Goal: Task Accomplishment & Management: Manage account settings

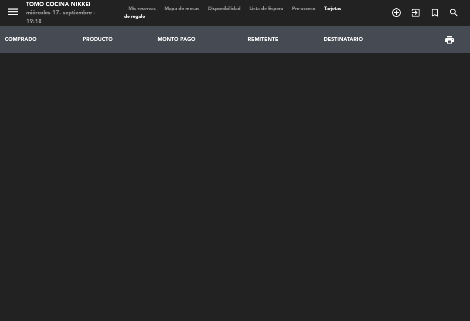
click at [143, 10] on span "Mis reservas" at bounding box center [142, 9] width 36 height 5
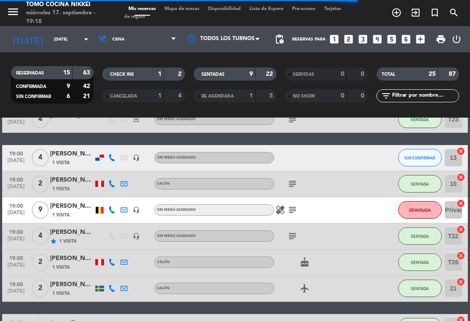
scroll to position [154, 0]
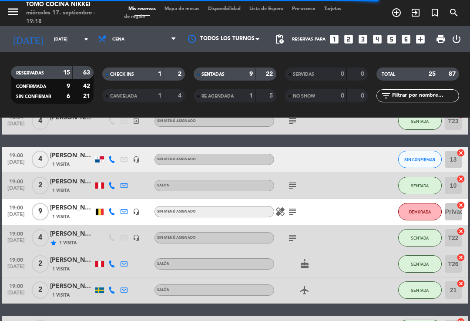
click at [111, 157] on icon at bounding box center [111, 159] width 7 height 7
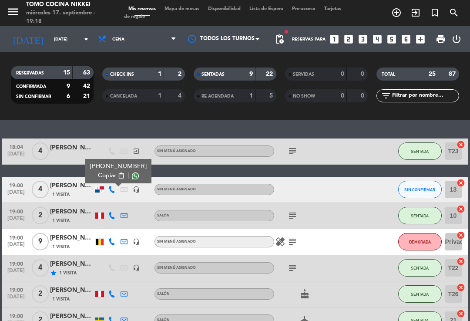
scroll to position [122, 0]
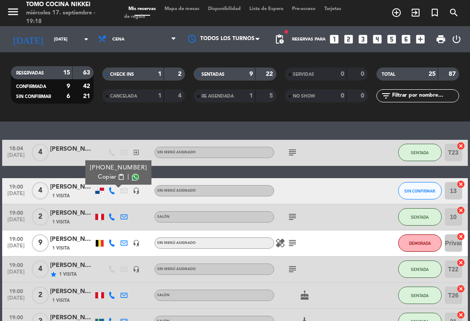
click at [408, 191] on span "SIN CONFIRMAR" at bounding box center [419, 190] width 31 height 5
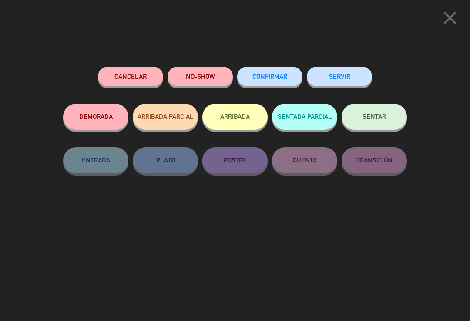
click at [208, 68] on button "NO-SHOW" at bounding box center [199, 77] width 65 height 20
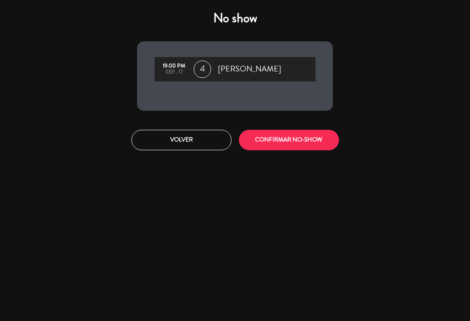
click at [318, 144] on button "CONFIRMAR NO-SHOW" at bounding box center [289, 140] width 100 height 20
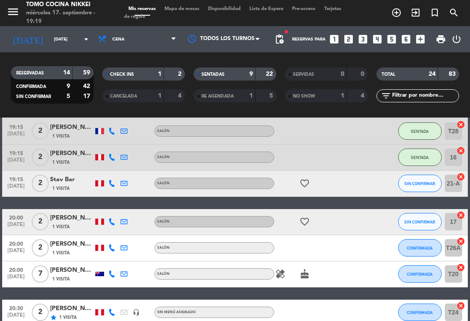
scroll to position [418, 0]
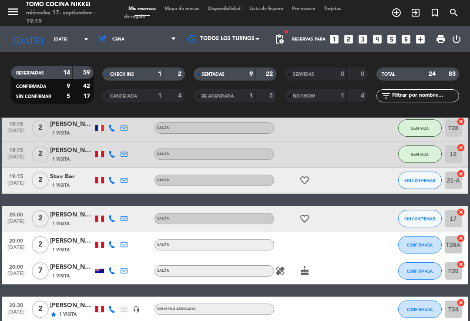
click at [196, 8] on span "Mapa de mesas" at bounding box center [182, 9] width 44 height 5
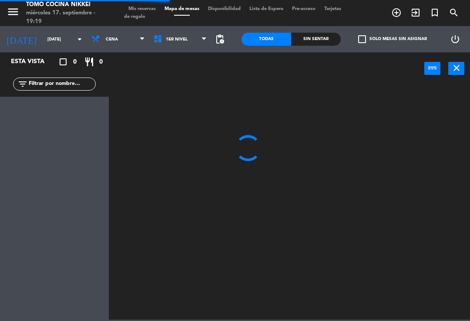
click at [39, 87] on input "text" at bounding box center [61, 84] width 67 height 10
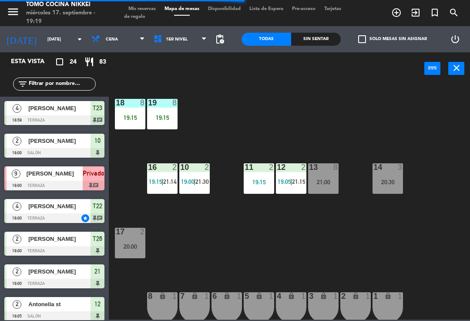
click at [258, 91] on div "18 8 19:15 19 8 19:15 16 2 19:15 | 21:14 10 2 19:00 | 21:30 11 2 19:15 12 2 19:…" at bounding box center [292, 202] width 356 height 236
click at [389, 136] on div "18 8 19:15 19 8 19:15 16 2 19:15 | 21:14 10 2 19:00 | 21:30 11 2 19:15 12 2 19:…" at bounding box center [292, 202] width 356 height 236
click at [396, 134] on div "18 8 19:15 19 8 19:15 16 2 19:15 | 21:14 10 2 19:00 | 21:30 11 2 19:15 12 2 19:…" at bounding box center [292, 202] width 356 height 236
click at [188, 40] on span "1er Nivel" at bounding box center [180, 39] width 62 height 19
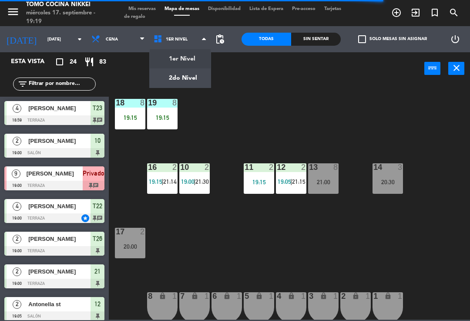
click at [303, 36] on div "Sin sentar" at bounding box center [316, 39] width 50 height 13
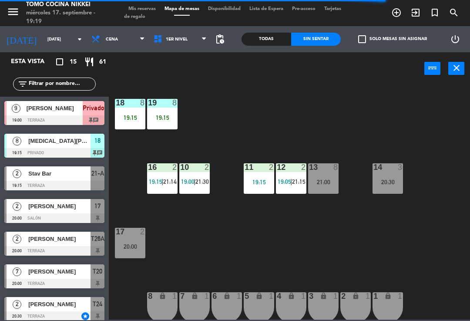
click at [318, 44] on div "Sin sentar" at bounding box center [316, 39] width 50 height 13
click at [371, 253] on div "18 8 19:15 19 8 19:15 16 2 19:15 | 21:14 10 2 19:00 | 21:30 11 2 19:15 12 2 19:…" at bounding box center [292, 202] width 356 height 236
click at [424, 244] on div "18 8 19:15 19 8 19:15 16 2 19:15 | 21:14 10 2 19:00 | 21:30 11 2 19:15 12 2 19:…" at bounding box center [292, 202] width 356 height 236
click at [397, 253] on div "18 8 19:15 19 8 19:15 16 2 19:15 | 21:14 10 2 19:00 | 21:30 11 2 19:15 12 2 19:…" at bounding box center [292, 202] width 356 height 236
click at [390, 253] on div "18 8 19:15 19 8 19:15 16 2 19:15 | 21:14 10 2 19:00 | 21:30 11 2 19:15 12 2 19:…" at bounding box center [292, 202] width 356 height 236
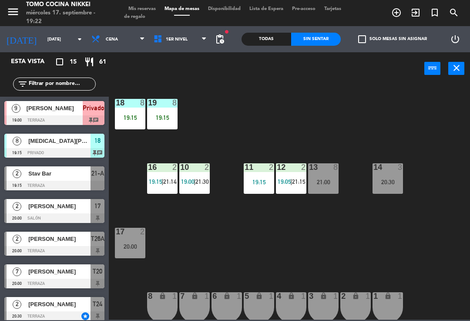
click at [423, 255] on div "18 8 19:15 19 8 19:15 16 2 19:15 | 21:14 10 2 19:00 | 21:30 11 2 19:15 12 2 19:…" at bounding box center [292, 202] width 356 height 236
click at [447, 262] on div "18 8 19:15 19 8 19:15 16 2 19:15 | 21:14 10 2 19:00 | 21:30 11 2 19:15 12 2 19:…" at bounding box center [292, 202] width 356 height 236
click at [430, 258] on div "18 8 19:15 19 8 19:15 16 2 19:15 | 21:14 10 2 19:00 | 21:30 11 2 19:15 12 2 19:…" at bounding box center [292, 202] width 356 height 236
click at [287, 99] on div "18 8 19:15 19 8 19:15 16 2 19:15 | 21:14 10 2 19:00 | 21:30 11 2 19:15 12 2 19:…" at bounding box center [292, 202] width 356 height 236
click at [270, 33] on div "Todas" at bounding box center [266, 39] width 50 height 13
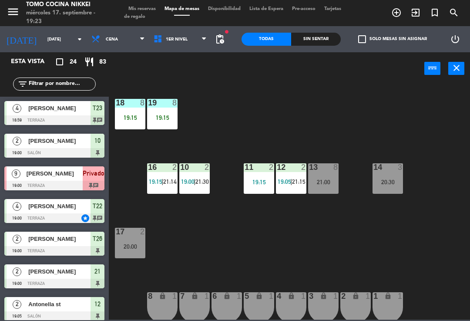
click at [318, 45] on div "Sin sentar" at bounding box center [316, 39] width 50 height 13
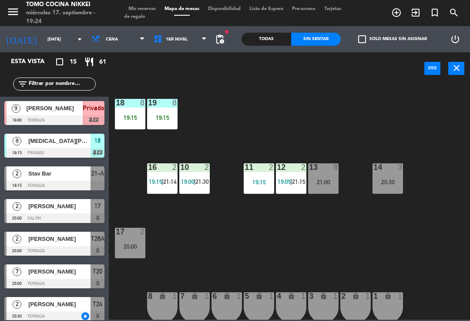
click at [103, 124] on div at bounding box center [54, 120] width 100 height 10
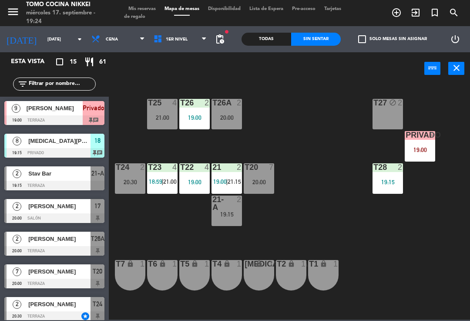
click at [42, 140] on span "[MEDICAL_DATA][PERSON_NAME]" at bounding box center [59, 140] width 62 height 9
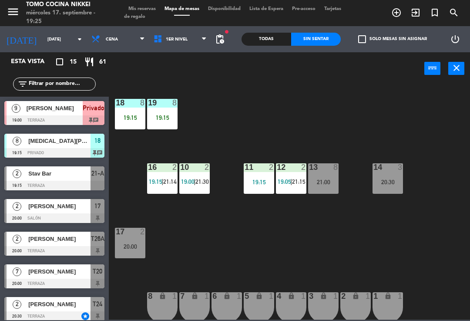
click at [420, 215] on div "18 8 19:15 19 8 19:15 16 2 19:15 | 21:14 10 2 19:00 | 21:30 11 2 19:15 12 2 19:…" at bounding box center [292, 202] width 356 height 236
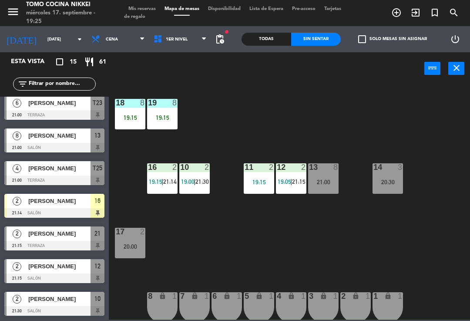
scroll to position [266, 0]
click at [171, 35] on span "1er Nivel" at bounding box center [180, 39] width 62 height 19
click at [167, 83] on ng-component "menu Tomo Cocina Nikkei [DATE] 17. septiembre - 19:27 Mis reservas Mapa de mesa…" at bounding box center [235, 159] width 470 height 319
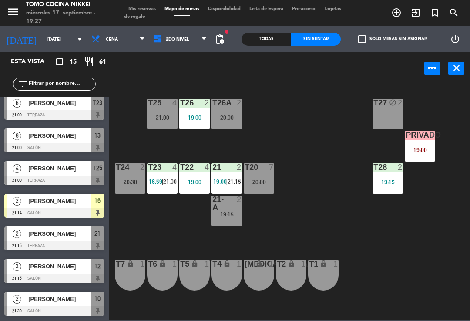
click at [152, 48] on span "2do Nivel" at bounding box center [180, 39] width 62 height 19
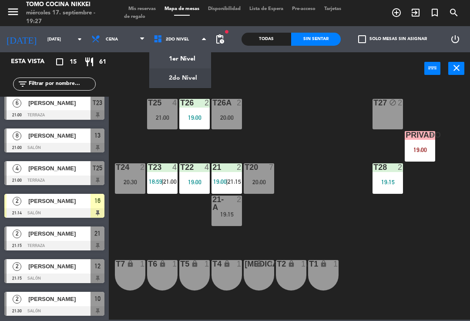
click at [163, 54] on ng-component "menu Tomo Cocina Nikkei [DATE] 17. septiembre - 19:27 Mis reservas Mapa de mesa…" at bounding box center [235, 159] width 470 height 319
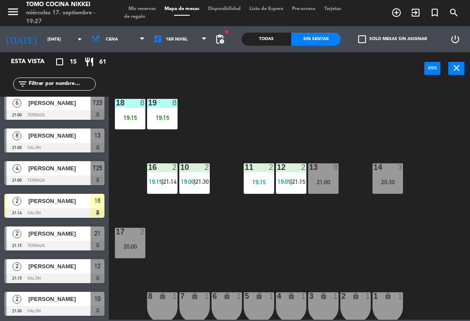
click at [163, 45] on span "1er Nivel" at bounding box center [180, 39] width 62 height 19
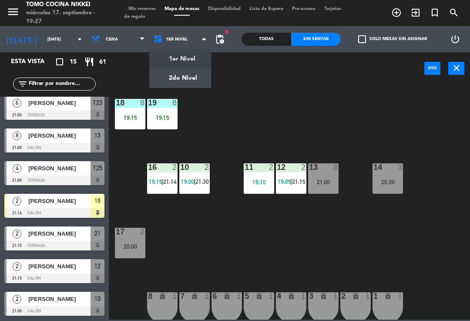
click at [169, 80] on ng-component "menu Tomo Cocina Nikkei [DATE] 17. septiembre - 19:27 Mis reservas Mapa de mesa…" at bounding box center [235, 159] width 470 height 319
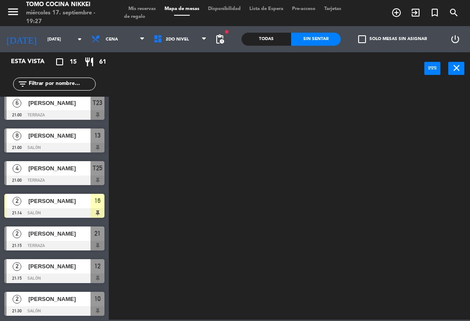
click at [157, 48] on span "2do Nivel" at bounding box center [180, 39] width 62 height 19
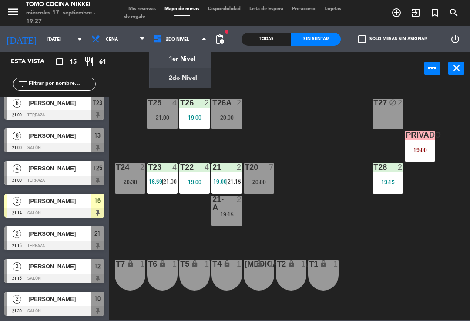
click at [160, 56] on ng-component "menu Tomo Cocina Nikkei [DATE] 17. septiembre - 19:27 Mis reservas Mapa de mesa…" at bounding box center [235, 159] width 470 height 319
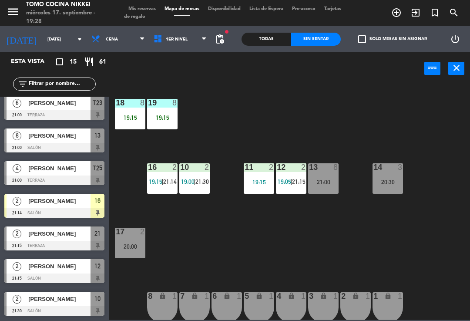
click at [361, 268] on div "18 8 19:15 19 8 19:15 16 2 19:15 | 21:14 10 2 19:00 | 21:30 11 2 19:15 12 2 19:…" at bounding box center [292, 202] width 356 height 236
click at [43, 34] on input "[DATE]" at bounding box center [73, 39] width 60 height 13
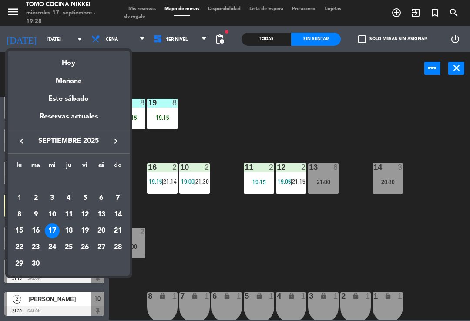
click at [53, 80] on div "Mañana" at bounding box center [69, 78] width 122 height 18
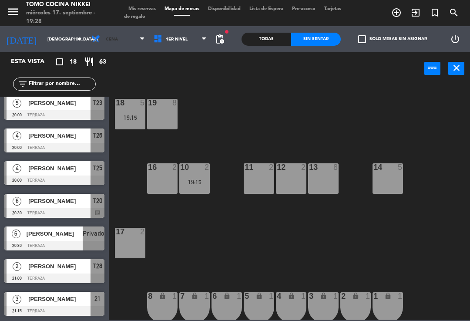
click at [100, 46] on span "Cena" at bounding box center [118, 39] width 62 height 19
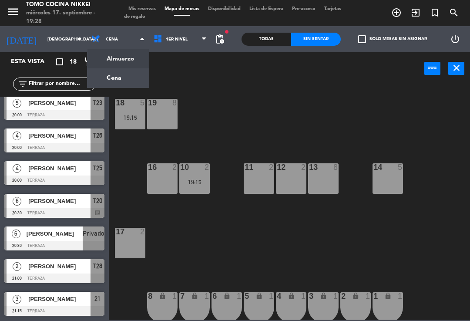
click at [96, 57] on ng-component "menu Tomo Cocina Nikkei [DATE] 17. septiembre - 19:28 Mis reservas Mapa de mesa…" at bounding box center [235, 159] width 470 height 319
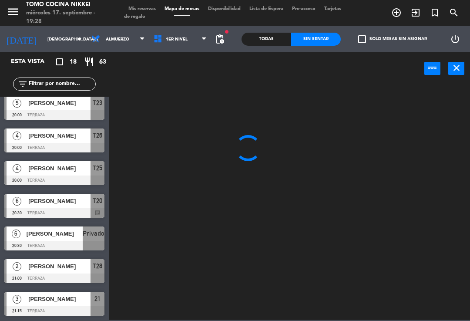
scroll to position [0, 0]
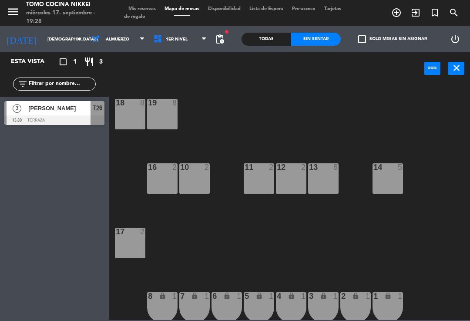
click at [53, 45] on input "[DEMOGRAPHIC_DATA][DATE]" at bounding box center [73, 39] width 60 height 13
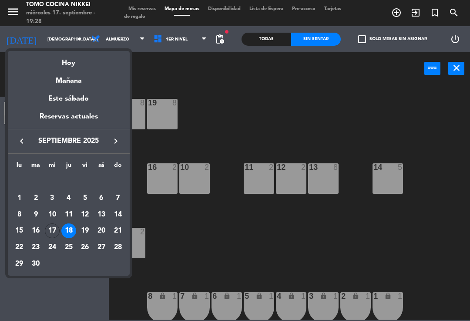
click at [46, 66] on div "Hoy" at bounding box center [69, 60] width 122 height 18
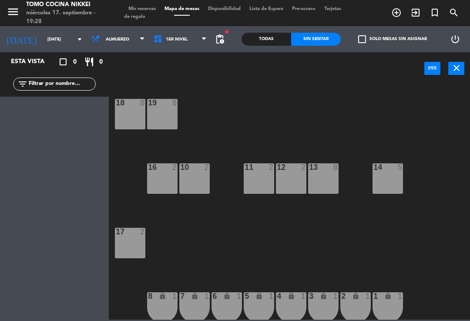
click at [92, 33] on span "Almuerzo" at bounding box center [118, 39] width 62 height 19
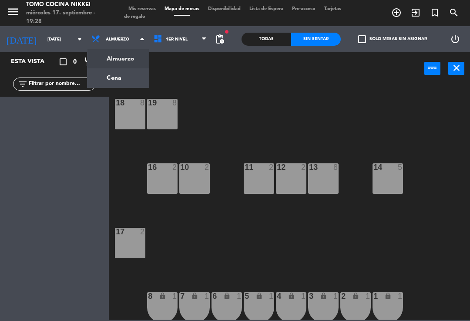
click at [104, 70] on ng-component "menu Tomo Cocina Nikkei [DATE] 17. septiembre - 19:28 Mis reservas Mapa de mesa…" at bounding box center [235, 159] width 470 height 319
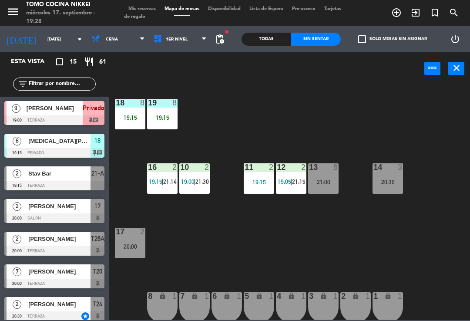
click at [56, 40] on input "[DATE]" at bounding box center [73, 39] width 60 height 13
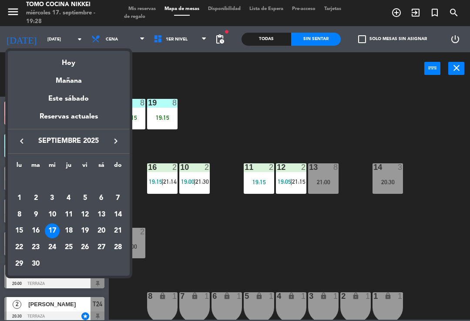
click at [56, 61] on div "Hoy" at bounding box center [69, 60] width 122 height 18
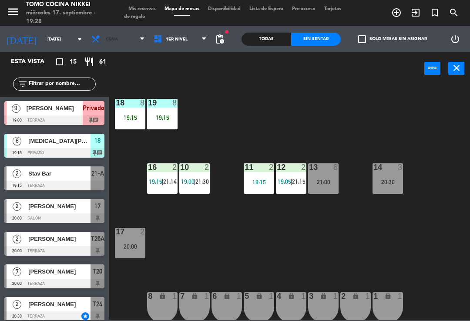
click at [106, 41] on span "Cena" at bounding box center [112, 39] width 12 height 5
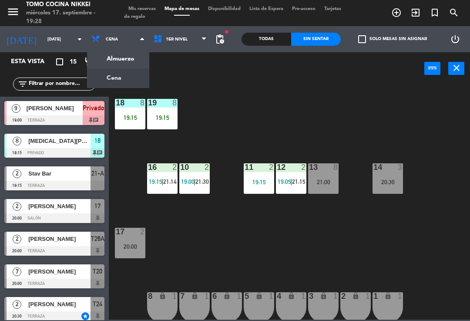
click at [97, 56] on ng-component "menu Tomo Cocina Nikkei [DATE] 17. septiembre - 19:28 Mis reservas Mapa de mesa…" at bounding box center [235, 159] width 470 height 319
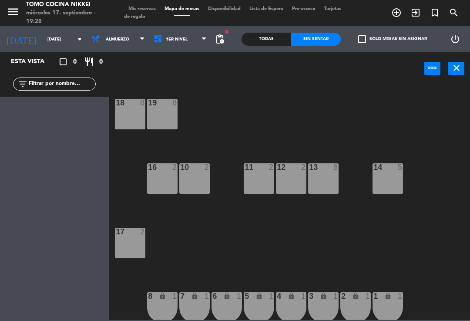
click at [97, 42] on span "Almuerzo" at bounding box center [118, 39] width 62 height 19
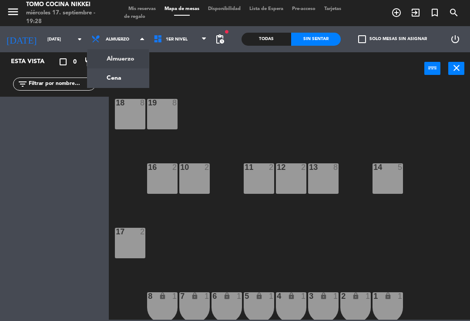
click at [101, 84] on ng-component "menu Tomo Cocina Nikkei [DATE] 17. septiembre - 19:28 Mis reservas Mapa de mesa…" at bounding box center [235, 159] width 470 height 319
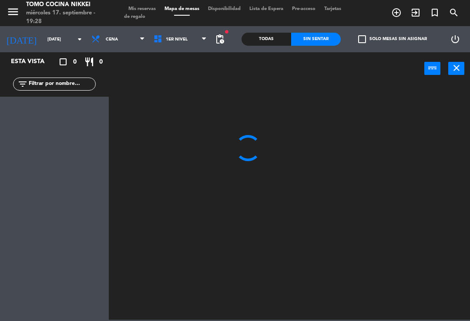
click at [54, 42] on input "[DATE]" at bounding box center [73, 39] width 60 height 13
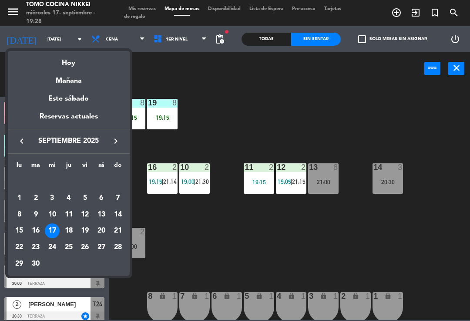
click at [63, 65] on div "Hoy" at bounding box center [69, 60] width 122 height 18
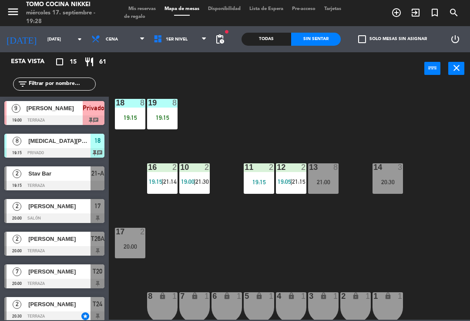
click at [52, 40] on input "[DATE]" at bounding box center [73, 39] width 60 height 13
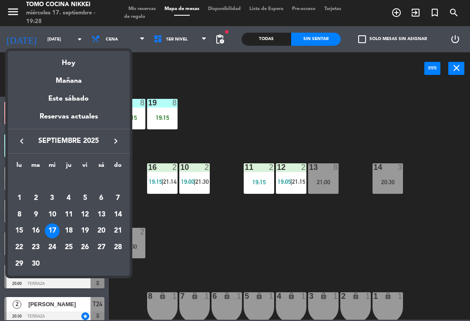
click at [54, 84] on div "Mañana" at bounding box center [69, 78] width 122 height 18
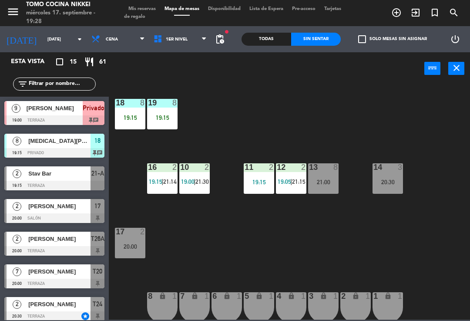
type input "[DEMOGRAPHIC_DATA][DATE]"
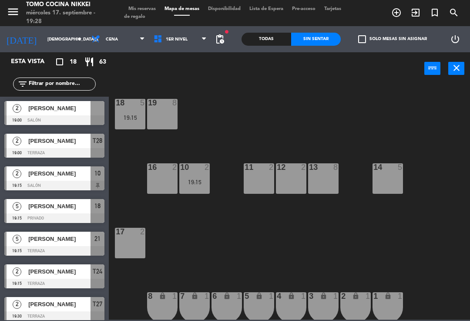
click at [392, 13] on icon "add_circle_outline" at bounding box center [396, 12] width 10 height 10
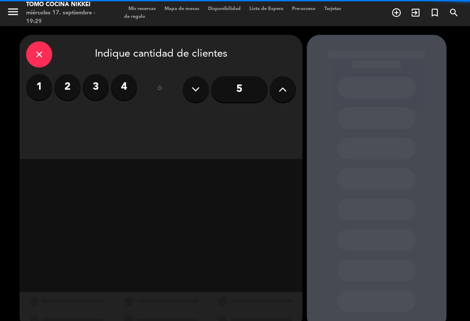
click at [278, 81] on button at bounding box center [283, 89] width 26 height 26
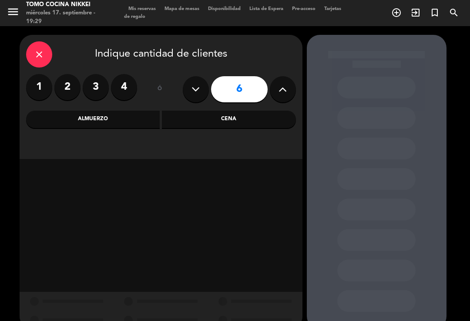
click at [280, 82] on button at bounding box center [283, 89] width 26 height 26
click at [286, 87] on icon at bounding box center [282, 89] width 8 height 13
click at [283, 89] on icon at bounding box center [282, 89] width 8 height 13
click at [284, 87] on icon at bounding box center [282, 89] width 8 height 13
type input "10"
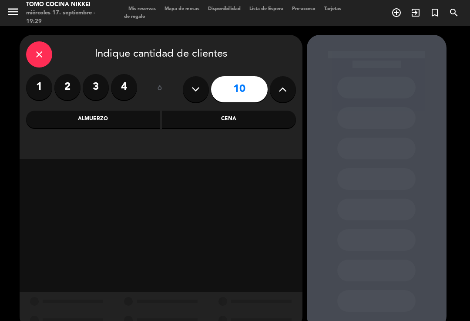
click at [251, 126] on div "Cena" at bounding box center [229, 118] width 134 height 17
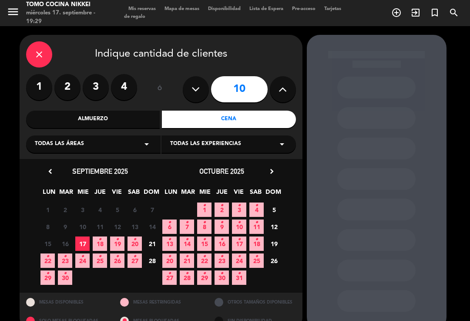
click at [102, 243] on span "18 •" at bounding box center [100, 243] width 14 height 14
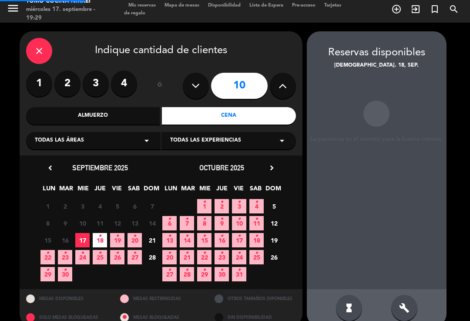
scroll to position [14, 0]
click at [410, 289] on div "hourglass_full build" at bounding box center [377, 307] width 140 height 37
click at [417, 289] on div "hourglass_full build" at bounding box center [377, 307] width 140 height 37
click at [401, 302] on icon "build" at bounding box center [404, 307] width 10 height 10
click at [405, 302] on icon "build" at bounding box center [404, 307] width 10 height 10
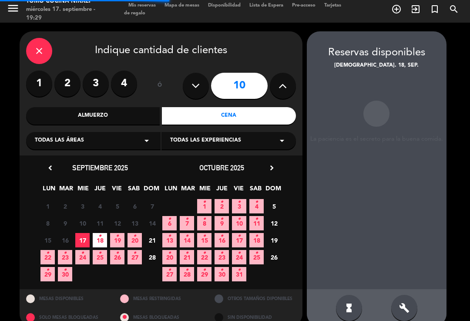
click at [410, 295] on div "build" at bounding box center [404, 308] width 26 height 26
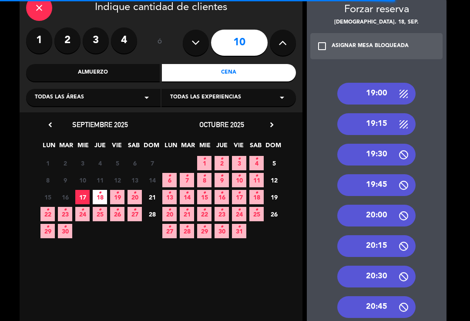
scroll to position [47, 0]
click at [405, 88] on icon at bounding box center [403, 93] width 11 height 11
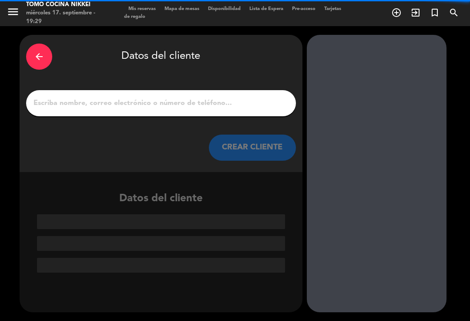
click at [254, 97] on input "1" at bounding box center [161, 103] width 257 height 12
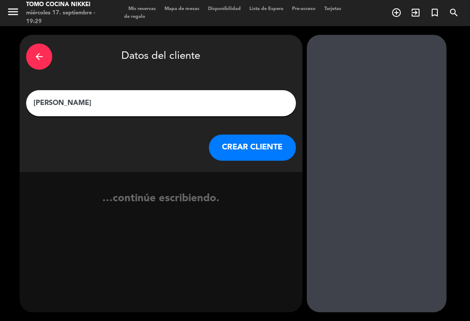
type input "[PERSON_NAME]"
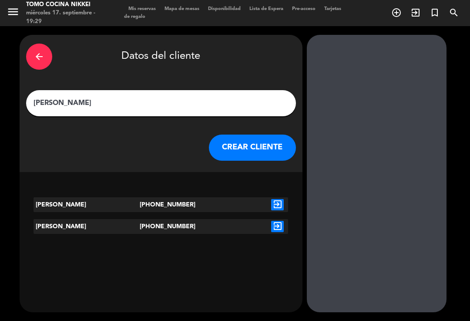
click at [278, 199] on icon "exit_to_app" at bounding box center [277, 204] width 13 height 11
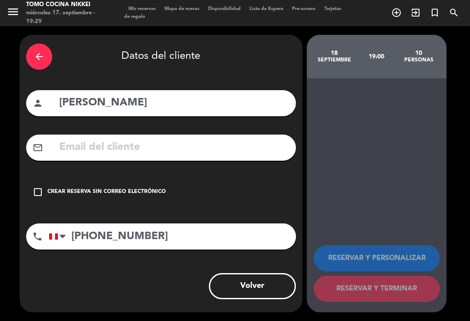
click at [153, 188] on div "Crear reserva sin correo electrónico" at bounding box center [106, 192] width 118 height 9
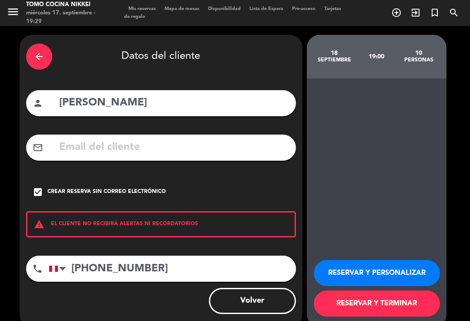
click at [405, 266] on button "RESERVAR Y PERSONALIZAR" at bounding box center [377, 273] width 126 height 26
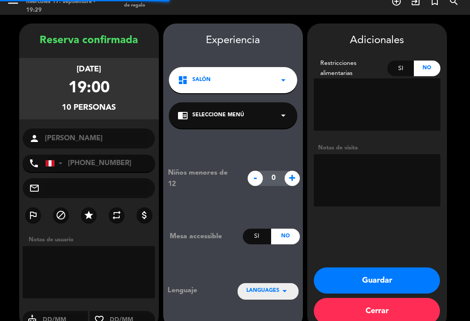
scroll to position [13, 0]
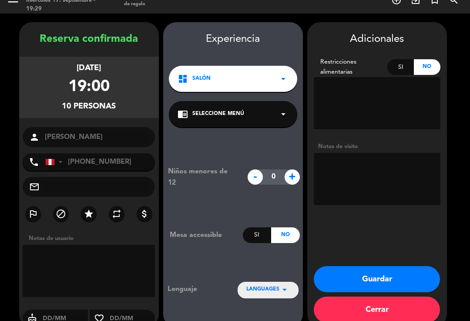
click at [399, 153] on textarea at bounding box center [377, 179] width 127 height 52
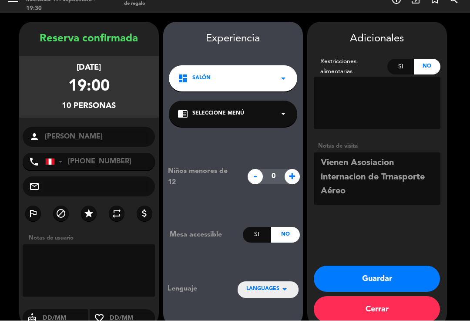
type textarea "Vienen Asosiacion internacion de Trnasporte Aéreo"
click at [372, 233] on div "Adicionales Restricciones alimentarias Si No Notas de visita Guardar Cerrar" at bounding box center [377, 174] width 140 height 305
click at [400, 266] on button "Guardar" at bounding box center [377, 279] width 126 height 26
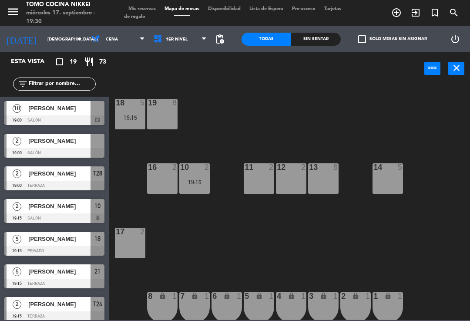
click at [141, 114] on div "19:15" at bounding box center [130, 117] width 30 height 7
click at [221, 99] on div "18 5 19:15 19 8 16 2 10 2 19:15 11 2 12 2 13 8 14 5 17 2 7 lock 1 8 lock 1 6 lo…" at bounding box center [292, 202] width 356 height 236
click at [194, 37] on span "1er Nivel" at bounding box center [180, 39] width 62 height 19
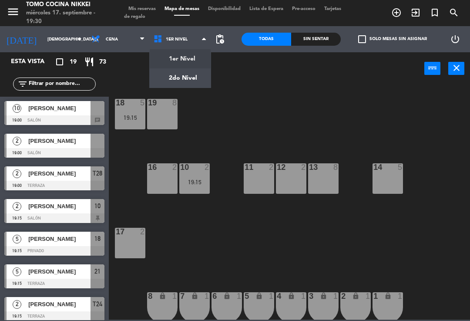
click at [185, 74] on ng-component "menu Tomo Cocina Nikkei [DATE] 17. septiembre - 19:30 Mis reservas Mapa de mesa…" at bounding box center [235, 159] width 470 height 319
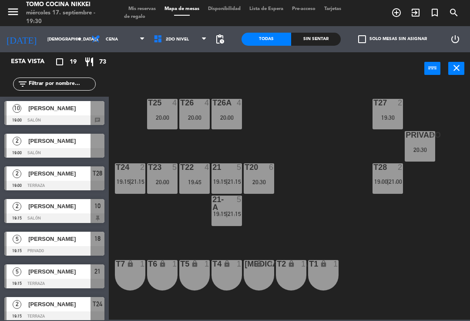
click at [422, 152] on div "20:30" at bounding box center [420, 150] width 30 height 6
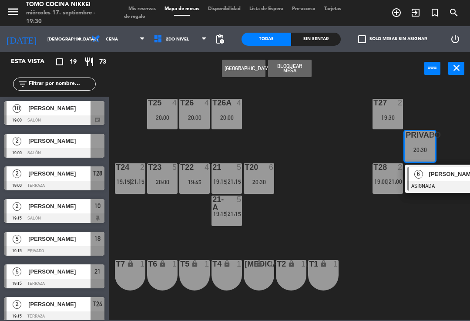
click at [445, 180] on div "[PERSON_NAME]" at bounding box center [456, 174] width 57 height 14
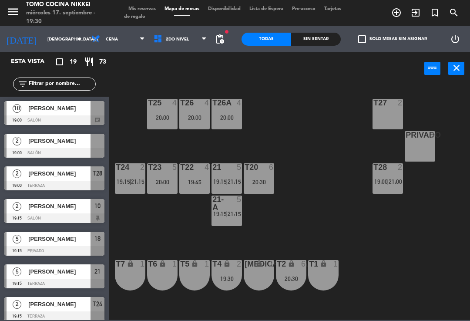
click at [321, 211] on div "T27 2 T25 4 20:00 T26A 4 20:00 T26 4 20:00 Privado 8 T24 2 19:15 | 21:15 T23 5 …" at bounding box center [292, 202] width 356 height 236
click at [434, 157] on div "Privado 10 19:00" at bounding box center [420, 146] width 30 height 30
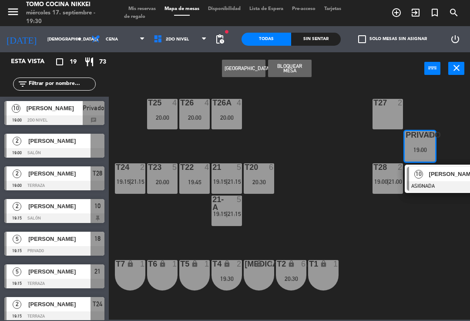
click at [438, 174] on span "[PERSON_NAME]" at bounding box center [457, 173] width 56 height 9
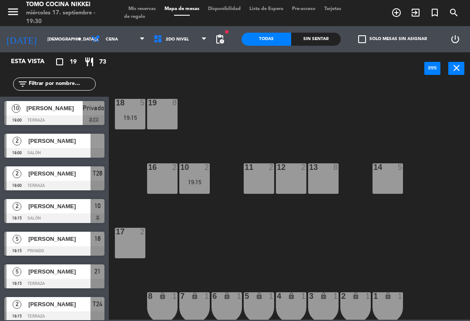
click at [444, 180] on div "18 5 19:15 19 8 16 2 10 2 19:15 11 2 12 2 13 8 14 5 17 2 7 lock 1 8 lock 1 6 lo…" at bounding box center [292, 202] width 356 height 236
click at [89, 107] on span "Privado" at bounding box center [94, 108] width 22 height 10
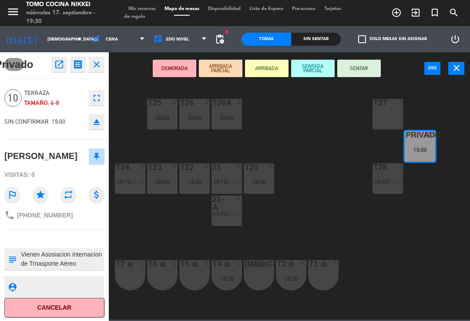
click at [420, 148] on div "19:00" at bounding box center [420, 150] width 30 height 6
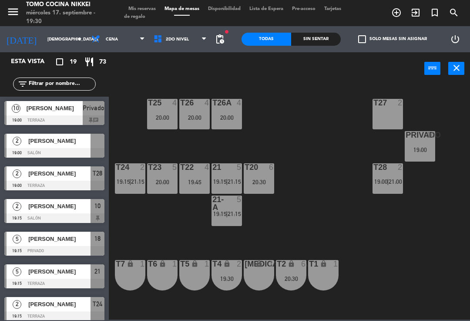
click at [420, 145] on div "Privado 10 19:00" at bounding box center [420, 146] width 30 height 30
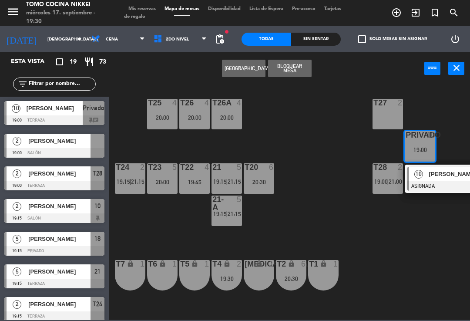
click at [432, 171] on span "[PERSON_NAME]" at bounding box center [457, 173] width 56 height 9
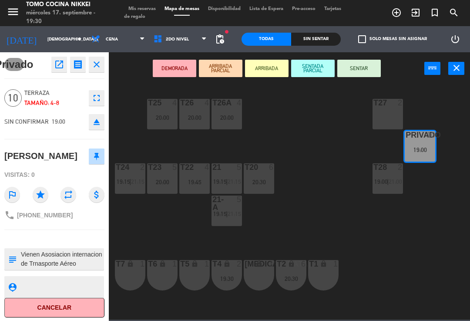
click at [61, 64] on icon "open_in_new" at bounding box center [59, 64] width 10 height 10
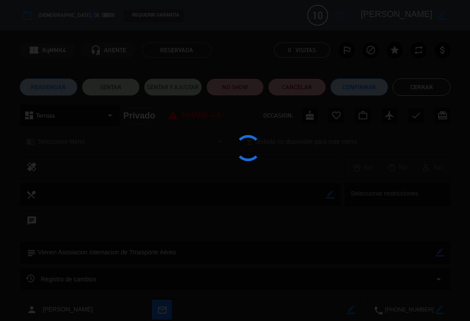
click at [424, 232] on div at bounding box center [235, 160] width 470 height 321
click at [424, 226] on div at bounding box center [235, 160] width 470 height 321
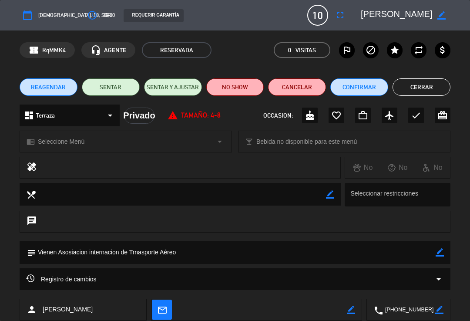
click at [438, 253] on icon "border_color" at bounding box center [439, 252] width 8 height 8
click at [39, 251] on textarea at bounding box center [236, 252] width 400 height 22
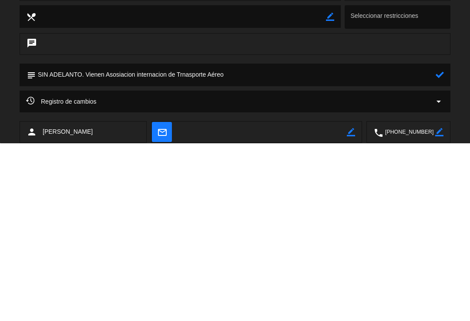
click at [435, 241] on textarea at bounding box center [236, 252] width 400 height 22
type textarea "SIN ADELANTO. Vienen Asosiacion internacion de Trnasporte Aéreo"
click at [442, 241] on div at bounding box center [439, 252] width 8 height 23
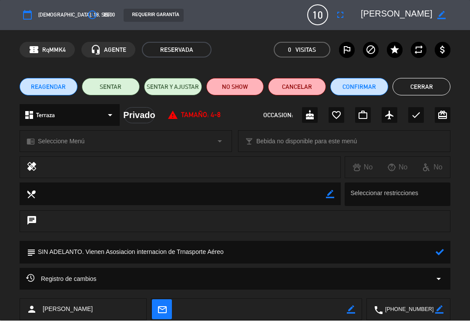
click at [441, 250] on icon at bounding box center [439, 252] width 8 height 8
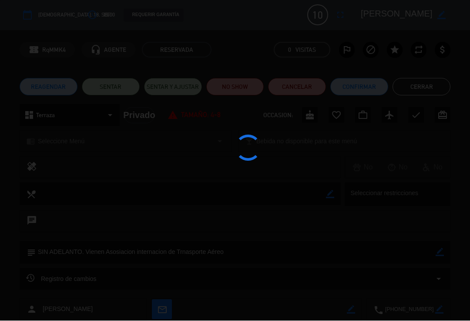
type textarea "SIN ADELANTO. Vienen Asosiacion internacion de Trnasporte Aéreo"
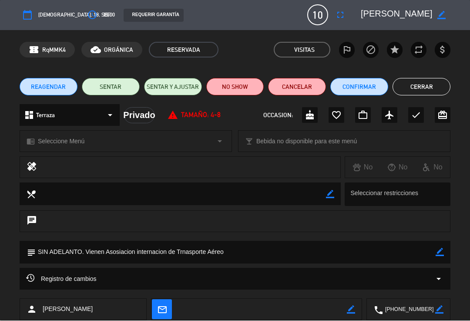
click at [419, 81] on button "Cerrar" at bounding box center [421, 86] width 58 height 17
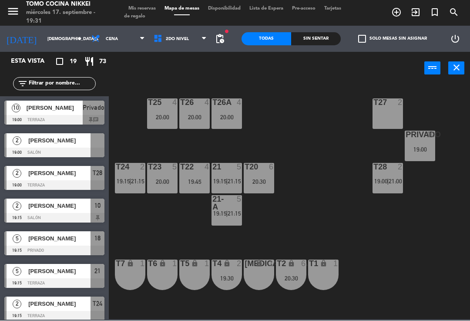
click at [16, 114] on div "10" at bounding box center [16, 108] width 19 height 14
click at [62, 33] on input "[DEMOGRAPHIC_DATA][DATE]" at bounding box center [73, 39] width 60 height 13
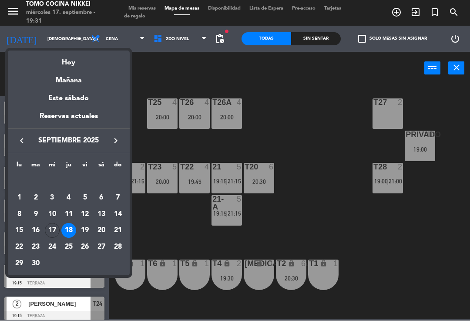
click at [59, 60] on div "Hoy" at bounding box center [69, 60] width 122 height 18
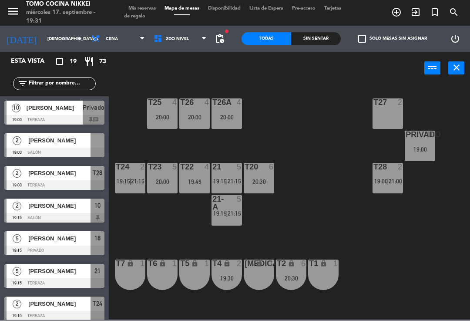
type input "[DATE]"
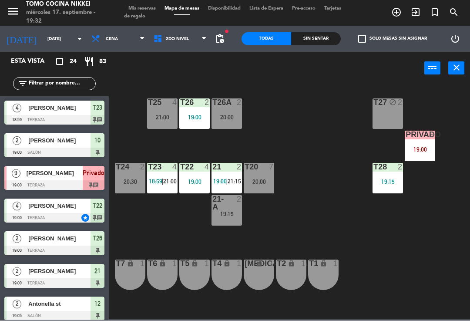
click at [430, 298] on div "T27 block 2 T25 4 21:00 T26A 2 20:00 T26 2 19:00 Privado 9 19:00 T24 2 20:30 T2…" at bounding box center [292, 202] width 356 height 236
click at [319, 42] on div "Sin sentar" at bounding box center [316, 39] width 50 height 13
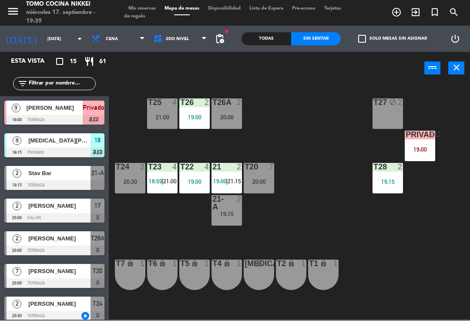
click at [328, 39] on div "Sin sentar" at bounding box center [316, 39] width 50 height 13
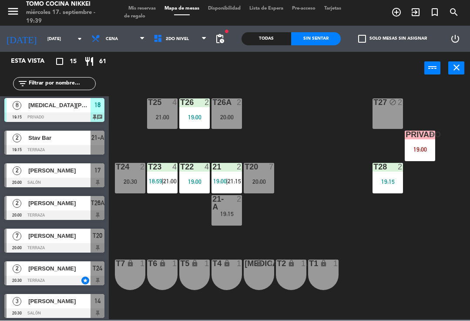
scroll to position [37, 0]
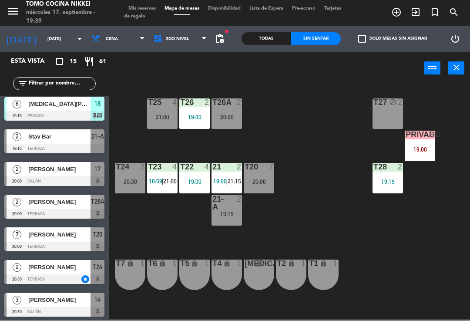
click at [206, 30] on span "2do Nivel" at bounding box center [180, 39] width 62 height 19
click at [189, 65] on ng-component "menu Tomo Cocina Nikkei [DATE] 17. septiembre - 19:39 Mis reservas Mapa de mesa…" at bounding box center [235, 159] width 470 height 319
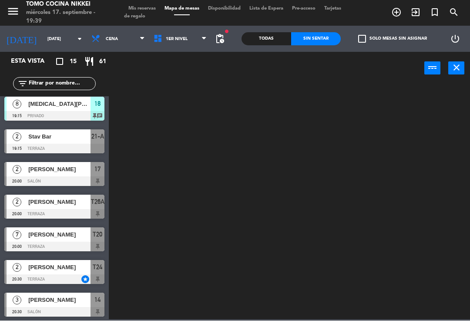
click at [191, 47] on span "1er Nivel" at bounding box center [180, 39] width 62 height 19
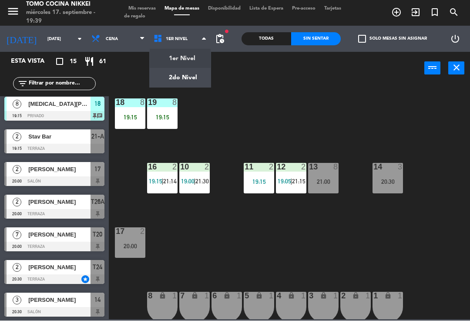
click at [382, 214] on div "18 8 19:15 19 8 19:15 16 2 19:15 | 21:14 10 2 19:00 | 21:30 11 2 19:15 12 2 19:…" at bounding box center [292, 202] width 356 height 236
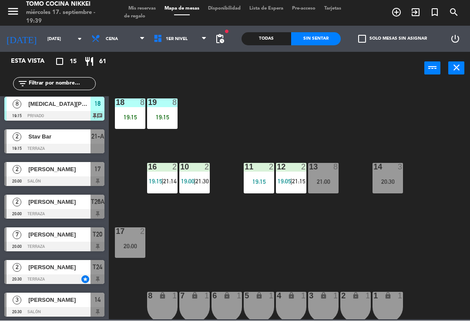
click at [368, 302] on div "2 lock 1" at bounding box center [355, 307] width 30 height 30
click at [412, 281] on div "18 8 19:15 19 8 19:15 16 2 19:15 | 21:14 10 2 19:00 | 21:30 11 2 19:15 12 2 19:…" at bounding box center [292, 202] width 356 height 236
click at [384, 298] on icon "lock" at bounding box center [387, 295] width 7 height 7
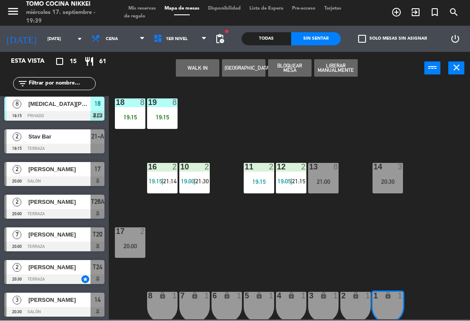
click at [209, 68] on button "WALK IN" at bounding box center [198, 68] width 44 height 17
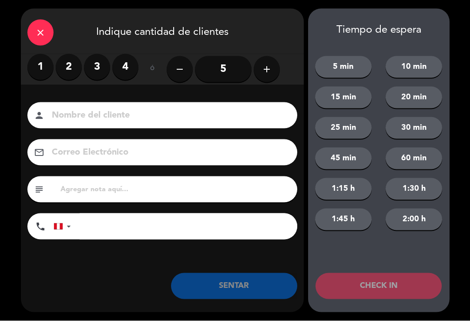
click at [100, 114] on input at bounding box center [168, 115] width 235 height 15
click at [39, 75] on label "1" at bounding box center [40, 67] width 26 height 26
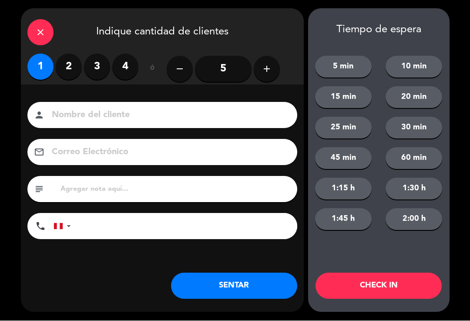
click at [82, 123] on input at bounding box center [168, 115] width 235 height 15
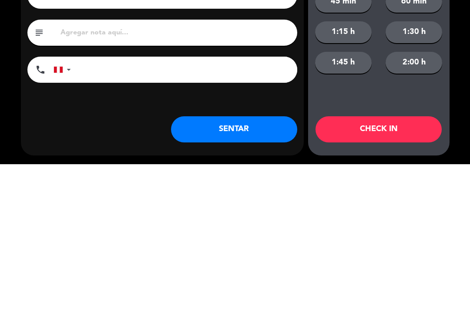
scroll to position [3, 0]
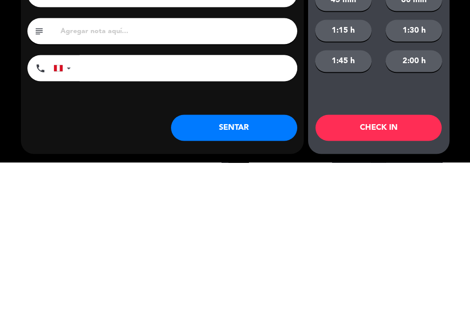
type input "[PERSON_NAME]"
click at [250, 213] on input "tel" at bounding box center [189, 226] width 218 height 26
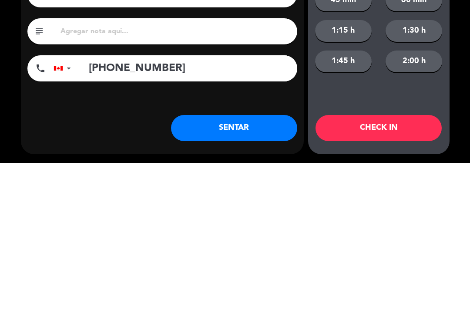
type input "[PHONE_NUMBER]"
click at [220, 273] on button "SENTAR" at bounding box center [234, 286] width 126 height 26
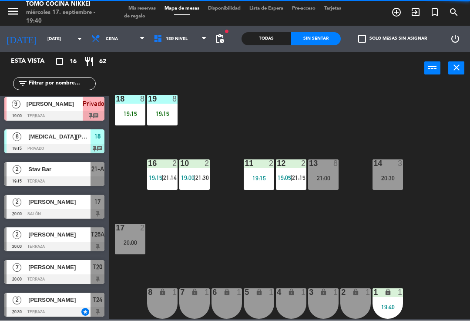
scroll to position [0, 0]
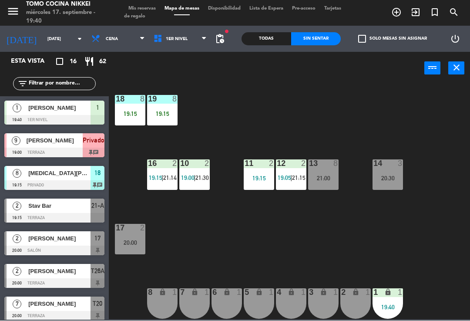
click at [410, 248] on div "18 8 19:15 19 8 19:15 16 2 19:15 | 21:14 10 2 19:00 | 21:30 11 2 19:15 12 2 19:…" at bounding box center [292, 202] width 356 height 236
click at [387, 285] on div "18 8 19:15 19 8 19:15 16 2 19:15 | 21:14 10 2 19:00 | 21:30 11 2 19:15 12 2 19:…" at bounding box center [292, 202] width 356 height 236
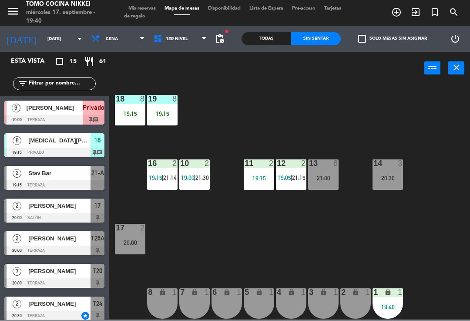
click at [410, 262] on div "18 8 19:15 19 8 19:15 16 2 19:15 | 21:14 10 2 19:00 | 21:30 11 2 19:15 12 2 19:…" at bounding box center [292, 202] width 356 height 236
click at [353, 285] on div "18 8 19:15 19 8 19:15 16 2 19:15 | 21:14 10 2 19:00 | 21:30 11 2 19:15 12 2 19:…" at bounding box center [292, 202] width 356 height 236
click at [427, 263] on div "18 8 19:15 19 8 19:15 16 2 19:15 | 21:14 10 2 19:00 | 21:30 11 2 19:15 12 2 19:…" at bounding box center [292, 202] width 356 height 236
click at [432, 258] on div "18 8 19:15 19 8 19:15 16 2 19:15 | 21:14 10 2 19:00 | 21:30 11 2 19:15 12 2 19:…" at bounding box center [292, 202] width 356 height 236
click at [359, 244] on div "18 8 19:15 19 8 19:15 16 2 19:15 | 21:14 10 2 19:00 | 21:30 11 2 19:15 12 2 19:…" at bounding box center [292, 202] width 356 height 236
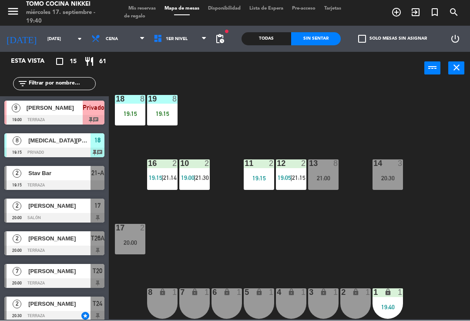
click at [234, 302] on div "6 lock 1" at bounding box center [226, 303] width 30 height 30
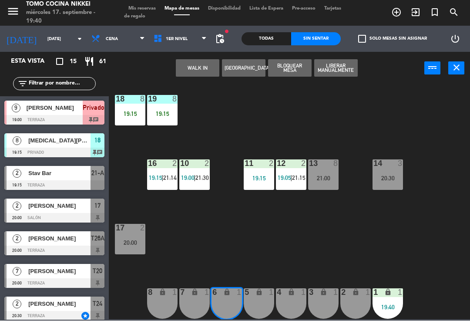
click at [208, 74] on button "WALK IN" at bounding box center [198, 68] width 44 height 17
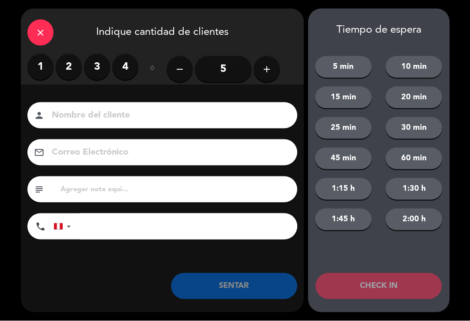
click at [46, 61] on label "1" at bounding box center [40, 67] width 26 height 26
click at [91, 108] on input at bounding box center [168, 115] width 235 height 15
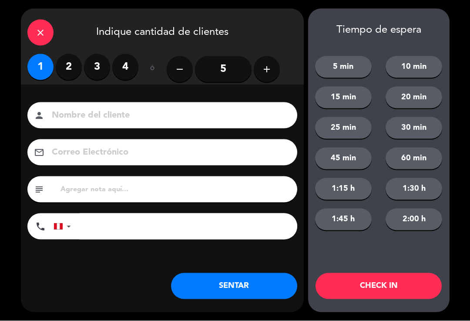
click at [237, 108] on input at bounding box center [168, 115] width 235 height 15
click at [70, 123] on input at bounding box center [168, 115] width 235 height 15
type input "K"
click at [59, 108] on input "[PERSON_NAME]" at bounding box center [168, 115] width 235 height 15
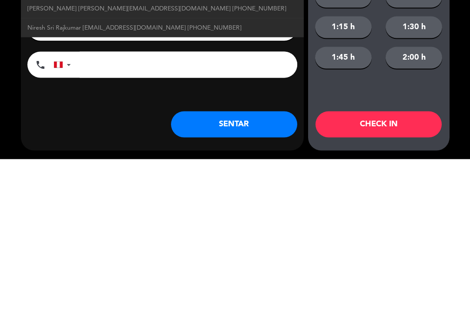
type input "[PERSON_NAME]"
click at [211, 213] on input "tel" at bounding box center [189, 226] width 218 height 26
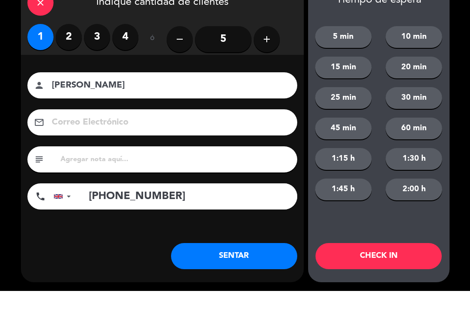
type input "[PHONE_NUMBER]"
click at [358, 56] on button "5 min" at bounding box center [343, 67] width 57 height 22
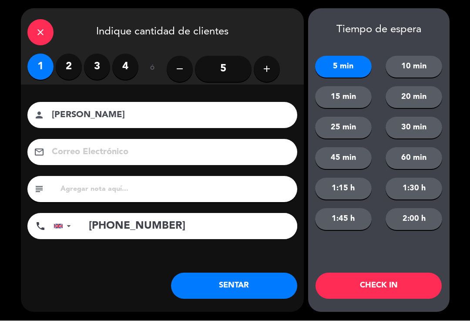
click at [398, 285] on button "CHECK IN" at bounding box center [378, 286] width 126 height 26
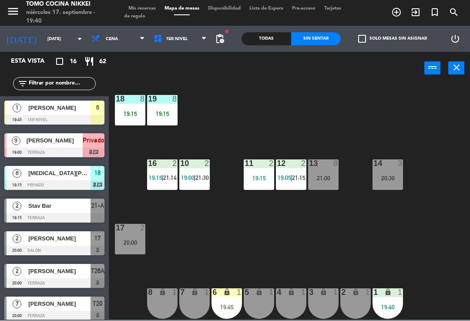
click at [419, 248] on div "18 8 19:15 19 8 19:15 16 2 19:15 | 21:14 10 2 19:00 | 21:30 11 2 19:15 12 2 19:…" at bounding box center [292, 202] width 356 height 236
click at [419, 259] on div "18 8 19:15 19 8 19:15 16 2 19:15 | 21:14 10 2 19:00 | 21:30 11 2 19:15 12 2 19:…" at bounding box center [292, 202] width 356 height 236
click at [368, 229] on div "18 8 19:15 19 8 19:15 16 2 19:15 | 21:14 10 2 19:00 | 21:30 11 2 19:15 12 2 19:…" at bounding box center [292, 202] width 356 height 236
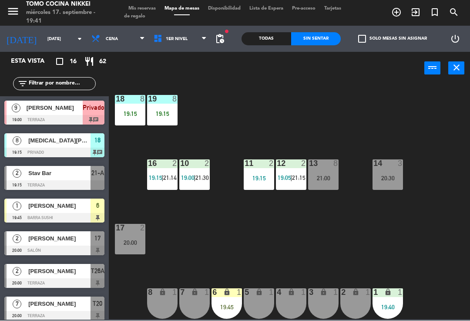
click at [390, 258] on div "18 8 19:15 19 8 19:15 16 2 19:15 | 21:14 10 2 19:00 | 21:30 11 2 19:15 12 2 19:…" at bounding box center [292, 202] width 356 height 236
click at [230, 311] on div "6 lock 1 19:45" at bounding box center [226, 303] width 30 height 30
click at [328, 303] on div "3 lock 1" at bounding box center [323, 303] width 30 height 30
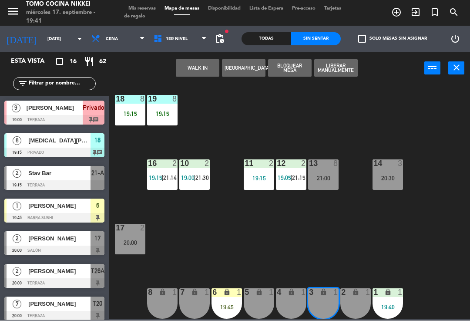
click at [296, 301] on div "4 lock 1" at bounding box center [291, 303] width 30 height 30
click at [209, 67] on button "WALK IN" at bounding box center [198, 68] width 44 height 17
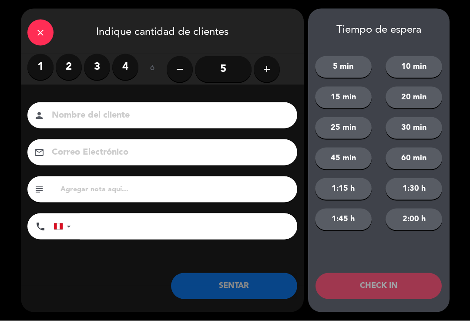
click at [50, 39] on div "close" at bounding box center [40, 33] width 26 height 26
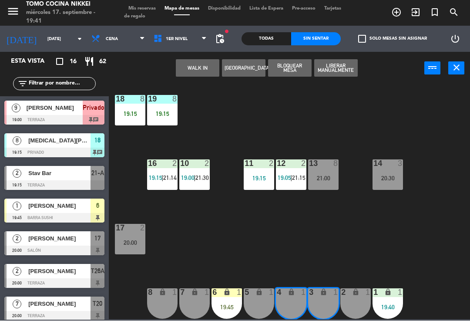
click at [315, 186] on div "13 8 21:00" at bounding box center [323, 175] width 30 height 30
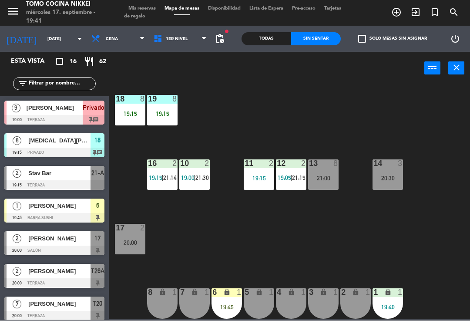
click at [373, 132] on div "18 8 19:15 19 8 19:15 16 2 19:15 | 21:14 10 2 19:00 | 21:30 11 2 19:15 12 2 19:…" at bounding box center [292, 202] width 356 height 236
click at [409, 16] on span "exit_to_app" at bounding box center [415, 12] width 19 height 15
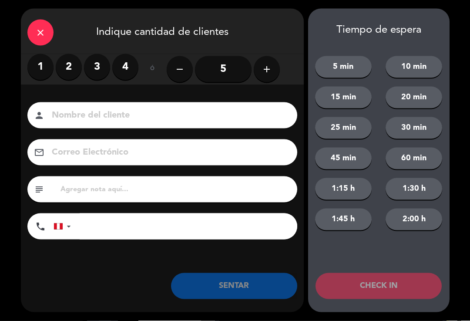
click at [69, 72] on label "2" at bounding box center [69, 67] width 26 height 26
click at [127, 114] on input at bounding box center [168, 115] width 235 height 15
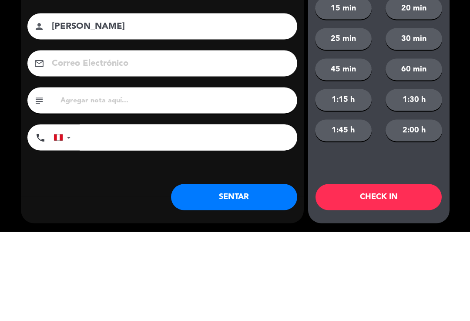
type input "[PERSON_NAME]"
click at [193, 213] on input "tel" at bounding box center [189, 226] width 218 height 26
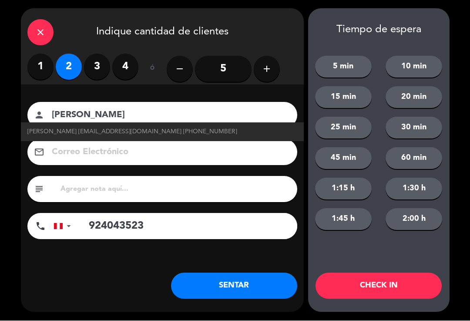
type input "924043523"
click at [244, 287] on button "SENTAR" at bounding box center [234, 286] width 126 height 26
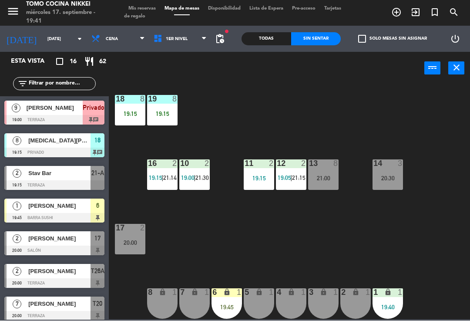
click at [422, 266] on div "18 8 19:15 19 8 19:15 16 2 19:15 | 21:14 10 2 19:00 | 21:30 11 2 19:15 12 2 19:…" at bounding box center [292, 202] width 356 height 236
click at [198, 81] on div "power_input close" at bounding box center [266, 68] width 315 height 33
click at [189, 84] on div "18 8 19:15 19 8 19:15 16 2 19:15 | 21:14 10 2 19:00 | 21:30 11 2 19:15 12 2 19:…" at bounding box center [292, 202] width 356 height 236
click at [198, 43] on span "1er Nivel" at bounding box center [180, 39] width 62 height 19
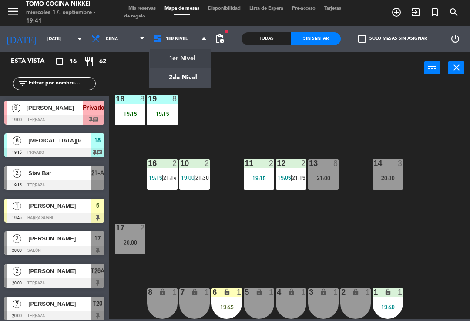
click at [355, 114] on div "18 8 19:15 19 8 19:15 16 2 19:15 | 21:14 10 2 19:00 | 21:30 11 2 19:15 12 2 19:…" at bounding box center [292, 202] width 356 height 236
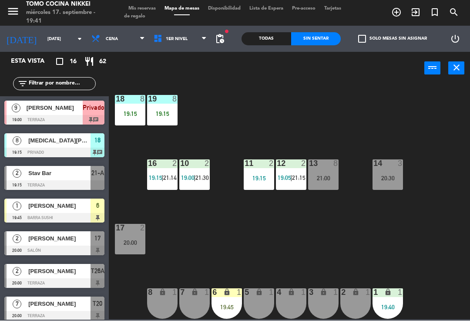
click at [45, 208] on span "[PERSON_NAME]" at bounding box center [59, 205] width 62 height 9
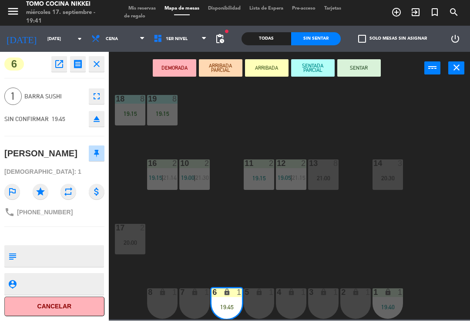
click at [366, 62] on button "SENTAR" at bounding box center [359, 68] width 44 height 17
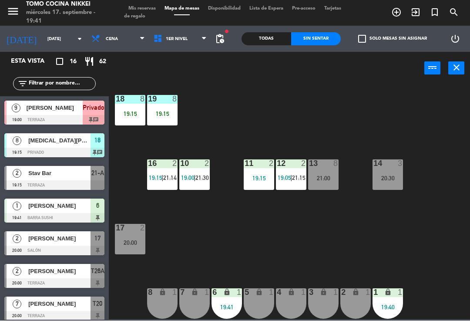
click at [364, 109] on div "18 8 19:15 19 8 19:15 16 2 19:15 | 21:14 10 2 19:00 | 21:30 11 2 19:15 12 2 19:…" at bounding box center [292, 202] width 356 height 236
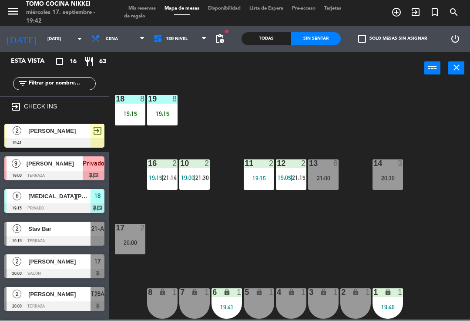
click at [400, 311] on div "1 lock 1 19:40" at bounding box center [387, 303] width 30 height 30
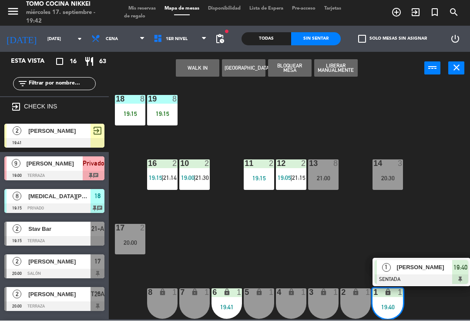
click at [228, 296] on div "lock" at bounding box center [227, 292] width 14 height 8
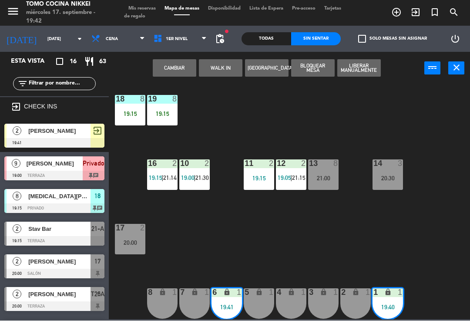
click at [174, 73] on button "Cambiar" at bounding box center [175, 68] width 44 height 17
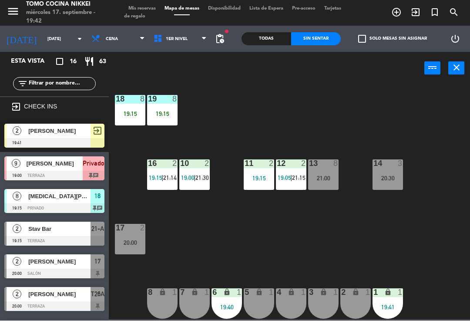
click at [320, 117] on div "18 8 19:15 19 8 19:15 16 2 19:15 | 21:14 10 2 19:00 | 21:30 11 2 19:15 12 2 19:…" at bounding box center [292, 202] width 356 height 236
click at [454, 233] on div "18 8 19:15 19 8 19:15 16 2 19:15 | 21:14 10 2 19:00 | 21:30 11 2 19:15 12 2 19:…" at bounding box center [292, 202] width 356 height 236
click at [180, 48] on span "1er Nivel" at bounding box center [180, 39] width 62 height 19
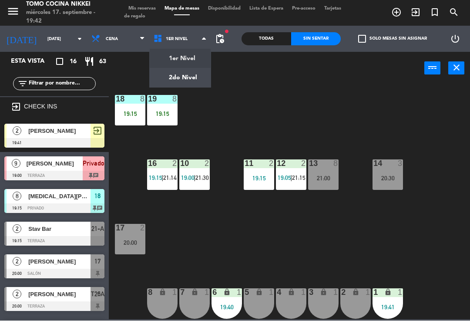
click at [247, 106] on div "18 8 19:15 19 8 19:15 16 2 19:15 | 21:14 10 2 19:00 | 21:30 11 2 19:15 12 2 19:…" at bounding box center [292, 202] width 356 height 236
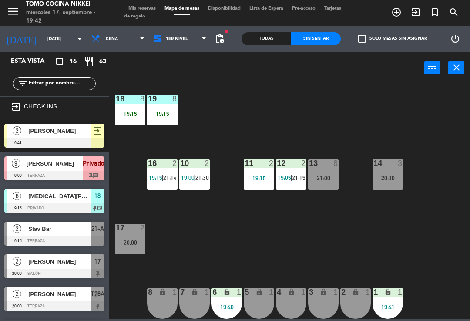
click at [192, 78] on div "power_input close" at bounding box center [266, 68] width 315 height 33
click at [201, 37] on span "1er Nivel" at bounding box center [180, 39] width 62 height 19
click at [186, 85] on ng-component "menu Tomo Cocina Nikkei [DATE] 17. septiembre - 19:42 Mis reservas Mapa de mesa…" at bounding box center [235, 159] width 470 height 319
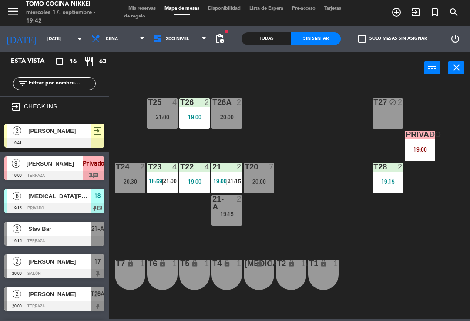
scroll to position [0, 0]
click at [300, 238] on div "T27 block 2 T25 4 21:00 T26A 2 20:00 T26 2 19:00 Privado 9 19:00 T24 2 20:30 T2…" at bounding box center [292, 202] width 356 height 236
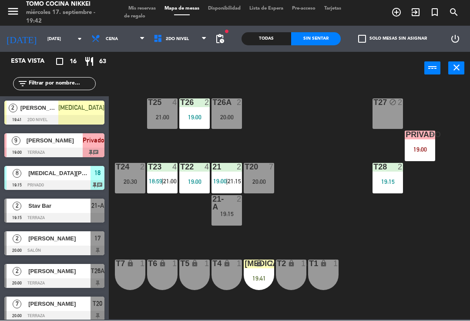
click at [286, 237] on div "T27 block 2 T25 4 21:00 T26A 2 20:00 T26 2 19:00 Privado 9 19:00 T24 2 20:30 T2…" at bounding box center [292, 202] width 356 height 236
click at [312, 226] on div "T27 block 2 T25 4 21:00 T26A 2 20:00 T26 2 19:00 Privado 9 19:00 T24 2 20:30 T2…" at bounding box center [292, 202] width 356 height 236
click at [309, 238] on div "T27 block 2 T25 4 21:00 T26A 2 20:00 T26 2 19:00 Privado 9 19:00 T24 2 20:30 T2…" at bounding box center [292, 202] width 356 height 236
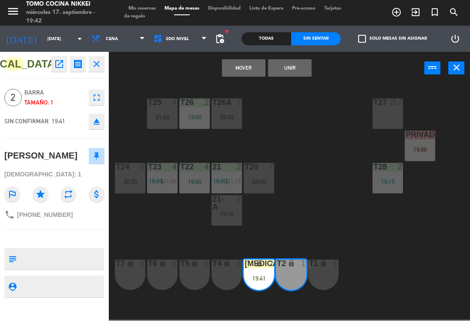
click at [243, 65] on button "Mover" at bounding box center [244, 68] width 44 height 17
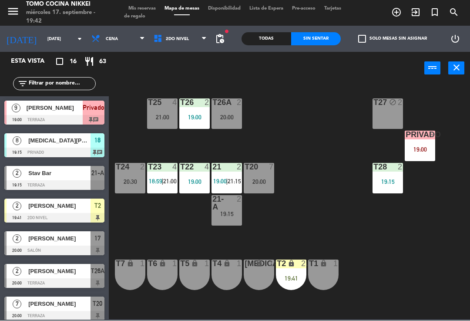
click at [311, 153] on div "T27 block 2 T25 4 21:00 T26A 2 20:00 T26 2 19:00 Privado 9 19:00 T24 2 20:30 T2…" at bounding box center [292, 202] width 356 height 236
click at [294, 278] on div "19:41" at bounding box center [291, 278] width 30 height 6
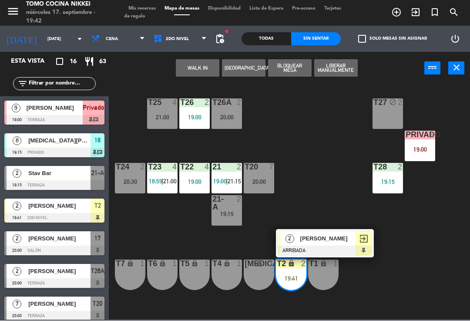
click at [318, 248] on div at bounding box center [325, 251] width 94 height 10
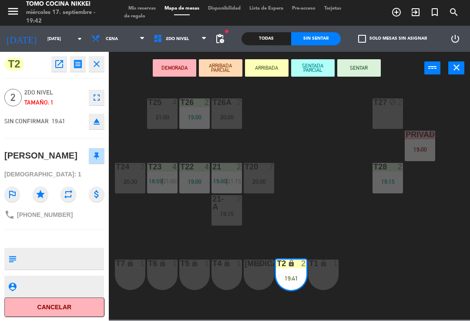
click at [321, 278] on div "T1 lock 1" at bounding box center [323, 275] width 30 height 30
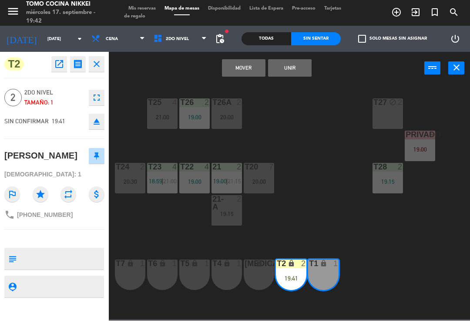
click at [295, 65] on button "Unir" at bounding box center [290, 68] width 44 height 17
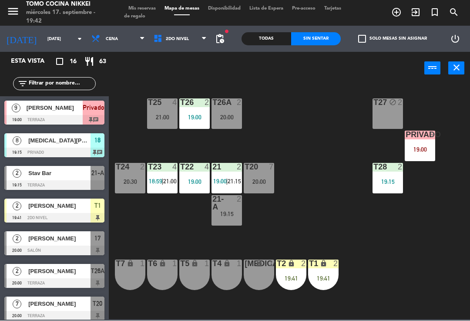
click at [312, 98] on div "T27 block 2 T25 4 21:00 T26A 2 20:00 T26 2 19:00 Privado 9 19:00 T24 2 20:30 T2…" at bounding box center [292, 202] width 356 height 236
click at [150, 7] on span "Mis reservas" at bounding box center [142, 9] width 36 height 5
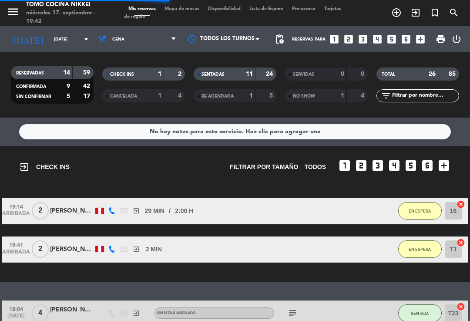
click at [266, 71] on strong "24" at bounding box center [270, 74] width 9 height 6
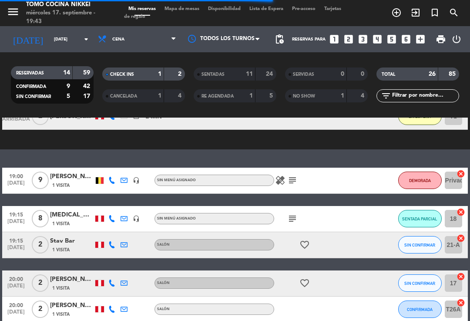
scroll to position [142, 0]
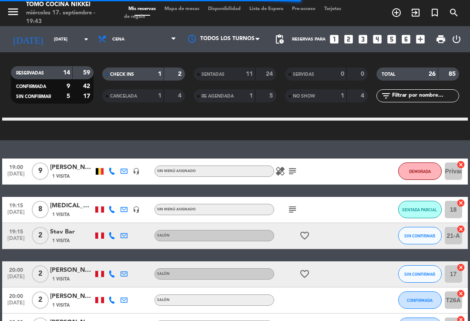
click at [427, 233] on span "SIN CONFIRMAR" at bounding box center [419, 235] width 31 height 5
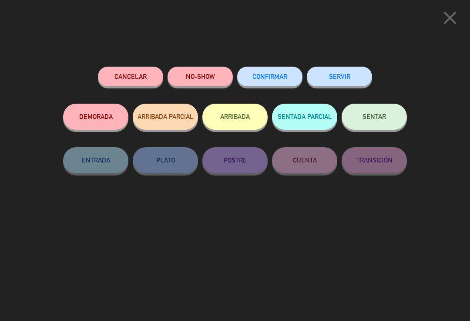
click at [216, 75] on button "NO-SHOW" at bounding box center [199, 77] width 65 height 20
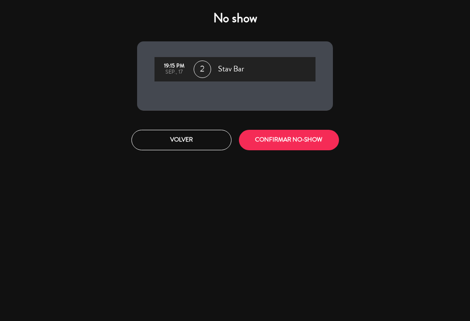
click at [291, 147] on button "CONFIRMAR NO-SHOW" at bounding box center [289, 140] width 100 height 20
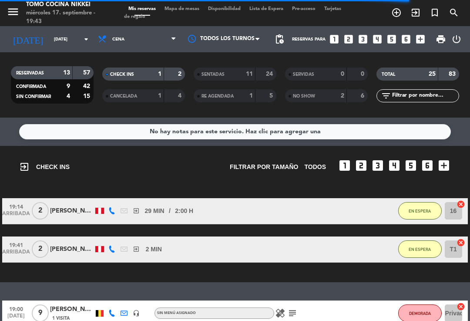
scroll to position [0, 0]
click at [190, 11] on span "Mapa de mesas" at bounding box center [182, 9] width 44 height 5
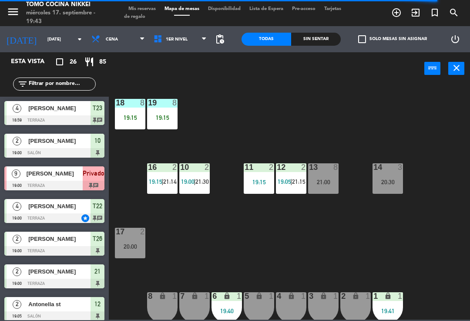
click at [130, 252] on div "17 2 20:00" at bounding box center [130, 243] width 30 height 30
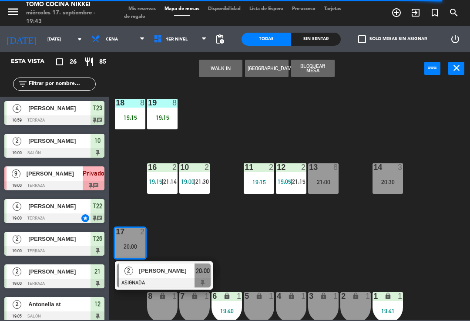
click at [171, 281] on div at bounding box center [164, 283] width 94 height 10
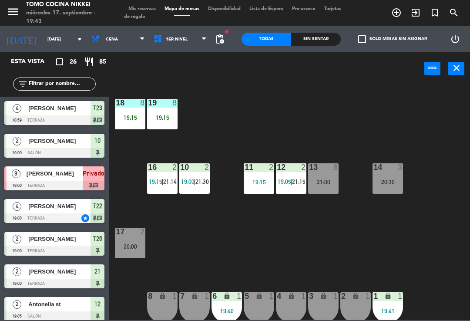
click at [208, 37] on span at bounding box center [206, 39] width 9 height 8
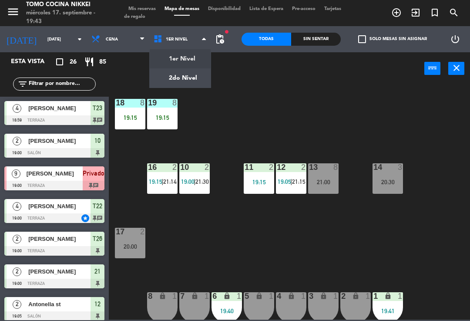
click at [191, 71] on ng-component "menu Tomo Cocina Nikkei [DATE] 17. septiembre - 19:43 Mis reservas Mapa de mesa…" at bounding box center [235, 159] width 470 height 319
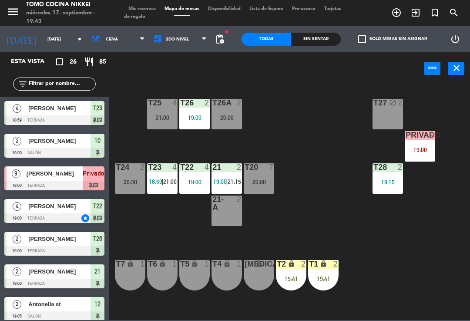
click at [64, 87] on input "text" at bounding box center [61, 84] width 67 height 10
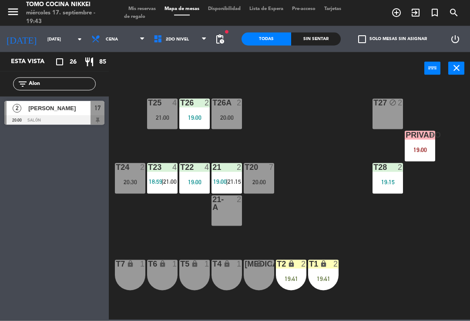
click at [332, 99] on div "T27 block 2 T25 4 21:00 T26A 2 20:00 T26 2 19:00 Privado 9 19:00 T24 2 20:30 T2…" at bounding box center [292, 202] width 356 height 236
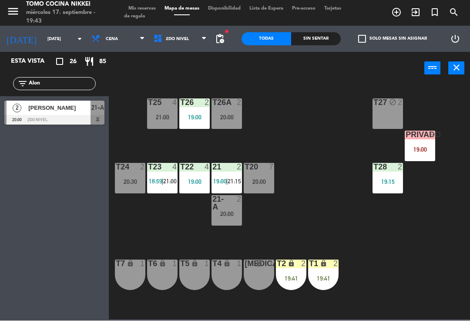
click at [288, 224] on div "T27 block 2 T25 4 21:00 T26A 2 20:00 T26 2 19:00 Privado 9 19:00 T24 2 20:30 T2…" at bounding box center [292, 202] width 356 height 236
click at [61, 88] on input "Alon" at bounding box center [61, 84] width 67 height 10
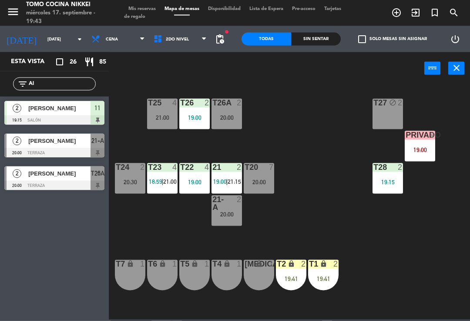
type input "A"
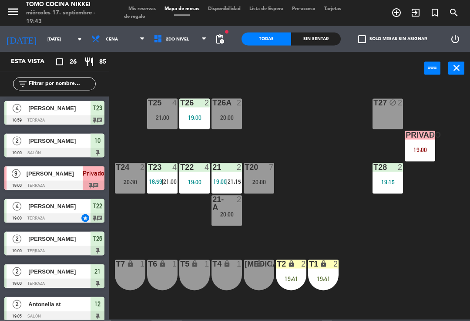
click at [318, 107] on div "T27 block 2 T25 4 21:00 T26A 2 20:00 T26 2 19:00 Privado 9 19:00 T24 2 20:30 T2…" at bounding box center [292, 202] width 356 height 236
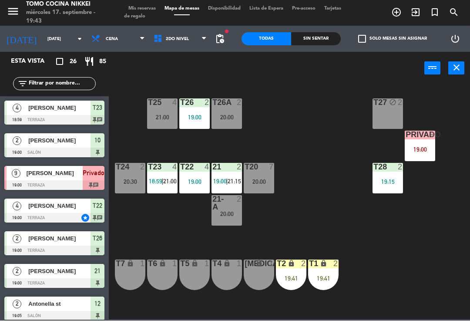
click at [234, 110] on div "T26A 2 20:00" at bounding box center [226, 114] width 30 height 30
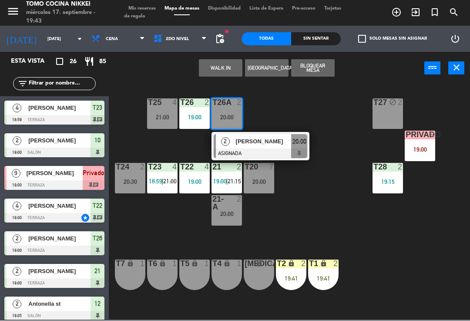
click at [282, 147] on div "[PERSON_NAME]" at bounding box center [263, 141] width 57 height 14
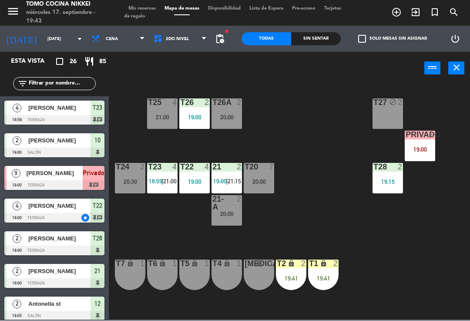
click at [198, 37] on span "2do Nivel" at bounding box center [180, 39] width 62 height 19
click at [204, 75] on ng-component "menu Tomo Cocina Nikkei [DATE] 17. septiembre - 19:43 Mis reservas Mapa de mesa…" at bounding box center [235, 159] width 470 height 319
click at [186, 33] on span "2do Nivel" at bounding box center [180, 39] width 62 height 19
click at [181, 50] on div "1er Nivel 2do Nivel 2do Nivel 1er Nivel 2do Nivel" at bounding box center [180, 39] width 62 height 26
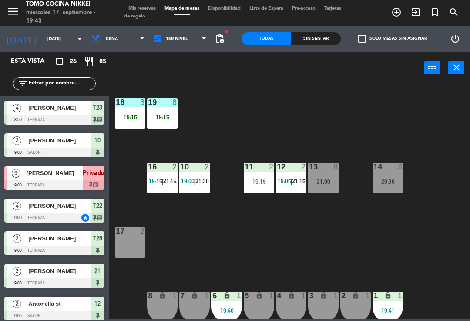
click at [356, 219] on div "18 8 19:15 19 8 19:15 16 2 19:15 | 21:14 10 2 19:00 | 21:30 11 2 19:15 12 2 19:…" at bounding box center [292, 202] width 356 height 236
click at [295, 178] on span "21:15" at bounding box center [298, 181] width 13 height 7
click at [356, 131] on div "18 8 19:15 19 8 19:15 16 2 19:15 | 21:14 10 2 19:00 | 21:30 11 2 19:15 12 2 19:…" at bounding box center [292, 202] width 356 height 236
click at [163, 185] on span "|" at bounding box center [162, 181] width 2 height 7
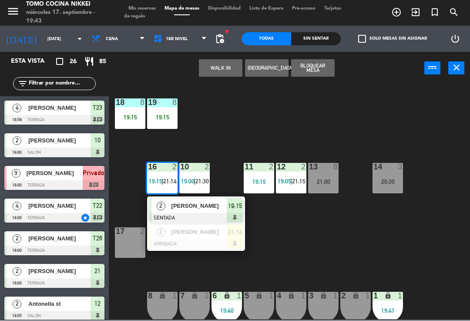
click at [228, 242] on div at bounding box center [196, 244] width 94 height 10
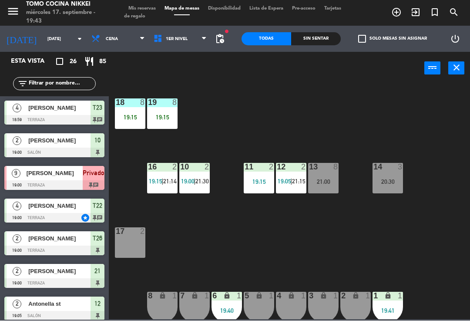
scroll to position [170, 0]
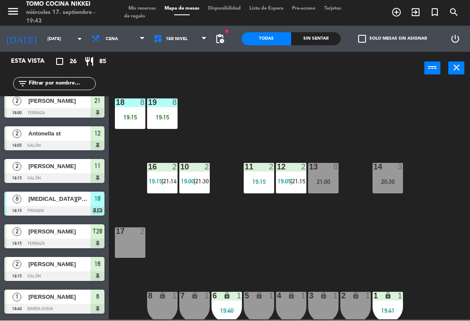
click at [279, 182] on span "19:05" at bounding box center [284, 181] width 13 height 7
click at [220, 255] on div "18 8 19:15 19 8 19:15 16 2 19:15 | 21:14 10 2 19:00 | 21:30 11 2 19:15 12 2 19:…" at bounding box center [292, 202] width 356 height 236
click at [295, 188] on div "12 2 19:05 | 21:15" at bounding box center [291, 178] width 30 height 30
click at [296, 246] on div "18 8 19:15 19 8 19:15 16 2 19:15 | 21:14 10 2 19:00 | 21:30 11 2 19:15 12 2 19:…" at bounding box center [292, 202] width 356 height 236
click at [298, 180] on span "21:15" at bounding box center [298, 181] width 13 height 7
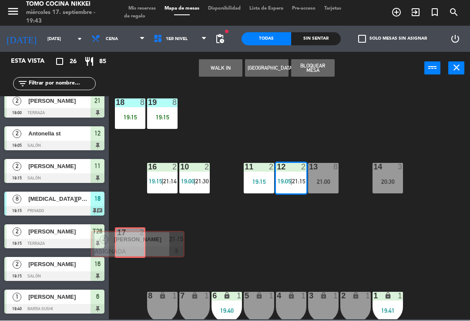
scroll to position [593, 0]
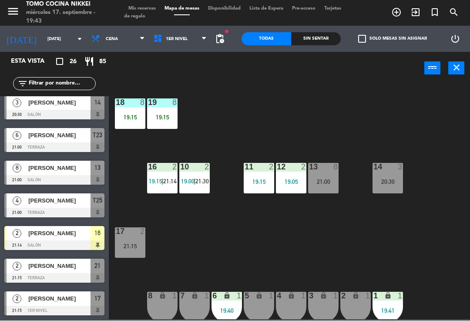
click at [204, 241] on div "18 8 19:15 19 8 19:15 16 2 19:15 | 21:14 10 2 19:00 | 21:30 11 2 19:15 12 2 19:…" at bounding box center [292, 202] width 356 height 236
click at [162, 183] on span "|" at bounding box center [162, 181] width 2 height 7
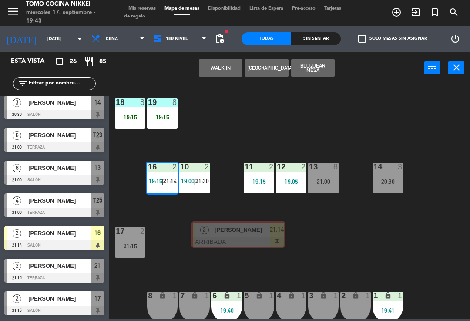
scroll to position [0, 7]
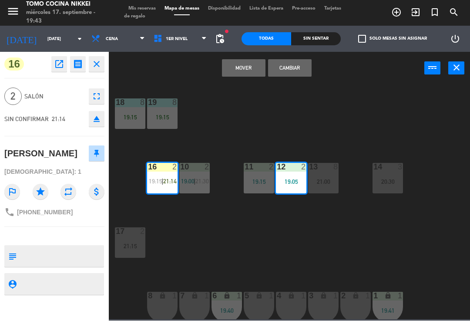
click at [243, 63] on button "Mover" at bounding box center [244, 68] width 44 height 17
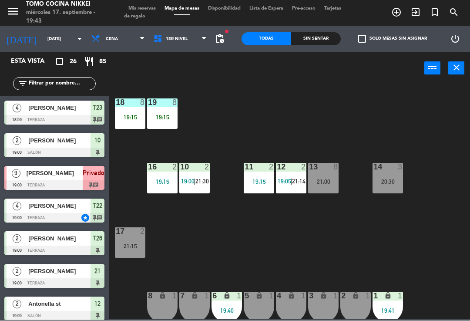
scroll to position [170, 0]
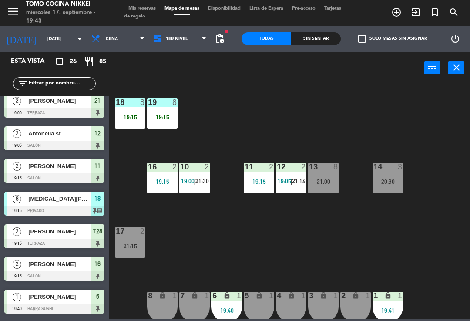
click at [298, 116] on div "18 8 19:15 19 8 19:15 16 2 19:15 10 2 19:00 | 21:30 11 2 19:15 12 2 19:05 | 21:…" at bounding box center [292, 202] width 356 height 236
click at [199, 46] on span "1er Nivel" at bounding box center [180, 39] width 62 height 19
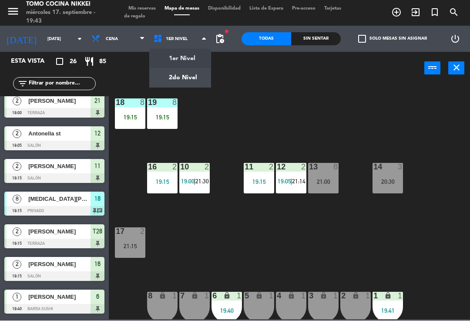
click at [202, 76] on ng-component "menu Tomo Cocina Nikkei [DATE] 17. septiembre - 19:43 Mis reservas Mapa de mesa…" at bounding box center [235, 159] width 470 height 319
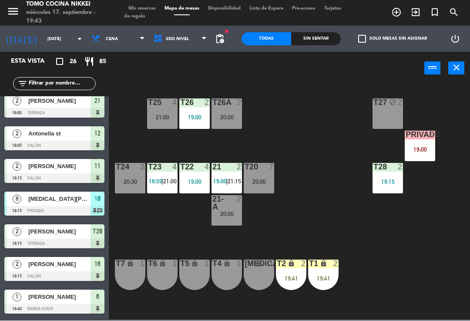
click at [340, 260] on div "2" at bounding box center [338, 264] width 14 height 8
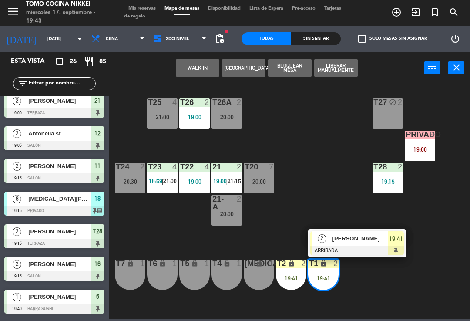
click at [321, 279] on div "19:41" at bounding box center [323, 278] width 30 height 6
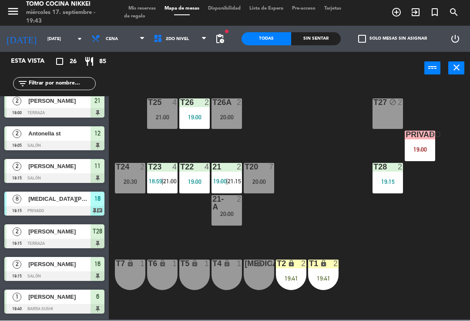
click at [320, 281] on div "19:41" at bounding box center [323, 278] width 30 height 6
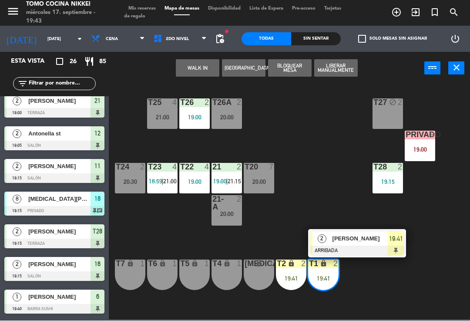
click at [362, 251] on div at bounding box center [357, 251] width 94 height 10
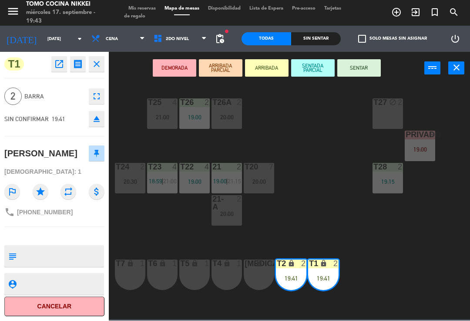
click at [364, 69] on button "SENTAR" at bounding box center [359, 68] width 44 height 17
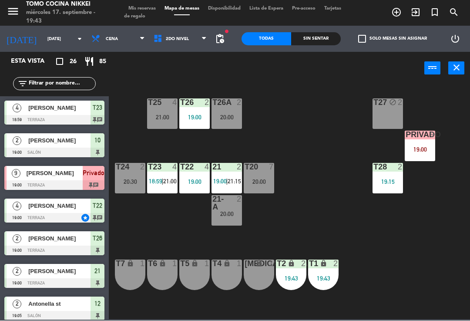
click at [354, 144] on div "T27 block 2 T25 4 21:00 T26A 2 20:00 T26 2 19:00 Privado 9 19:00 T24 2 20:30 T2…" at bounding box center [292, 202] width 356 height 236
click at [228, 204] on div at bounding box center [227, 203] width 14 height 16
click at [365, 234] on div "T27 block 2 T25 4 21:00 T26A 2 20:00 T26 2 19:00 Privado 9 19:00 T24 2 20:30 T2…" at bounding box center [292, 202] width 356 height 236
click at [314, 44] on div "Sin sentar" at bounding box center [316, 39] width 50 height 13
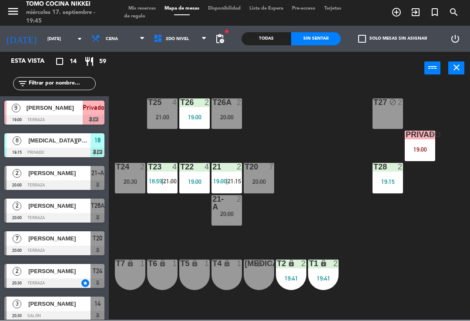
click at [240, 82] on div "power_input close" at bounding box center [266, 68] width 315 height 33
click at [293, 98] on div "T27 block 2 T25 4 21:00 T26A 2 20:00 T26 2 19:00 Privado 9 19:00 T24 2 20:30 T2…" at bounding box center [292, 202] width 356 height 236
click at [283, 41] on div "Todas" at bounding box center [266, 39] width 50 height 13
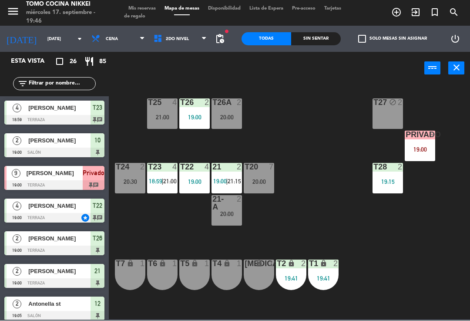
click at [318, 42] on div "Sin sentar" at bounding box center [316, 39] width 50 height 13
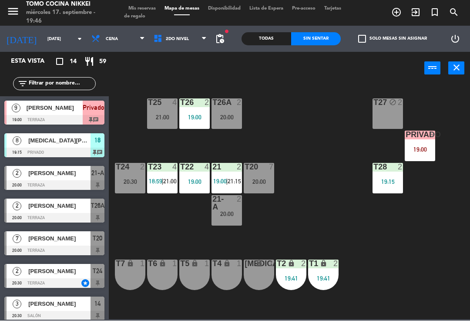
click at [358, 257] on div "T27 block 2 T25 4 21:00 T26A 2 20:00 T26 2 19:00 Privado 9 19:00 T24 2 20:30 T2…" at bounding box center [292, 202] width 356 height 236
click at [335, 242] on div "T27 block 2 T25 4 21:00 T26A 2 20:00 T26 2 19:00 Privado 9 19:00 T24 2 20:30 T2…" at bounding box center [292, 202] width 356 height 236
click at [349, 230] on div "T27 block 2 T25 4 21:00 T26A 2 20:00 T26 2 19:00 Privado 9 19:00 T24 2 20:30 T2…" at bounding box center [292, 202] width 356 height 236
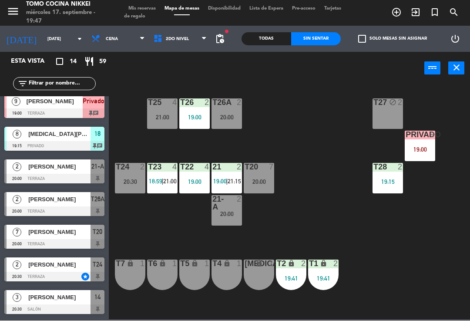
click at [31, 174] on div at bounding box center [54, 179] width 100 height 10
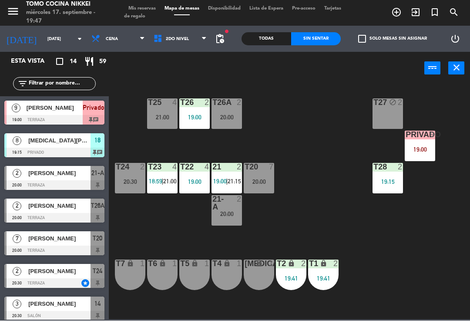
click at [151, 11] on span "Mis reservas" at bounding box center [142, 9] width 36 height 5
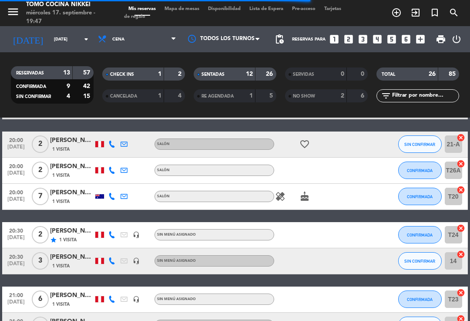
scroll to position [569, 0]
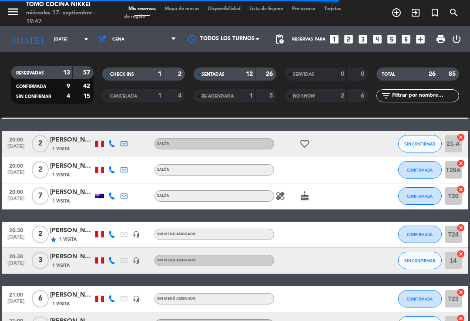
click at [422, 139] on button "SIN CONFIRMAR" at bounding box center [420, 143] width 44 height 17
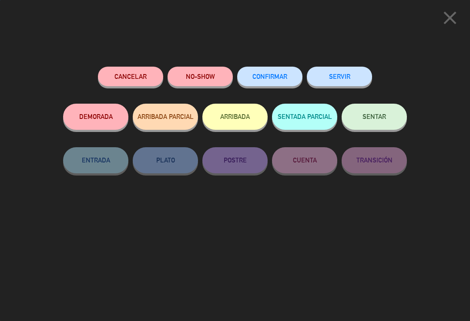
click at [384, 116] on span "SENTAR" at bounding box center [373, 116] width 23 height 7
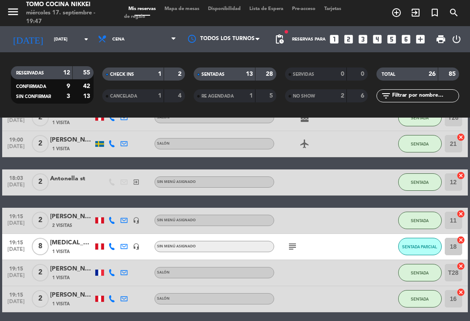
scroll to position [272, 0]
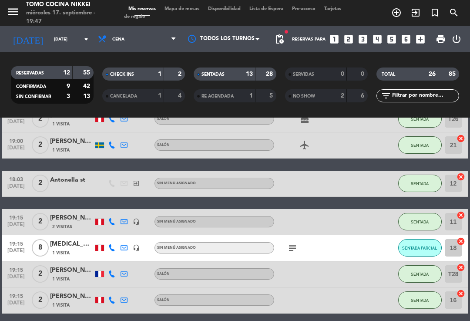
click at [185, 7] on span "Mapa de mesas" at bounding box center [182, 9] width 44 height 5
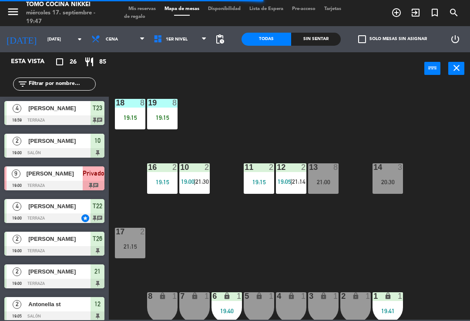
click at [192, 47] on span "1er Nivel" at bounding box center [180, 39] width 62 height 19
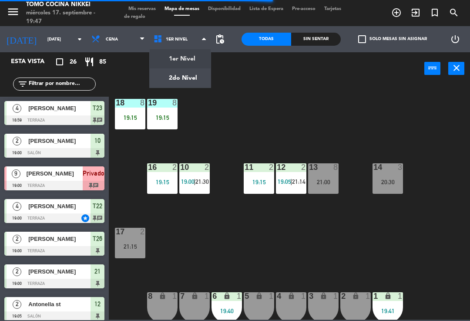
click at [177, 87] on ng-component "menu Tomo Cocina Nikkei [DATE] 17. septiembre - 19:47 Mis reservas Mapa de mesa…" at bounding box center [235, 159] width 470 height 319
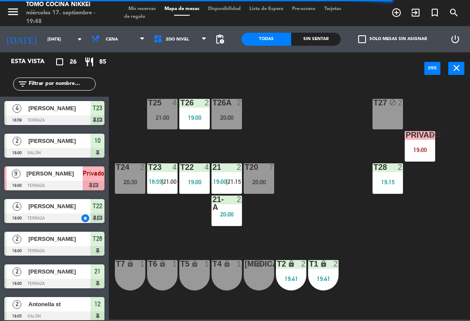
click at [428, 137] on div "9" at bounding box center [434, 135] width 14 height 8
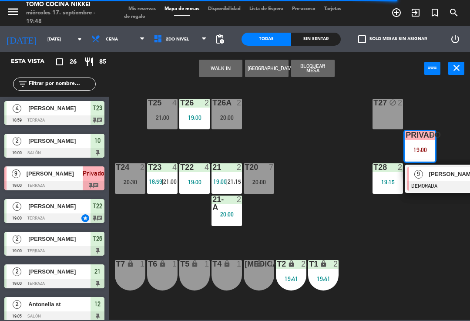
click at [434, 178] on span "[PERSON_NAME]" at bounding box center [457, 173] width 56 height 9
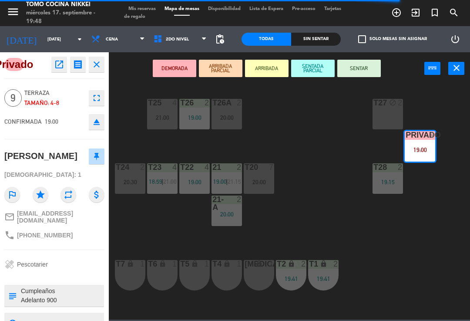
click at [314, 69] on button "SENTADA PARCIAL" at bounding box center [313, 68] width 44 height 17
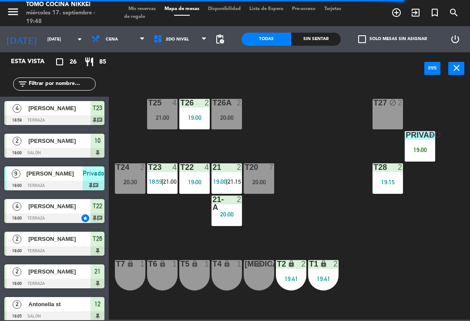
click at [331, 141] on div "T27 block 2 T25 4 21:00 T26A 2 20:00 T26 2 19:00 Privado 9 19:00 T24 2 20:30 T2…" at bounding box center [292, 202] width 356 height 236
click at [441, 202] on div "T27 block 2 T25 4 21:00 T26A 2 20:00 T26 2 19:00 Privado 9 19:00 T24 2 20:30 T2…" at bounding box center [292, 202] width 356 height 236
click at [321, 40] on div "Sin sentar" at bounding box center [316, 39] width 50 height 13
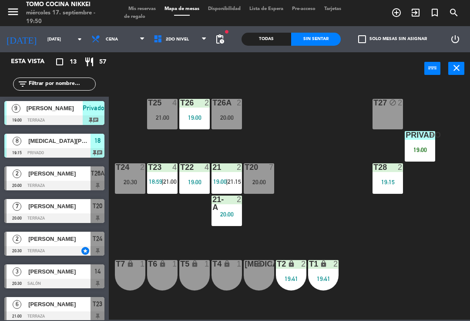
click at [412, 148] on div "19:00" at bounding box center [420, 150] width 30 height 6
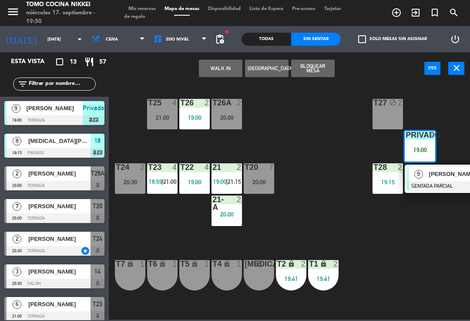
click at [430, 184] on div at bounding box center [454, 186] width 94 height 10
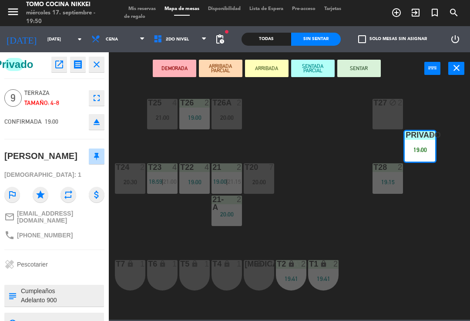
click at [366, 67] on button "SENTAR" at bounding box center [359, 68] width 44 height 17
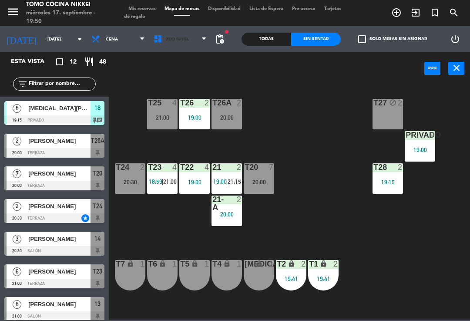
click at [192, 39] on span "2do Nivel" at bounding box center [180, 39] width 62 height 19
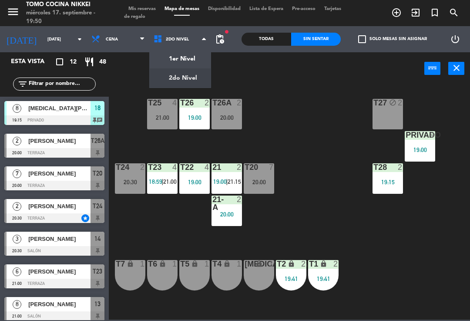
click at [187, 61] on ng-component "menu Tomo Cocina Nikkei [DATE] 17. septiembre - 19:50 Mis reservas Mapa de mesa…" at bounding box center [235, 159] width 470 height 319
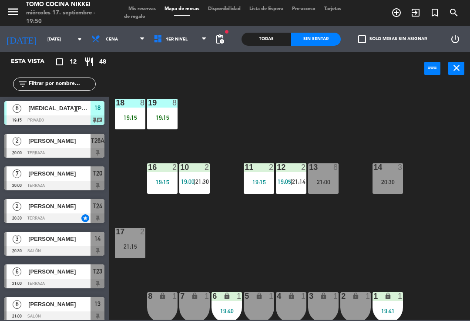
click at [168, 114] on div "19:15" at bounding box center [162, 117] width 30 height 6
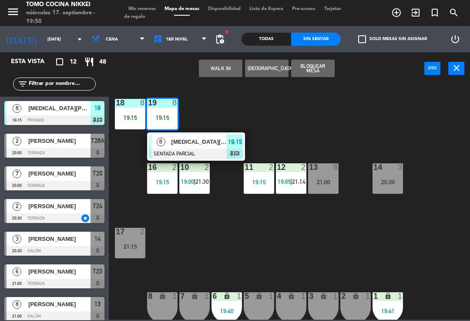
click at [218, 142] on span "[MEDICAL_DATA][PERSON_NAME]" at bounding box center [199, 141] width 56 height 9
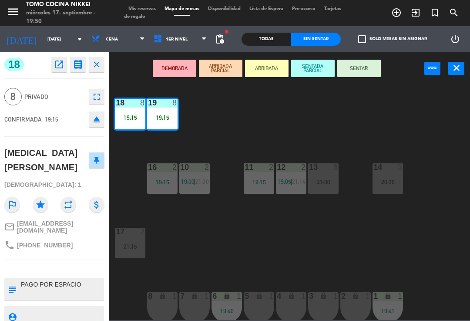
click at [370, 69] on button "SENTAR" at bounding box center [359, 68] width 44 height 17
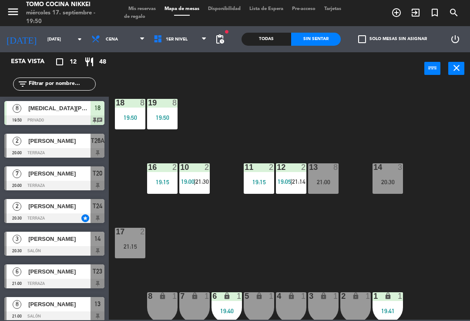
click at [364, 125] on div "18 8 19:50 19 8 19:50 16 2 19:15 10 2 19:00 | 21:30 11 2 19:15 12 2 19:05 | 21:…" at bounding box center [292, 202] width 356 height 236
click at [387, 177] on div "14 3 20:30" at bounding box center [387, 178] width 30 height 30
click at [438, 137] on div "18 8 19:15 19 8 19:15 16 2 19:15 10 2 19:00 | 21:30 11 2 19:15 12 2 19:05 | 21:…" at bounding box center [292, 202] width 356 height 236
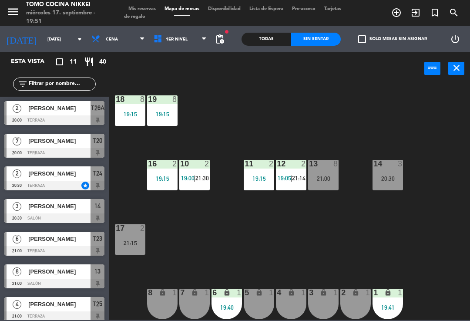
scroll to position [3, 0]
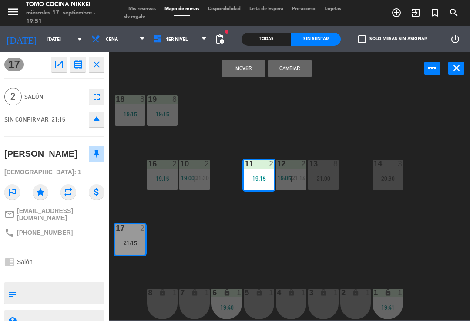
click at [235, 64] on button "Mover" at bounding box center [244, 68] width 44 height 17
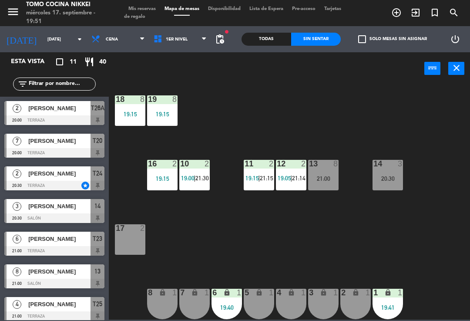
scroll to position [64, 0]
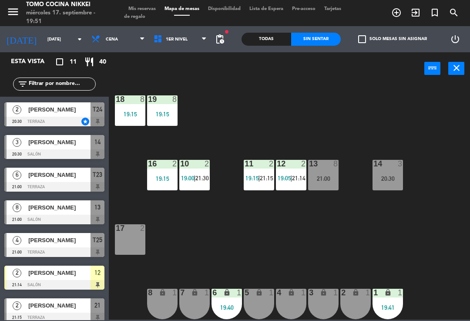
click at [325, 88] on div "18 8 19:15 19 8 19:15 16 2 19:15 10 2 19:00 | 21:30 11 2 19:15 | 21:15 12 2 19:…" at bounding box center [292, 202] width 356 height 236
click at [193, 31] on span "1er Nivel" at bounding box center [180, 39] width 62 height 19
click at [184, 73] on ng-component "menu Tomo Cocina Nikkei [DATE] 17. septiembre - 19:52 Mis reservas Mapa de mesa…" at bounding box center [235, 159] width 470 height 319
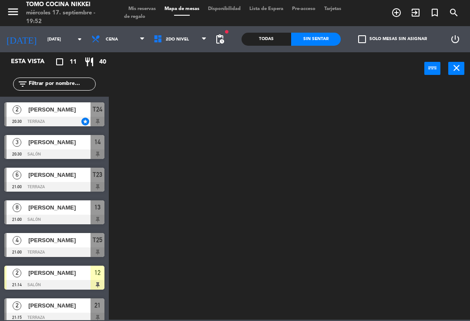
scroll to position [0, 0]
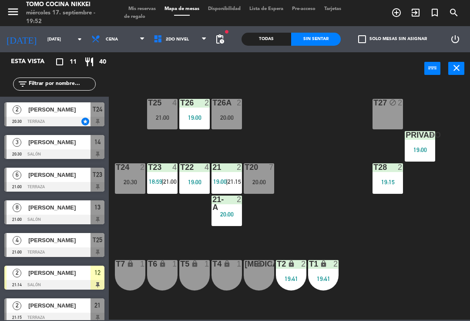
click at [181, 47] on span "2do Nivel" at bounding box center [180, 39] width 62 height 19
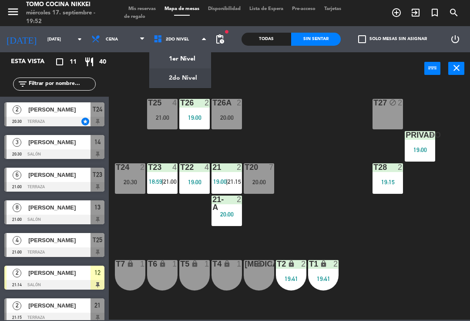
click at [187, 63] on ng-component "menu Tomo Cocina Nikkei [DATE] 17. septiembre - 19:52 Mis reservas Mapa de mesa…" at bounding box center [235, 159] width 470 height 319
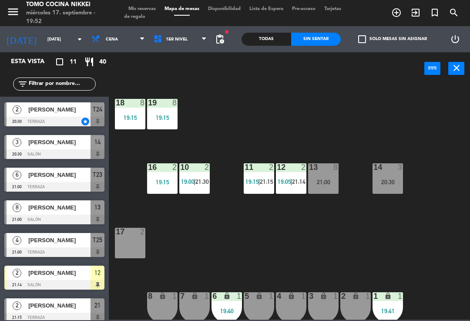
click at [324, 179] on div "21:00" at bounding box center [323, 182] width 30 height 6
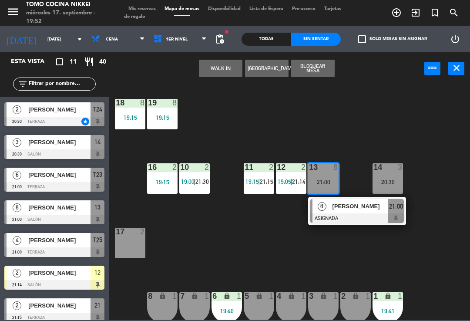
click at [291, 179] on span "|" at bounding box center [291, 181] width 2 height 7
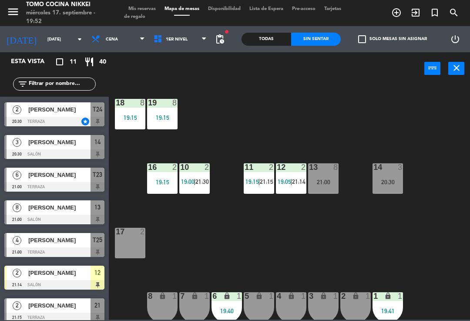
click at [392, 131] on div "18 8 19:15 19 8 19:15 16 2 19:15 10 2 19:00 | 21:30 11 2 19:15 | 21:15 12 2 19:…" at bounding box center [292, 202] width 356 height 236
click at [399, 175] on div "14 3 20:30" at bounding box center [387, 178] width 30 height 30
click at [430, 123] on div "18 8 19:15 19 8 19:15 16 2 19:15 10 2 19:00 | 21:30 11 2 19:15 | 21:15 12 2 19:…" at bounding box center [292, 202] width 356 height 236
click at [291, 177] on div "12 2 19:05 | 21:14" at bounding box center [291, 178] width 30 height 30
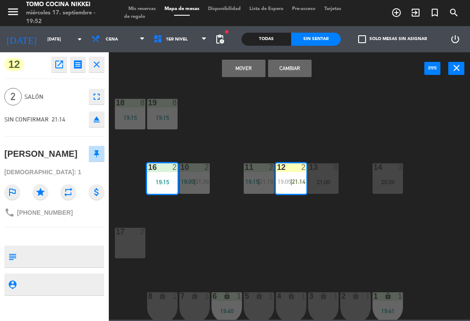
click at [250, 70] on button "Mover" at bounding box center [244, 68] width 44 height 17
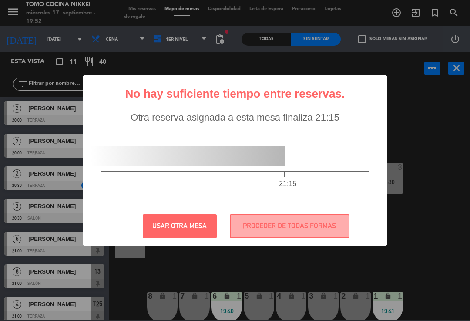
click at [338, 121] on div "Otra reserva asignada a esta mesa finaliza 21:15 21:15" at bounding box center [234, 159] width 289 height 95
click at [279, 230] on button "PROCEDER DE TODAS FORMAS" at bounding box center [290, 226] width 120 height 24
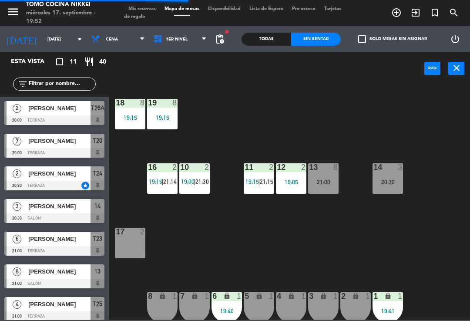
click at [295, 179] on div "19:05" at bounding box center [291, 182] width 30 height 6
click at [358, 128] on div "18 8 19:15 19 8 19:15 16 2 19:15 | 21:14 10 2 19:00 | 21:30 11 2 19:15 | 21:15 …" at bounding box center [292, 202] width 356 height 236
click at [176, 47] on span "1er Nivel" at bounding box center [180, 39] width 62 height 19
click at [192, 72] on ng-component "menu Tomo Cocina Nikkei [DATE] 17. septiembre - 19:53 Mis reservas Mapa de mesa…" at bounding box center [235, 159] width 470 height 319
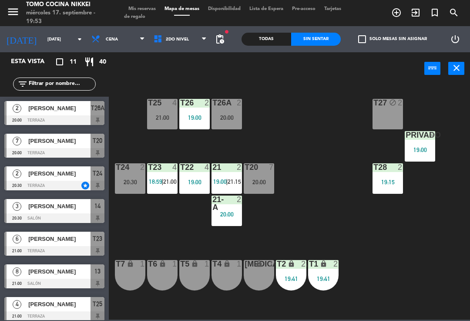
click at [425, 173] on div "T27 block 2 T25 4 21:00 T26A 2 20:00 T26 2 19:00 Privado 9 19:00 T24 2 20:30 T2…" at bounding box center [292, 202] width 356 height 236
click at [438, 127] on div "T27 block 2 T25 4 21:00 T26A 2 20:00 T26 2 19:00 Privado 9 19:00 T24 2 20:30 T2…" at bounding box center [292, 202] width 356 height 236
click at [226, 115] on div "20:00" at bounding box center [226, 117] width 30 height 6
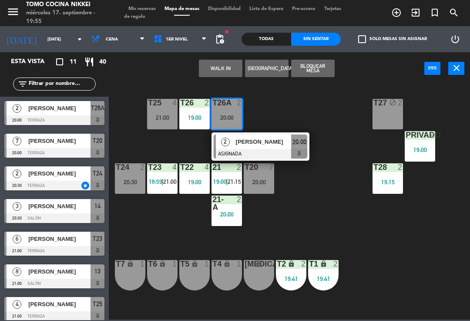
click at [243, 144] on span "[PERSON_NAME]" at bounding box center [264, 141] width 56 height 9
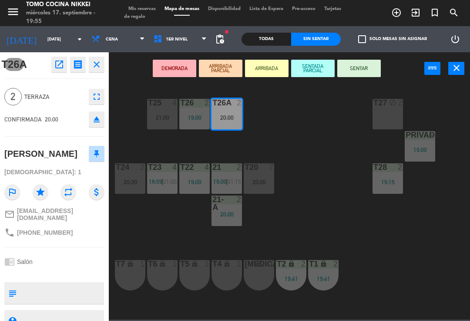
click at [360, 73] on button "SENTAR" at bounding box center [359, 68] width 44 height 17
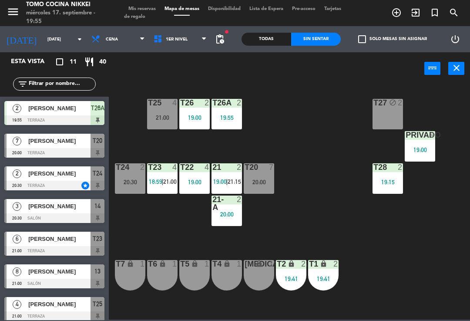
click at [338, 164] on div "T27 block 2 T25 4 21:00 T26A 2 19:55 T26 2 19:00 Privado 9 19:00 T24 2 20:30 T2…" at bounding box center [292, 202] width 356 height 236
click at [302, 163] on div "T27 block 2 T25 4 21:00 T26A 2 20:00 T26 2 19:00 Privado 9 19:00 T24 2 20:30 T2…" at bounding box center [292, 202] width 356 height 236
click at [181, 39] on span "1er Nivel" at bounding box center [180, 39] width 62 height 19
click at [190, 56] on ng-component "menu Tomo Cocina Nikkei [DATE] 17. septiembre - 19:55 Mis reservas Mapa de mesa…" at bounding box center [235, 159] width 470 height 319
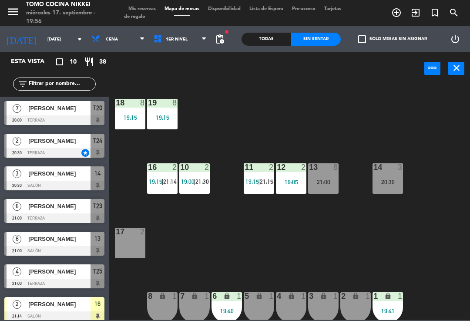
click at [217, 110] on div "18 8 19:15 19 8 19:15 16 2 19:15 | 21:14 10 2 19:00 | 21:30 11 2 19:15 | 21:15 …" at bounding box center [292, 202] width 356 height 236
click at [196, 185] on span "21:30" at bounding box center [201, 181] width 13 height 7
click at [314, 154] on div "18 8 19:15 19 8 19:15 16 2 19:15 | 21:14 10 2 19:00 | 21:30 11 2 19:15 | 21:15 …" at bounding box center [292, 202] width 356 height 236
click at [197, 47] on span "1er Nivel" at bounding box center [180, 39] width 62 height 19
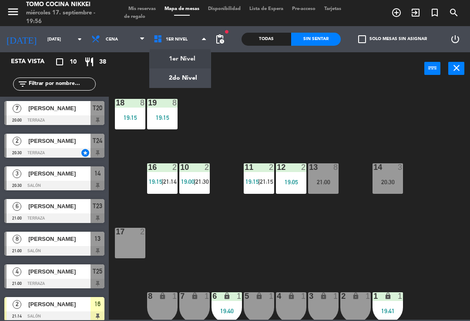
click at [300, 127] on div "18 8 19:15 19 8 19:15 16 2 19:15 | 21:14 10 2 19:00 | 21:30 11 2 19:15 | 21:15 …" at bounding box center [292, 202] width 356 height 236
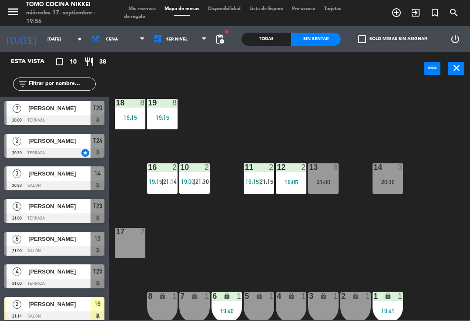
click at [210, 177] on div "10 2 19:00 | 21:30" at bounding box center [194, 178] width 30 height 30
click at [254, 131] on div "18 8 19:15 19 8 19:15 16 2 19:15 | 21:14 10 2 19:00 | 21:30 11 2 19:15 | 21:15 …" at bounding box center [292, 202] width 356 height 236
click at [181, 47] on span "1er Nivel" at bounding box center [180, 39] width 62 height 19
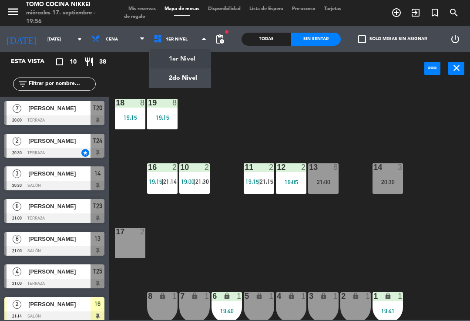
click at [240, 145] on div "18 8 19:15 19 8 19:15 16 2 19:15 | 21:14 10 2 19:00 | 21:30 11 2 19:15 | 21:15 …" at bounding box center [292, 202] width 356 height 236
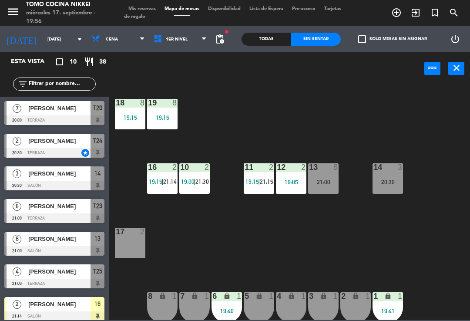
click at [198, 178] on span "21:30" at bounding box center [201, 181] width 13 height 7
click at [288, 126] on div "18 8 19:15 19 8 19:15 16 2 19:15 | 21:14 10 2 19:00 | 21:30 11 2 19:15 | 21:15 …" at bounding box center [292, 202] width 356 height 236
click at [175, 39] on span "1er Nivel" at bounding box center [177, 39] width 22 height 5
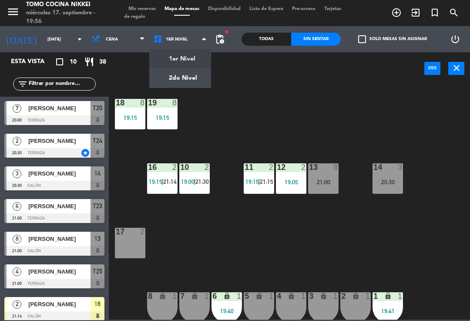
click at [184, 86] on ng-component "menu Tomo Cocina Nikkei [DATE] 17. septiembre - 19:56 Mis reservas Mapa de mesa…" at bounding box center [235, 159] width 470 height 319
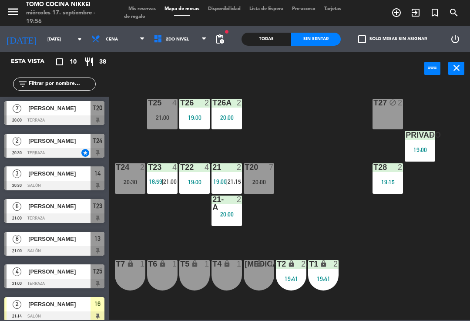
click at [190, 37] on span "2do Nivel" at bounding box center [180, 39] width 62 height 19
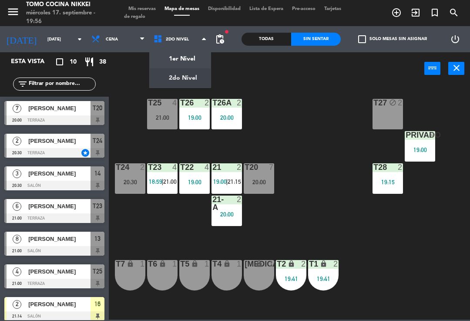
click at [191, 59] on ng-component "menu Tomo Cocina Nikkei [DATE] 17. septiembre - 19:56 Mis reservas Mapa de mesa…" at bounding box center [235, 159] width 470 height 319
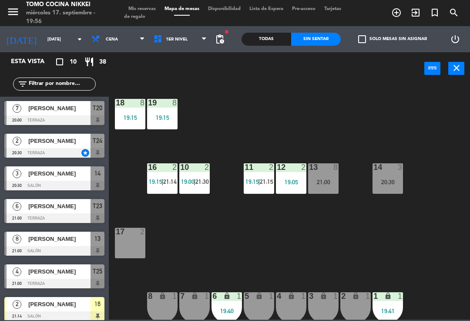
click at [314, 233] on div "18 8 19:15 19 8 19:15 16 2 19:15 | 21:14 10 2 19:00 | 21:30 11 2 19:15 | 21:15 …" at bounding box center [292, 202] width 356 height 236
click at [165, 188] on div "16 2 19:15 | 21:14" at bounding box center [162, 178] width 30 height 30
click at [274, 235] on div "18 8 19:15 19 8 19:15 16 2 19:15 | 21:14 10 2 19:00 | 21:30 11 2 19:15 | 21:15 …" at bounding box center [292, 202] width 356 height 236
click at [260, 186] on div "11 2 19:15 | 21:15" at bounding box center [259, 178] width 30 height 30
click at [218, 265] on div "18 8 19:15 19 8 19:15 16 2 19:15 | 21:14 10 2 19:00 | 21:30 11 2 19:15 | 21:15 …" at bounding box center [292, 202] width 356 height 236
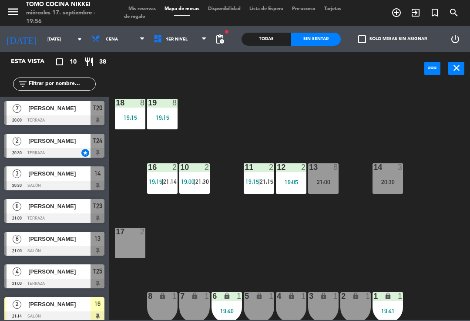
click at [276, 183] on div "19:05" at bounding box center [291, 182] width 30 height 6
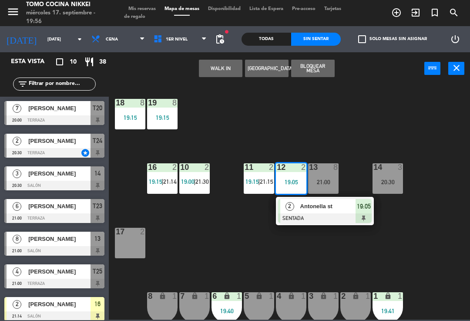
click at [283, 249] on div "18 8 19:15 19 8 19:15 16 2 19:15 | 21:14 10 2 19:00 | 21:30 11 2 19:15 | 21:15 …" at bounding box center [292, 202] width 356 height 236
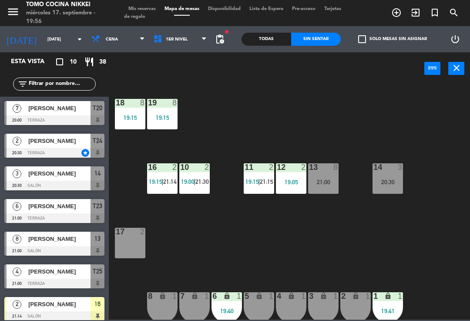
click at [255, 187] on div "11 2 19:15 | 21:15" at bounding box center [259, 178] width 30 height 30
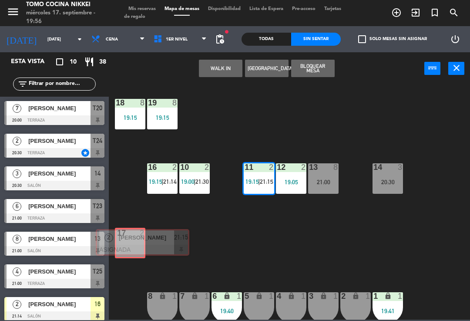
scroll to position [70, 0]
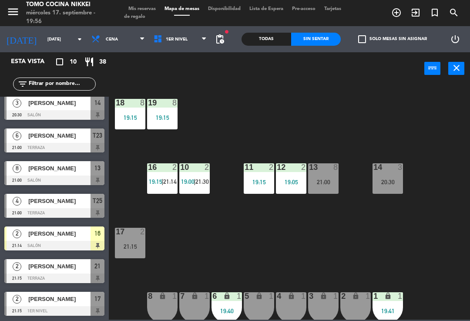
click at [243, 259] on div "18 8 19:15 19 8 19:15 16 2 19:15 | 21:14 10 2 19:00 | 21:30 11 2 19:15 12 2 19:…" at bounding box center [292, 202] width 356 height 236
click at [169, 182] on span "21:14" at bounding box center [169, 181] width 13 height 7
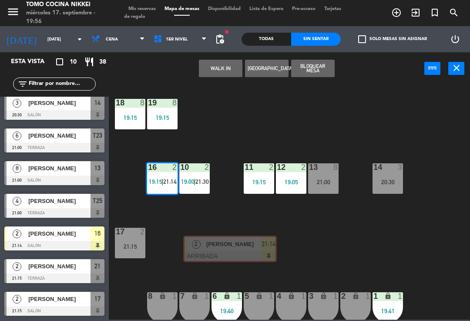
scroll to position [0, 7]
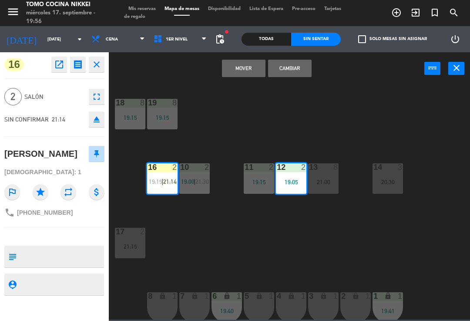
click at [239, 71] on button "Mover" at bounding box center [244, 68] width 44 height 17
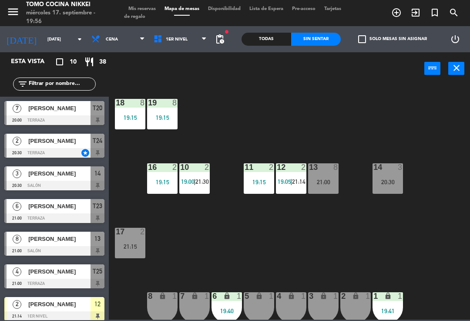
scroll to position [0, 0]
click at [285, 118] on div "18 8 19:15 19 8 19:15 16 2 19:15 10 2 19:00 | 21:30 11 2 19:15 12 2 19:05 | 21:…" at bounding box center [292, 202] width 356 height 236
click at [175, 37] on span "1er Nivel" at bounding box center [177, 39] width 22 height 5
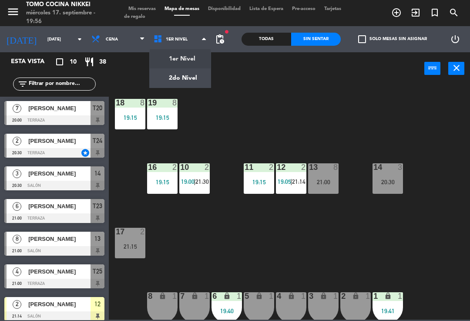
click at [187, 78] on ng-component "menu Tomo Cocina Nikkei [DATE] 17. septiembre - 19:56 Mis reservas Mapa de mesa…" at bounding box center [235, 159] width 470 height 319
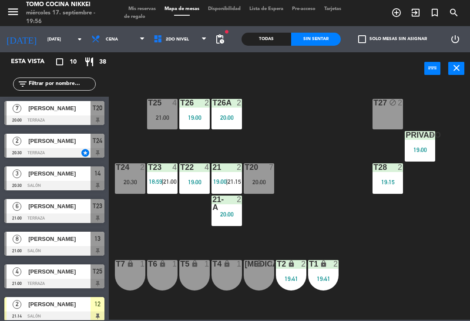
click at [166, 187] on div "T23 4 18:59 | 21:00" at bounding box center [162, 178] width 30 height 30
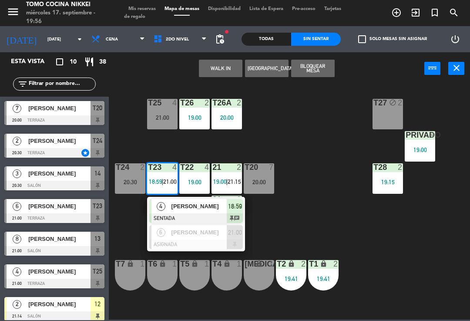
click at [191, 244] on div at bounding box center [196, 244] width 94 height 10
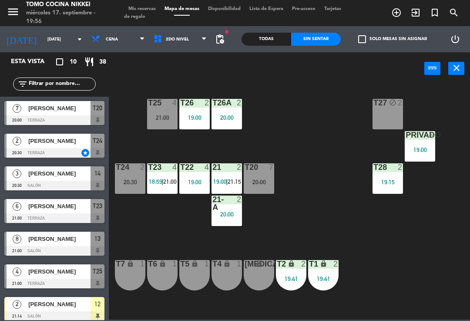
click at [233, 189] on div "21 2 19:00 | 21:15" at bounding box center [226, 178] width 30 height 30
click at [164, 226] on div "T27 block 2 T25 4 21:00 T26A 2 20:00 T26 2 19:00 Privado 9 19:00 T24 2 20:30 T2…" at bounding box center [292, 202] width 356 height 236
click at [170, 59] on div "power_input close" at bounding box center [266, 68] width 315 height 33
click at [156, 48] on span "1er Nivel" at bounding box center [180, 39] width 62 height 19
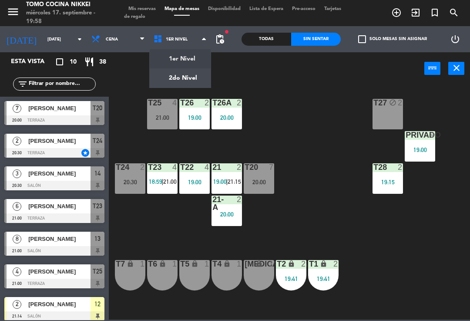
click at [167, 60] on ng-component "menu Tomo Cocina Nikkei [DATE] 17. septiembre - 19:58 Mis reservas Mapa de mesa…" at bounding box center [235, 159] width 470 height 319
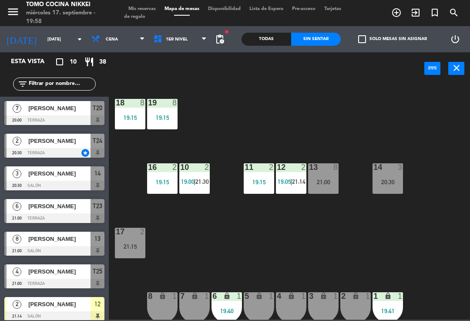
click at [216, 245] on div "18 8 19:15 19 8 19:15 16 2 19:15 10 2 19:00 | 21:30 11 2 19:15 12 2 19:05 | 21:…" at bounding box center [292, 202] width 356 height 236
click at [367, 315] on div "2 lock 1" at bounding box center [355, 307] width 30 height 30
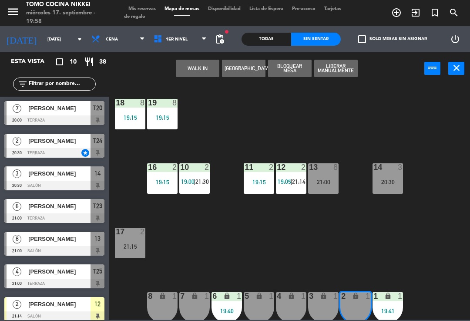
click at [318, 300] on div "lock" at bounding box center [323, 296] width 14 height 8
click at [201, 72] on button "WALK IN" at bounding box center [198, 68] width 44 height 17
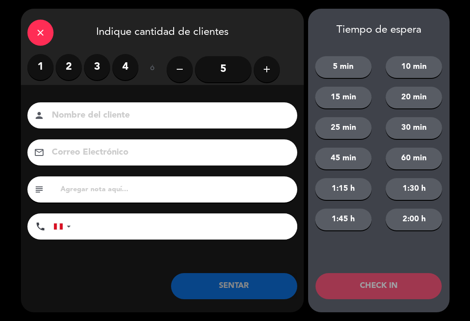
click at [70, 68] on label "2" at bounding box center [69, 67] width 26 height 26
click at [111, 117] on input at bounding box center [168, 115] width 235 height 15
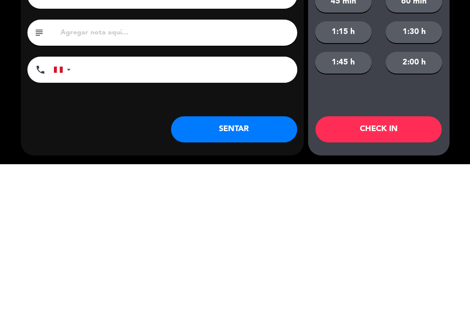
type input "[PERSON_NAME] [PERSON_NAME]"
click at [98, 213] on input "tel" at bounding box center [189, 226] width 218 height 26
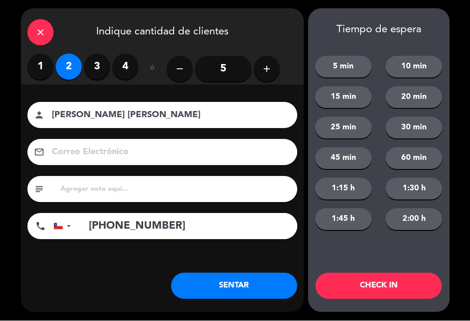
type input "[PHONE_NUMBER]"
click at [248, 296] on button "SENTAR" at bounding box center [234, 286] width 126 height 26
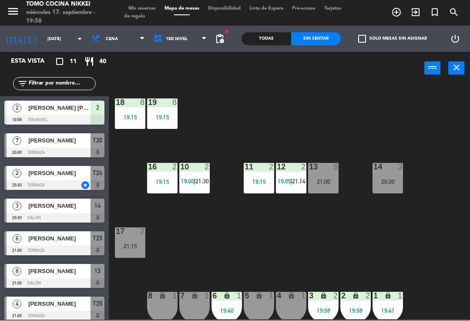
click at [304, 254] on div "18 8 19:15 19 8 19:15 16 2 19:15 10 2 19:00 | 21:30 11 2 19:15 12 2 19:05 | 21:…" at bounding box center [292, 202] width 356 height 236
click at [429, 262] on div "18 8 19:15 19 8 19:15 16 2 19:15 10 2 19:00 | 21:30 11 2 19:15 12 2 19:05 | 21:…" at bounding box center [292, 202] width 356 height 236
click at [452, 271] on div "18 8 19:15 19 8 19:15 16 2 19:15 10 2 19:00 | 21:30 11 2 19:15 12 2 19:05 | 21:…" at bounding box center [292, 202] width 356 height 236
click at [429, 265] on div "18 8 19:15 19 8 19:15 16 2 19:15 10 2 19:00 | 21:30 11 2 19:15 12 2 19:05 | 21:…" at bounding box center [292, 202] width 356 height 236
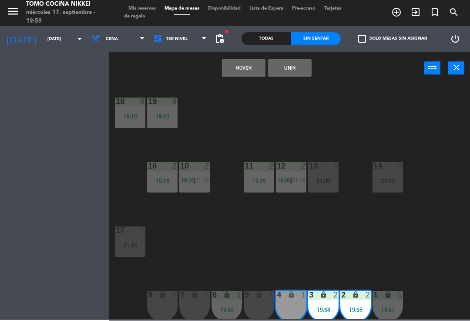
scroll to position [1, 0]
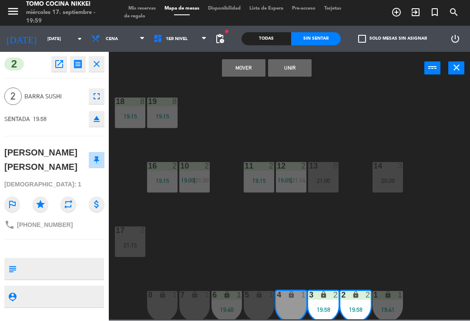
click at [241, 67] on button "Mover" at bounding box center [244, 68] width 44 height 17
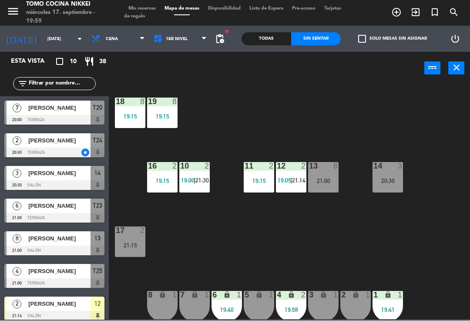
click at [327, 229] on div "18 8 19:15 19 8 19:15 16 2 19:15 10 2 19:00 | 21:30 11 2 19:15 12 2 19:05 | 21:…" at bounding box center [292, 202] width 356 height 236
click at [291, 303] on div "4 lock 2 19:58" at bounding box center [291, 306] width 30 height 30
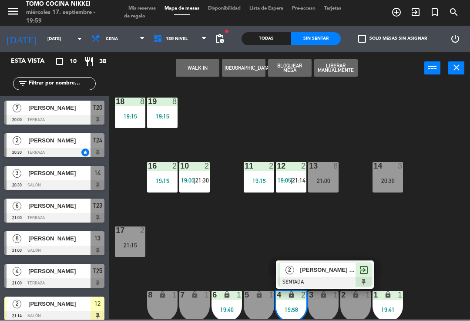
click at [326, 272] on span "[PERSON_NAME] [PERSON_NAME]" at bounding box center [328, 269] width 56 height 9
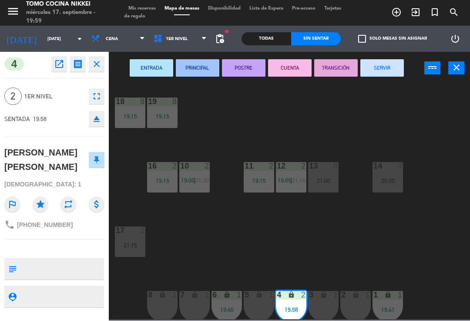
click at [331, 299] on div "1" at bounding box center [338, 295] width 14 height 8
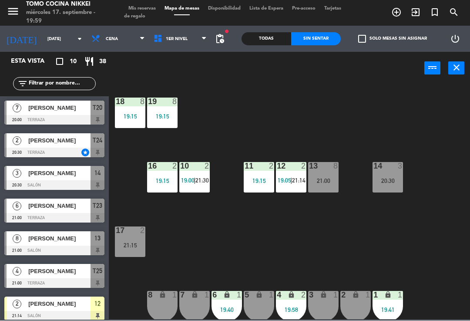
click at [281, 307] on div "19:58" at bounding box center [291, 310] width 30 height 6
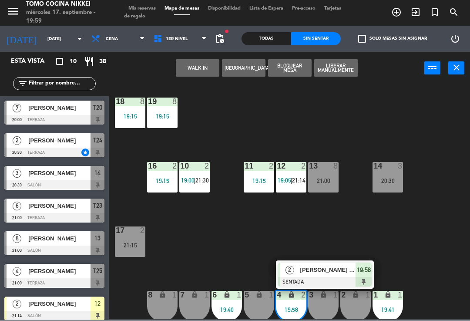
click at [319, 270] on span "[PERSON_NAME] [PERSON_NAME]" at bounding box center [328, 269] width 56 height 9
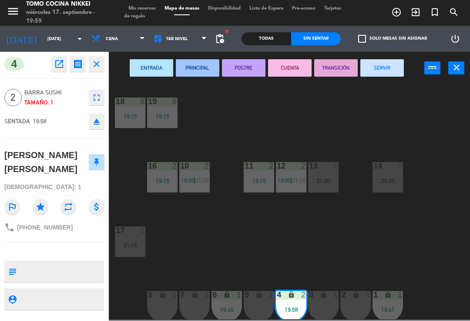
click at [325, 294] on icon "lock" at bounding box center [323, 294] width 7 height 7
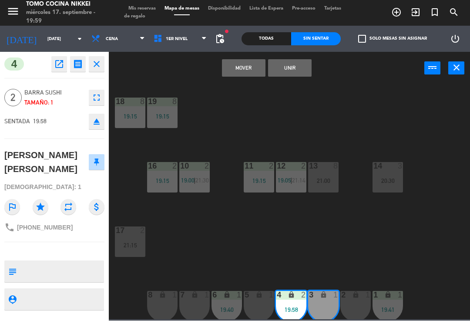
click at [297, 67] on button "Unir" at bounding box center [290, 68] width 44 height 17
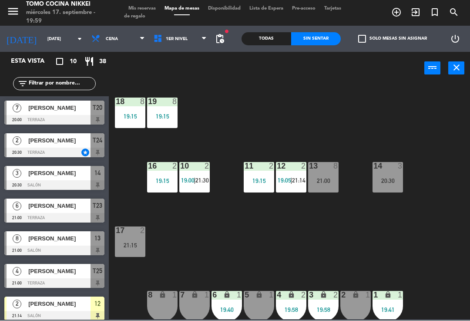
click at [307, 125] on div "18 8 19:15 19 8 19:15 16 2 19:15 10 2 19:00 | 21:30 11 2 19:15 12 2 19:05 | 21:…" at bounding box center [292, 202] width 356 height 236
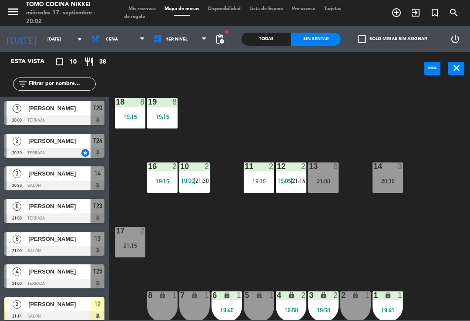
click at [424, 305] on div "18 8 19:15 19 8 19:15 16 2 19:15 10 2 19:00 | 21:30 11 2 19:15 12 2 19:05 | 21:…" at bounding box center [292, 202] width 356 height 236
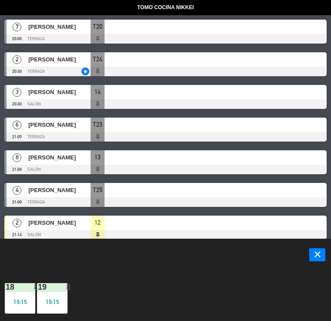
click at [13, 313] on div "18 8 19:15" at bounding box center [20, 298] width 30 height 30
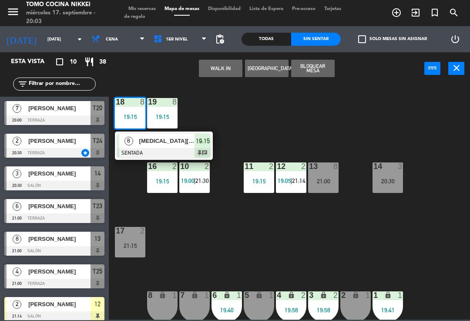
click at [337, 115] on div "18 8 19:15 8 [PERSON_NAME] SENTADA 19:15 chat 19 8 19:15 16 2 19:15 10 2 19:00 …" at bounding box center [292, 202] width 356 height 236
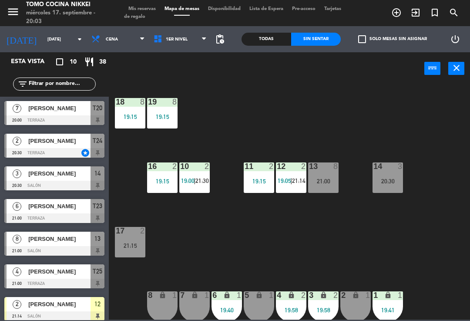
click at [319, 188] on div "13 8 21:00" at bounding box center [323, 177] width 30 height 30
click at [440, 110] on div "18 8 19:15 19 8 19:15 16 2 19:15 10 2 19:00 | 21:30 11 2 19:15 12 2 19:05 | 21:…" at bounding box center [292, 202] width 356 height 236
click at [143, 8] on span "Mis reservas" at bounding box center [142, 9] width 36 height 5
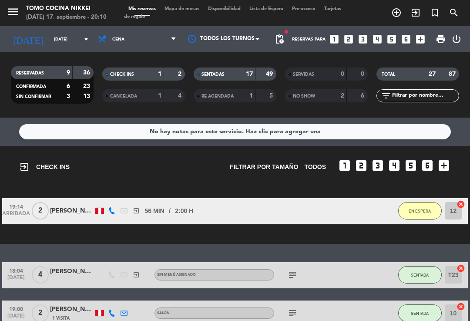
select select "dinner"
click at [172, 13] on span "Tarjetas de regalo" at bounding box center [232, 13] width 217 height 13
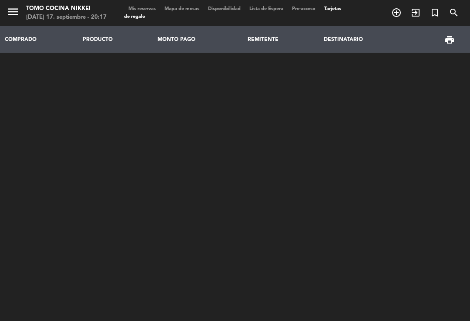
click at [176, 7] on span "Mapa de mesas" at bounding box center [182, 9] width 44 height 5
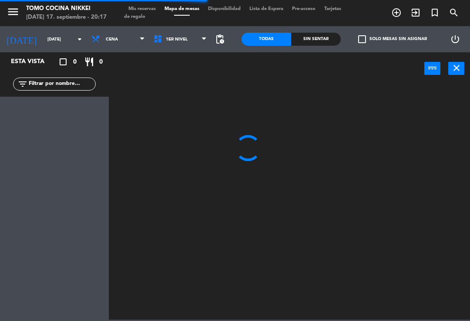
click at [76, 315] on div "Esta vista crop_square 0 restaurant 0 filter_list" at bounding box center [54, 186] width 109 height 268
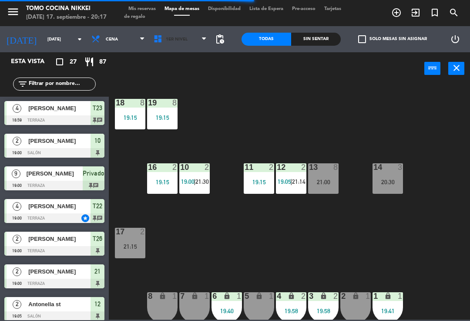
click at [200, 47] on span "1er Nivel" at bounding box center [180, 39] width 62 height 19
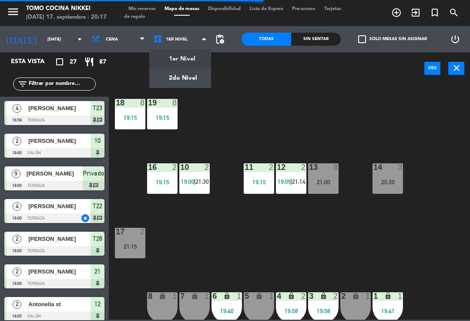
click at [200, 80] on ng-component "menu Tomo Cocina Nikkei [DATE] 17. septiembre - 20:17 Mis reservas Mapa de mesa…" at bounding box center [235, 159] width 470 height 319
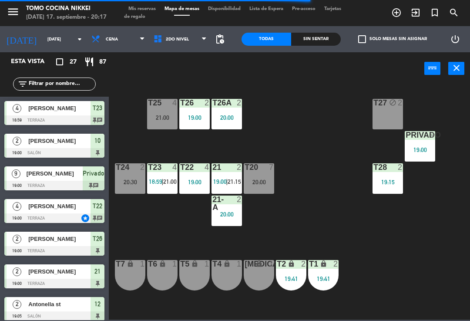
click at [129, 182] on div "20:30" at bounding box center [130, 182] width 30 height 6
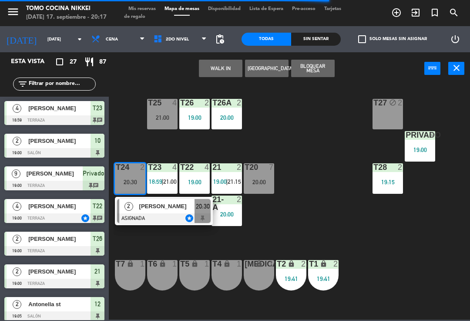
click at [162, 205] on span "[PERSON_NAME]" at bounding box center [167, 205] width 56 height 9
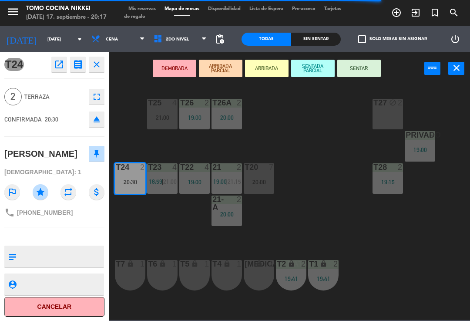
click at [357, 75] on button "SENTAR" at bounding box center [359, 68] width 44 height 17
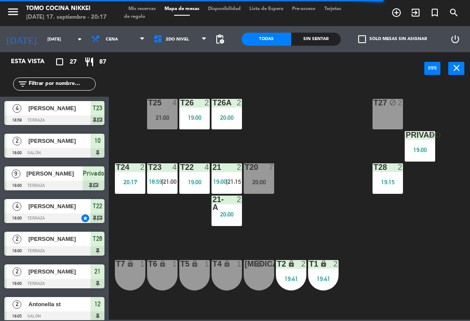
scroll to position [18, 0]
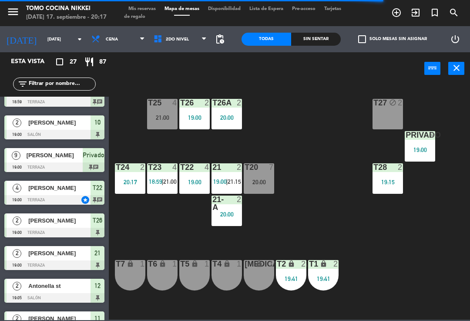
click at [332, 127] on div "T27 block 2 T25 4 21:00 T26A 2 20:00 T26 2 19:00 Privado 9 19:00 T24 2 20:17 T2…" at bounding box center [292, 202] width 356 height 236
click at [358, 137] on div "T27 block 2 T25 4 21:00 T26A 2 20:00 T26 2 19:00 Privado 9 19:00 T24 2 20:17 T2…" at bounding box center [292, 202] width 356 height 236
click at [377, 137] on div "T27 block 2 T25 4 21:00 T26A 2 20:00 T26 2 19:00 Privado 9 19:00 T24 2 20:17 T2…" at bounding box center [292, 202] width 356 height 236
click at [210, 37] on span at bounding box center [206, 39] width 9 height 8
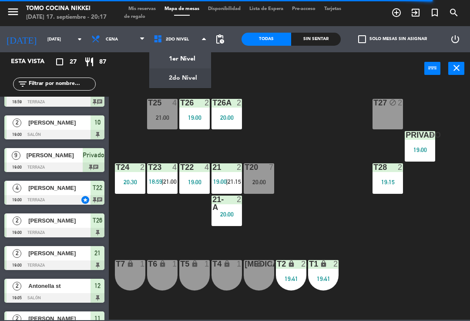
click at [202, 63] on ng-component "menu Tomo Cocina Nikkei [DATE] 17. septiembre - 20:17 Mis reservas Mapa de mesa…" at bounding box center [235, 159] width 470 height 319
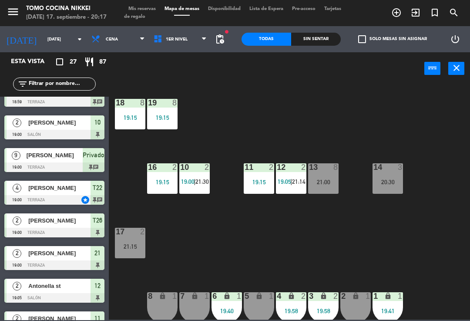
click at [185, 47] on span "1er Nivel" at bounding box center [180, 39] width 62 height 19
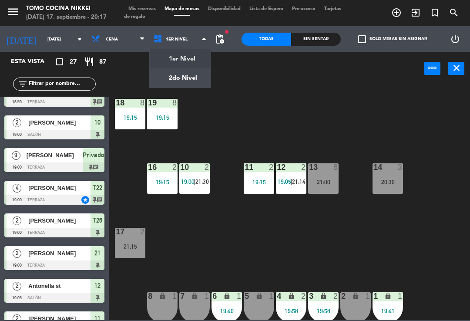
click at [190, 84] on ng-component "menu Tomo Cocina Nikkei [DATE] 17. septiembre - 20:17 Mis reservas Mapa de mesa…" at bounding box center [235, 159] width 470 height 319
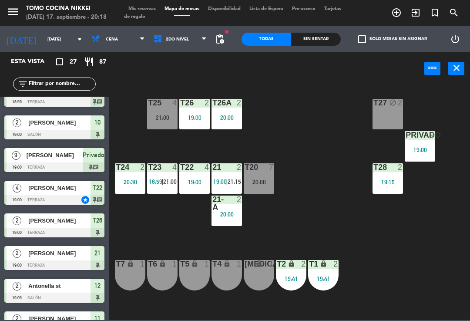
click at [270, 192] on div "T20 7 20:00" at bounding box center [259, 178] width 30 height 30
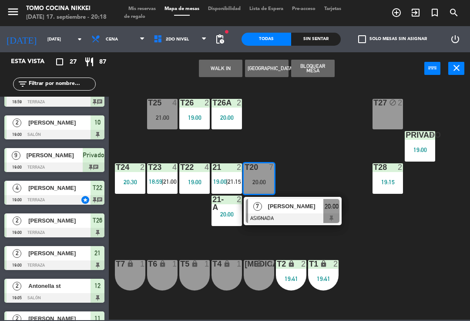
click at [301, 218] on div at bounding box center [293, 218] width 94 height 10
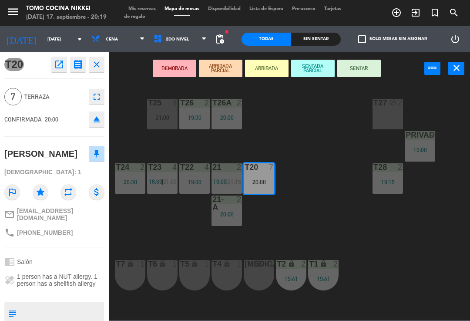
click at [160, 7] on span "Mis reservas" at bounding box center [142, 9] width 36 height 5
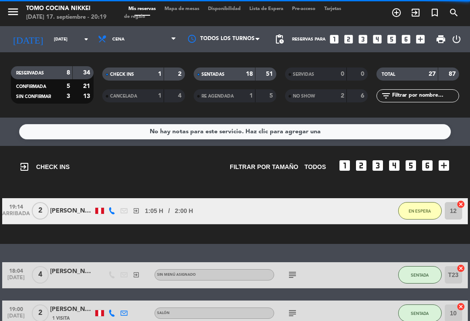
click at [194, 8] on span "Mapa de mesas" at bounding box center [182, 9] width 44 height 5
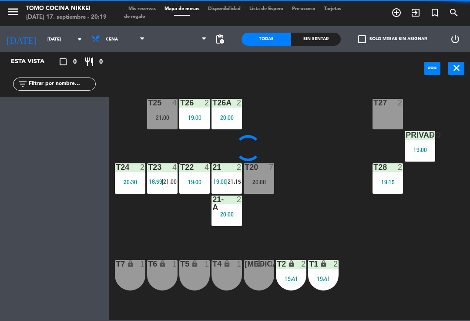
click at [192, 36] on span at bounding box center [180, 39] width 62 height 19
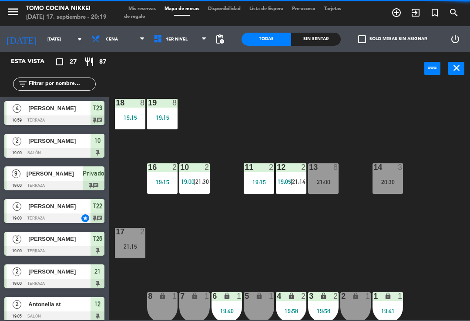
click at [186, 42] on span "1er Nivel" at bounding box center [180, 39] width 62 height 19
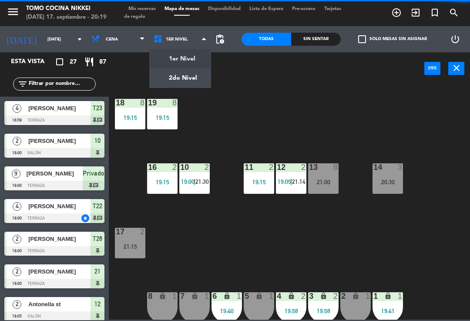
click at [203, 82] on ng-component "menu Tomo Cocina Nikkei [DATE] 17. septiembre - 20:19 Mis reservas Mapa de mesa…" at bounding box center [235, 159] width 470 height 319
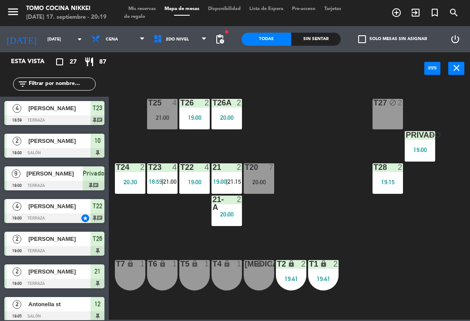
click at [135, 192] on div "T24 2 20:30" at bounding box center [130, 178] width 30 height 30
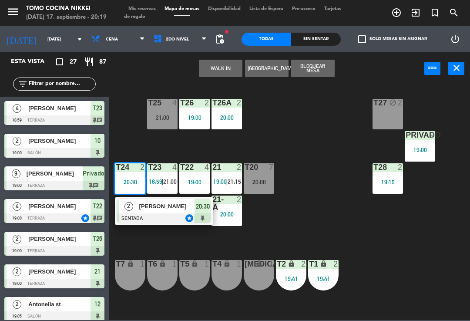
click at [148, 266] on div "T6" at bounding box center [148, 264] width 0 height 8
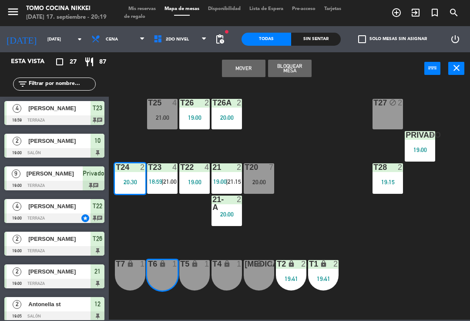
click at [181, 260] on div "T5" at bounding box center [180, 264] width 0 height 8
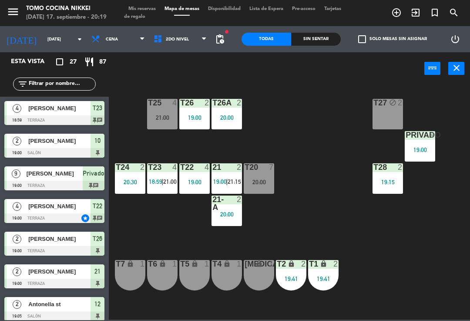
click at [174, 241] on div "T27 block 2 T25 4 21:00 T26A 2 20:00 T26 2 19:00 Privado 9 19:00 T24 2 20:30 T2…" at bounding box center [292, 202] width 356 height 236
click at [161, 183] on span "18:59" at bounding box center [155, 181] width 13 height 7
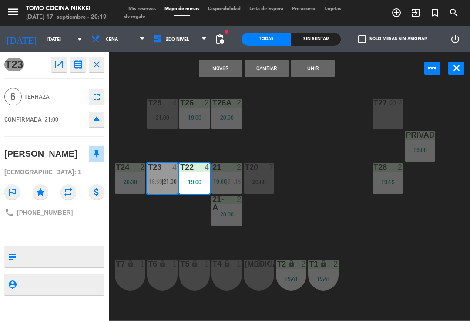
click at [224, 67] on button "Mover" at bounding box center [221, 68] width 44 height 17
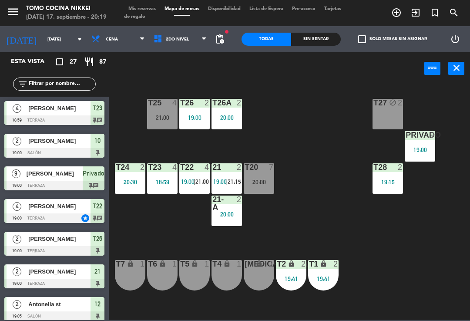
scroll to position [84, 0]
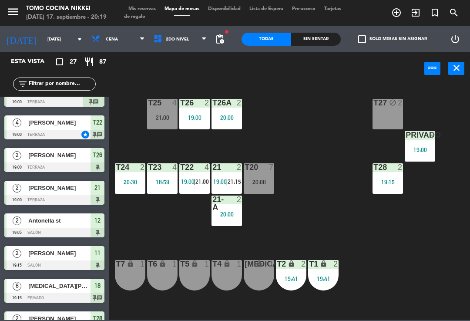
click at [312, 167] on div "T27 block 2 T25 4 21:00 T26A 2 20:00 T26 2 19:00 Privado 9 19:00 T24 2 20:30 T2…" at bounding box center [292, 202] width 356 height 236
click at [263, 183] on div "20:00" at bounding box center [259, 182] width 30 height 6
click at [305, 147] on div "T27 block 2 T25 4 21:00 T26A 2 20:00 T26 2 19:00 Privado 9 19:00 T24 2 20:30 T2…" at bounding box center [292, 202] width 356 height 236
click at [320, 186] on div "T27 block 2 T25 4 21:00 T26A 2 20:00 T26 2 19:00 Privado 9 19:00 T24 2 20:30 T2…" at bounding box center [292, 202] width 356 height 236
click at [261, 188] on div "T20 7 20:00" at bounding box center [259, 178] width 30 height 30
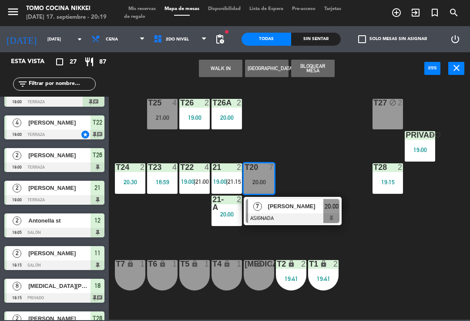
click at [321, 217] on div at bounding box center [293, 218] width 94 height 10
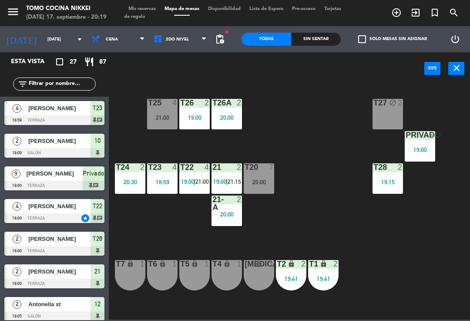
scroll to position [0, 0]
click at [148, 18] on span "Tarjetas de regalo" at bounding box center [232, 13] width 217 height 13
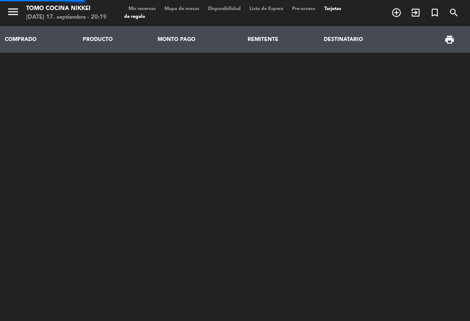
click at [148, 10] on span "Mis reservas" at bounding box center [142, 9] width 36 height 5
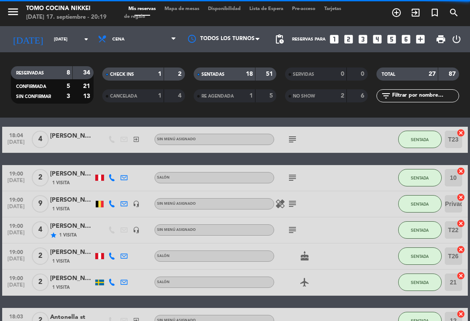
scroll to position [158, 0]
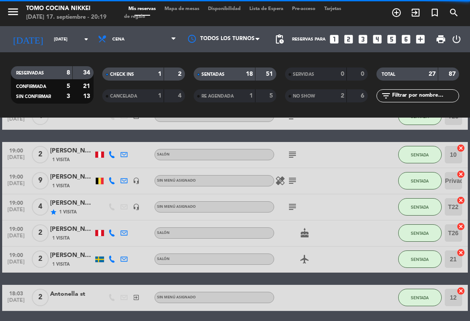
click at [259, 74] on div "51" at bounding box center [266, 74] width 17 height 10
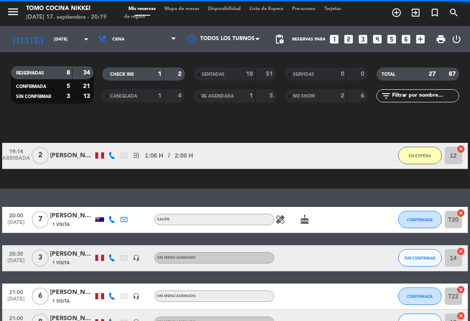
scroll to position [56, 0]
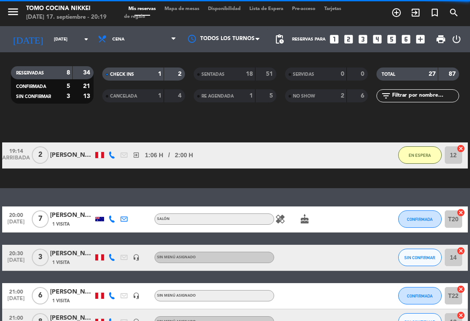
click at [424, 224] on button "CONFIRMADA" at bounding box center [420, 218] width 44 height 17
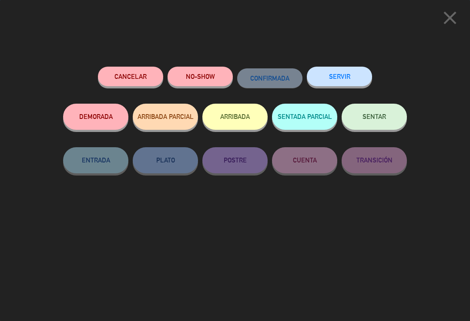
click at [216, 76] on button "NO-SHOW" at bounding box center [199, 77] width 65 height 20
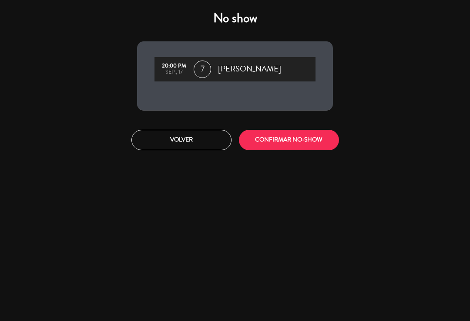
click at [278, 150] on button "CONFIRMAR NO-SHOW" at bounding box center [289, 140] width 100 height 20
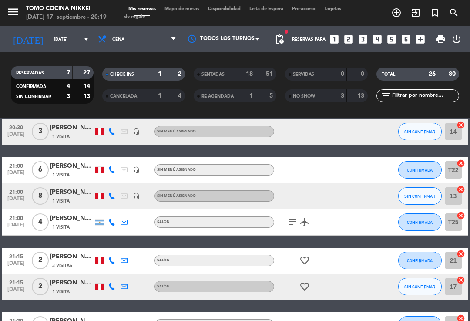
scroll to position [144, 0]
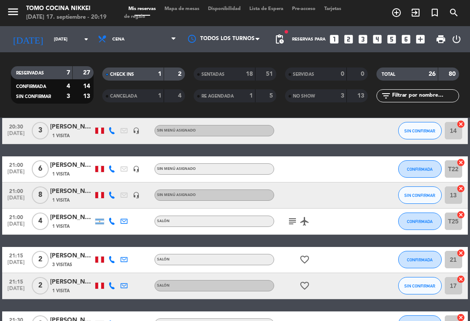
click at [181, 3] on div "menu Tomo Cocina Nikkei [DATE] 17. septiembre - 20:19 Mis reservas Mapa de mesa…" at bounding box center [235, 13] width 470 height 26
click at [188, 11] on span "Mapa de mesas" at bounding box center [182, 9] width 44 height 5
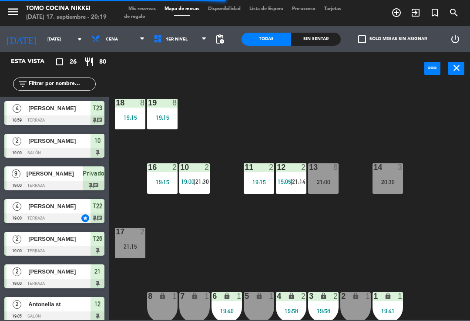
click at [372, 147] on div "18 8 19:15 19 8 19:15 16 2 19:15 10 2 19:00 | 21:30 11 2 19:15 12 2 19:05 | 21:…" at bounding box center [292, 202] width 356 height 236
click at [320, 184] on div "21:00" at bounding box center [323, 182] width 30 height 6
click at [362, 137] on div "18 8 19:15 19 8 19:15 16 2 19:15 10 2 19:00 | 21:30 11 2 19:15 12 2 19:05 | 21:…" at bounding box center [292, 202] width 356 height 236
click at [166, 33] on span "1er Nivel" at bounding box center [180, 39] width 62 height 19
click at [172, 81] on ng-component "menu Tomo Cocina Nikkei [DATE] 17. septiembre - 20:19 Mis reservas Mapa de mesa…" at bounding box center [235, 159] width 470 height 319
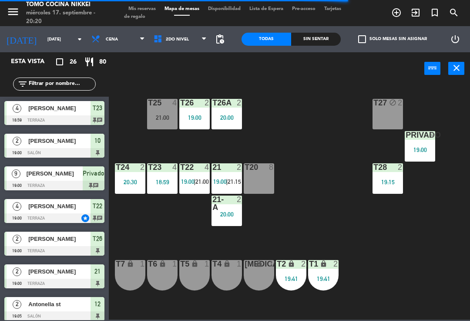
click at [288, 154] on div "T27 block 2 T25 4 21:00 T26A 2 20:00 T26 2 19:00 Privado 9 19:00 T24 2 20:30 T2…" at bounding box center [292, 202] width 356 height 236
click at [201, 182] on span "21:00" at bounding box center [201, 181] width 13 height 7
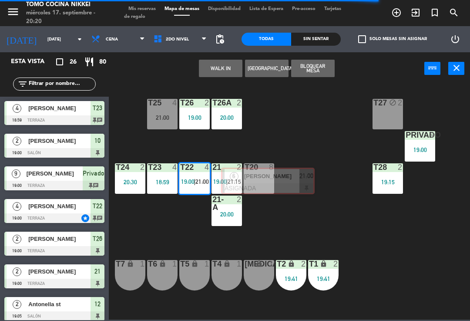
scroll to position [429, 0]
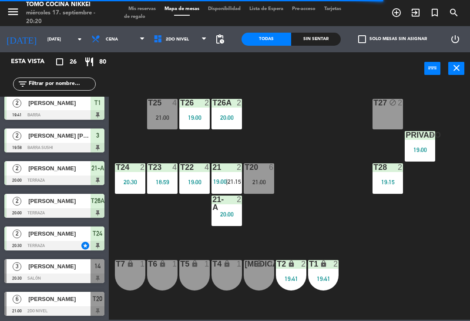
click at [320, 194] on div "T27 block 2 T25 4 21:00 T26A 2 20:00 T26 2 19:00 Privado 9 19:00 T24 2 20:30 T2…" at bounding box center [292, 202] width 356 height 236
click at [286, 188] on div "T27 block 2 T25 4 21:00 T26A 2 20:00 T26 2 19:00 Privado 9 19:00 T24 2 20:30 T2…" at bounding box center [292, 202] width 356 height 236
click at [306, 186] on div "T27 block 2 T25 4 21:00 T26A 2 20:00 T26 2 19:00 Privado 9 19:00 T24 2 20:30 T2…" at bounding box center [292, 202] width 356 height 236
click at [271, 175] on div "T20 6 21:00" at bounding box center [259, 178] width 30 height 30
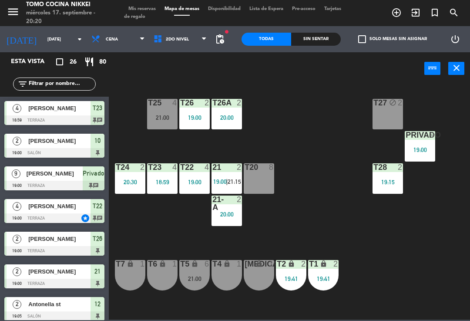
scroll to position [72, 0]
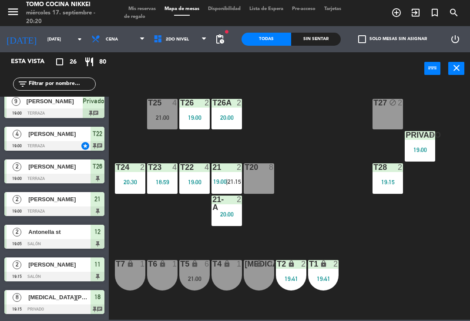
click at [74, 87] on input "text" at bounding box center [61, 84] width 67 height 10
click at [311, 127] on div "T27 block 2 T25 4 21:00 T26A 2 20:00 T26 2 19:00 Privado 9 19:00 T24 2 20:30 T2…" at bounding box center [292, 202] width 356 height 236
click at [184, 38] on span "2do Nivel" at bounding box center [180, 39] width 62 height 19
click at [186, 55] on ng-component "menu Tomo Cocina Nikkei [DATE] 17. septiembre - 20:20 Mis reservas Mapa de mesa…" at bounding box center [235, 159] width 470 height 319
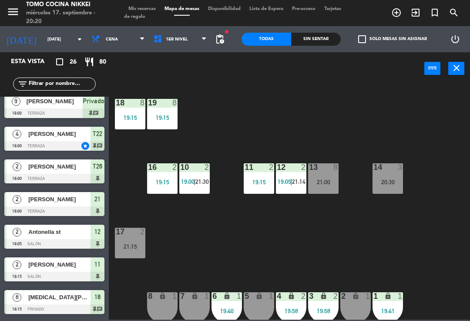
click at [328, 190] on div "13 8 21:00" at bounding box center [323, 178] width 30 height 30
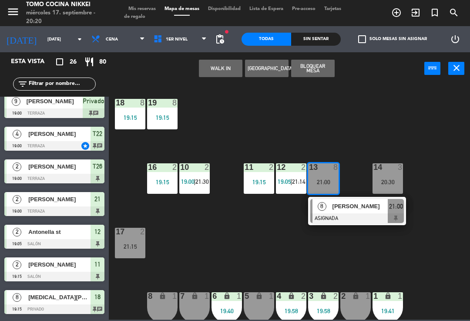
click at [353, 224] on div "8 [PERSON_NAME] ASIGNADA 21:00" at bounding box center [357, 211] width 98 height 28
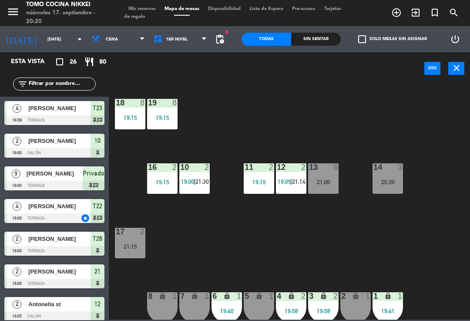
scroll to position [105, 0]
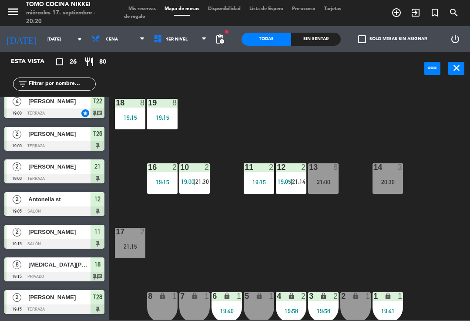
click at [197, 74] on div "power_input close" at bounding box center [266, 68] width 315 height 33
click at [167, 41] on span "1er Nivel" at bounding box center [177, 39] width 22 height 5
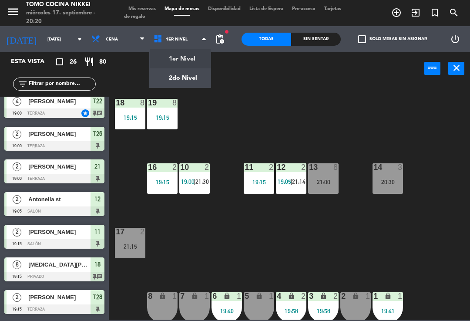
click at [168, 81] on ng-component "menu Tomo Cocina Nikkei [DATE] 17. septiembre - 20:20 Mis reservas Mapa de mesa…" at bounding box center [235, 159] width 470 height 319
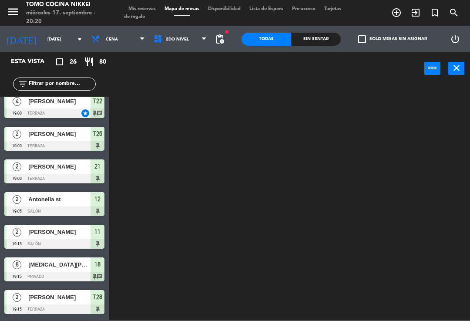
click at [65, 89] on input "text" at bounding box center [61, 84] width 67 height 10
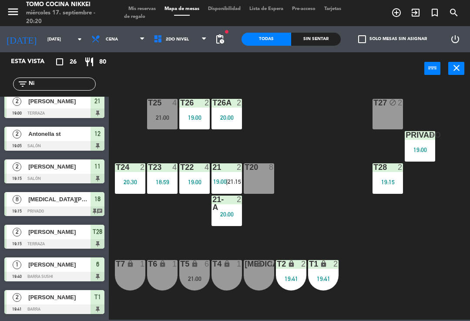
scroll to position [0, 0]
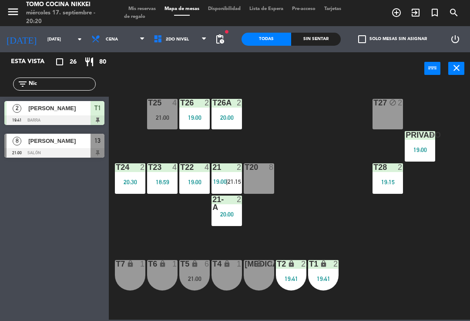
click at [284, 114] on div "T27 block 2 T25 4 21:00 T26A 2 20:00 T26 2 19:00 Privado 9 19:00 T24 2 20:30 T2…" at bounding box center [292, 202] width 356 height 236
click at [291, 174] on div "T27 block 2 T25 4 21:00 T26A 2 20:00 T26 2 19:00 Privado 9 19:00 T24 2 20:30 T2…" at bounding box center [292, 202] width 356 height 236
click at [77, 88] on input "Nic" at bounding box center [61, 84] width 67 height 10
type input "N"
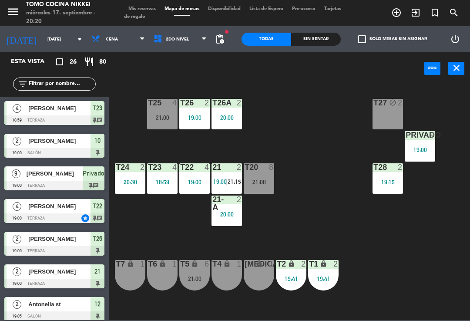
click at [328, 109] on div "T27 block 2 T25 4 21:00 T26A 2 20:00 T26 2 19:00 Privado 9 19:00 T24 2 20:30 T2…" at bounding box center [292, 202] width 356 height 236
click at [180, 48] on span "2do Nivel" at bounding box center [180, 39] width 62 height 19
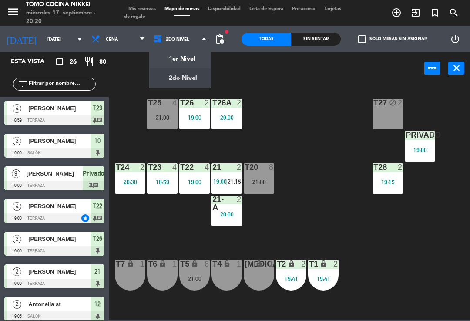
click at [188, 61] on ng-component "menu Tomo Cocina Nikkei [DATE] 17. septiembre - 20:20 Mis reservas Mapa de mesa…" at bounding box center [235, 159] width 470 height 319
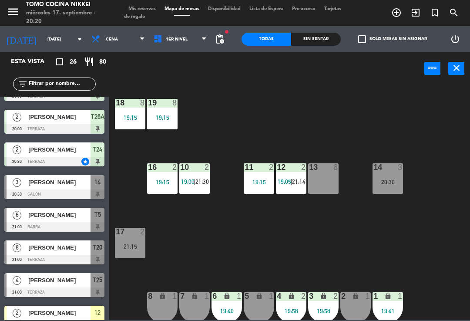
scroll to position [542, 0]
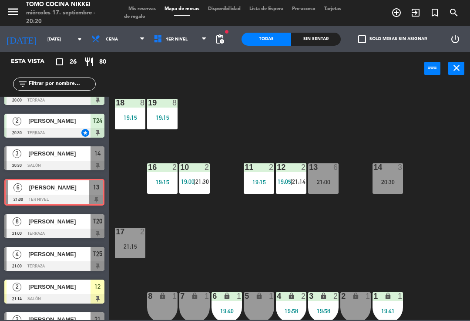
click at [360, 158] on div "18 8 19:15 19 8 19:15 16 2 19:15 10 2 19:00 | 21:30 11 2 19:15 12 2 19:05 | 21:…" at bounding box center [292, 202] width 356 height 236
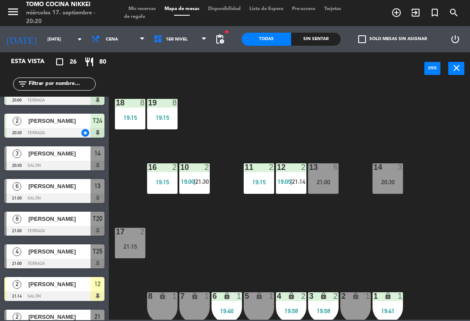
click at [241, 129] on div "18 8 19:15 19 8 19:15 16 2 19:15 10 2 19:00 | 21:30 11 2 19:15 12 2 19:05 | 21:…" at bounding box center [292, 202] width 356 height 236
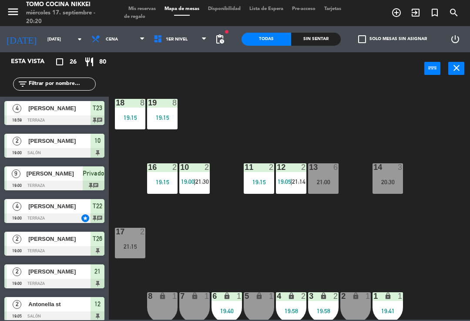
scroll to position [0, 0]
click at [238, 112] on div "18 8 19:15 19 8 19:15 16 2 19:15 10 2 19:00 | 21:30 11 2 19:15 12 2 19:05 | 21:…" at bounding box center [292, 202] width 356 height 236
click at [192, 37] on span "1er Nivel" at bounding box center [180, 39] width 62 height 19
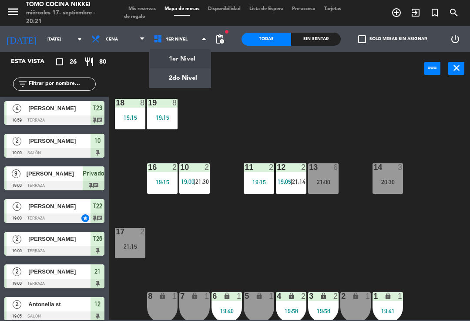
click at [185, 85] on ng-component "menu Tomo Cocina Nikkei [DATE] 17. septiembre - 20:21 Mis reservas Mapa de mesa…" at bounding box center [235, 159] width 470 height 319
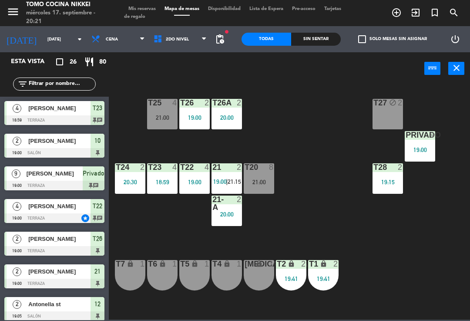
click at [200, 94] on div "T27 block 2 T25 4 21:00 T26A 2 20:00 T26 2 19:00 Privado 9 19:00 T24 2 20:30 T2…" at bounding box center [292, 202] width 356 height 236
click at [190, 42] on span "2do Nivel" at bounding box center [180, 39] width 62 height 19
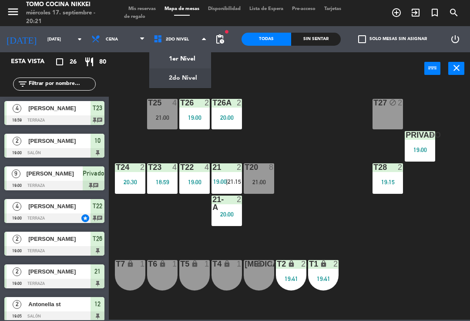
click at [321, 135] on div "T27 block 2 T25 4 21:00 T26A 2 20:00 T26 2 19:00 Privado 9 19:00 T24 2 20:30 T2…" at bounding box center [292, 202] width 356 height 236
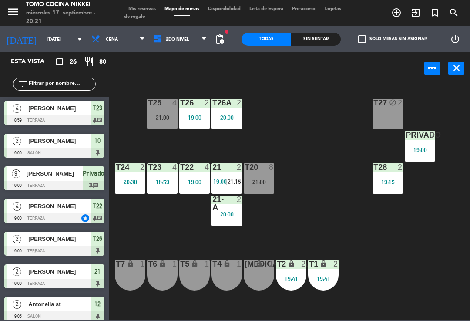
click at [182, 42] on span "2do Nivel" at bounding box center [177, 39] width 23 height 5
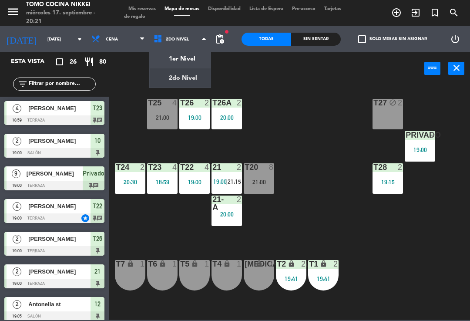
click at [193, 62] on ng-component "menu Tomo Cocina Nikkei [DATE] 17. septiembre - 20:21 Mis reservas Mapa de mesa…" at bounding box center [235, 159] width 470 height 319
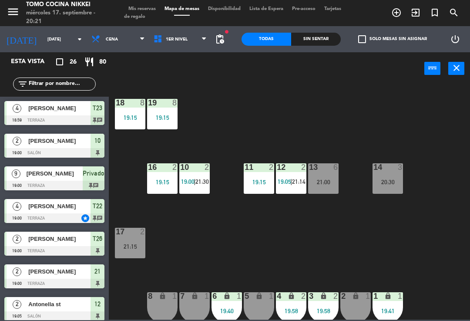
click at [288, 182] on span "19:05" at bounding box center [284, 181] width 13 height 7
click at [340, 139] on div "18 8 19:15 19 8 19:15 16 2 19:15 10 2 19:00 | 21:30 11 2 19:15 12 2 19:05 | 21:…" at bounding box center [292, 202] width 356 height 236
click at [199, 42] on span "1er Nivel" at bounding box center [180, 39] width 62 height 19
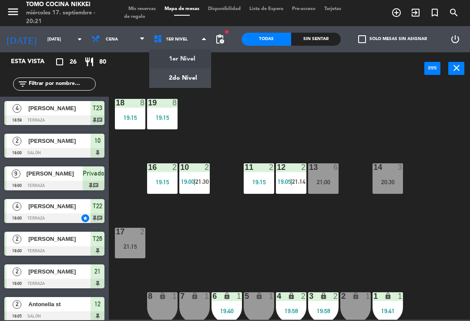
click at [201, 85] on ng-component "menu Tomo Cocina Nikkei [DATE] 17. septiembre - 20:21 Mis reservas Mapa de mesa…" at bounding box center [235, 159] width 470 height 319
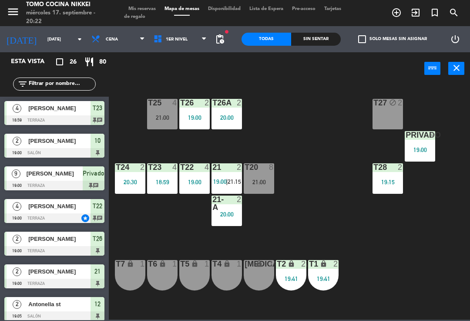
click at [312, 41] on div "Sin sentar" at bounding box center [316, 39] width 50 height 13
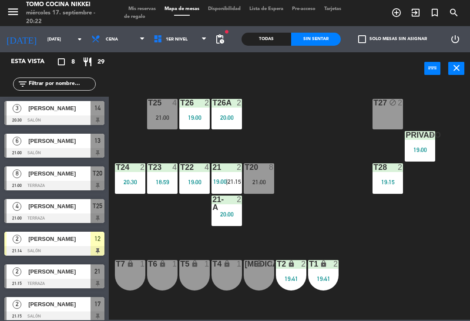
click at [79, 114] on div "[PERSON_NAME]" at bounding box center [58, 108] width 63 height 14
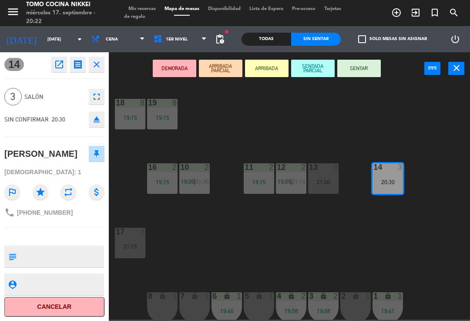
click at [316, 72] on button "SENTADA PARCIAL" at bounding box center [313, 68] width 44 height 17
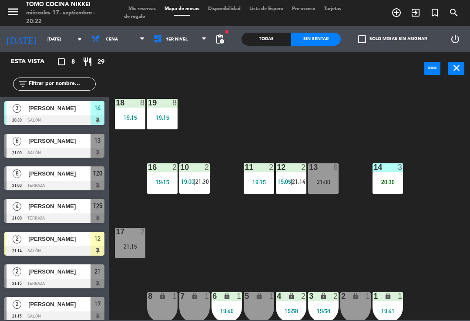
click at [360, 123] on div "18 8 19:15 19 8 19:15 16 2 19:15 10 2 19:00 | 21:30 11 2 19:15 12 2 19:05 | 21:…" at bounding box center [292, 202] width 356 height 236
click at [358, 248] on div "18 8 19:15 19 8 19:15 16 2 19:15 10 2 19:00 | 21:30 11 2 19:15 12 2 19:05 | 21:…" at bounding box center [292, 202] width 356 height 236
click at [403, 189] on div "14 3 20:30" at bounding box center [387, 178] width 30 height 30
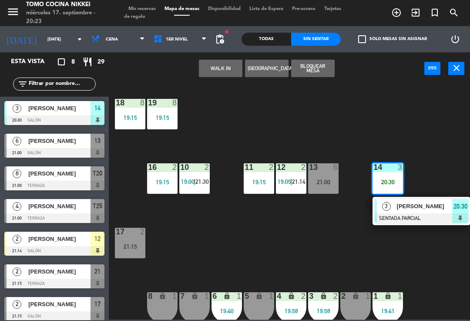
click at [421, 211] on div "[PERSON_NAME]" at bounding box center [424, 206] width 57 height 14
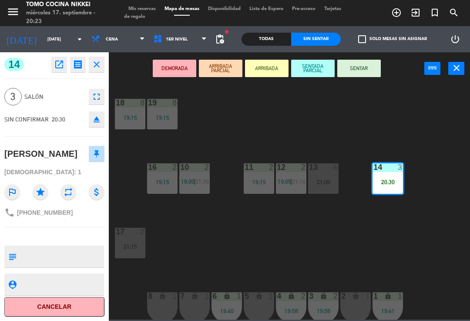
click at [368, 70] on button "SENTAR" at bounding box center [359, 68] width 44 height 17
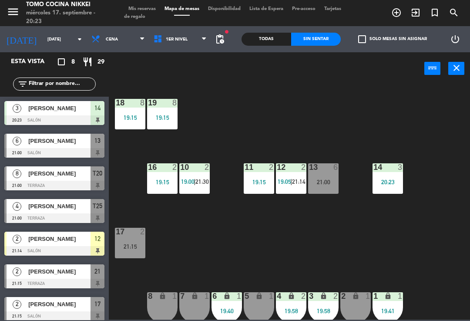
click at [392, 107] on div "18 8 19:15 19 8 19:15 16 2 19:15 10 2 19:00 | 21:30 11 2 19:15 12 2 19:05 | 21:…" at bounding box center [292, 202] width 356 height 236
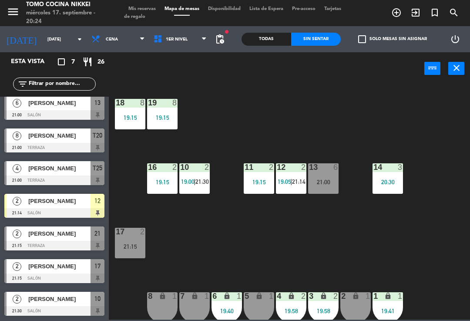
scroll to position [5, 0]
click at [288, 192] on div "12 2 19:05 | 21:14" at bounding box center [291, 178] width 30 height 30
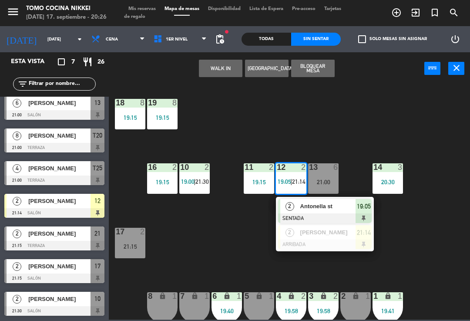
click at [349, 205] on span "Antonella st" at bounding box center [328, 205] width 56 height 9
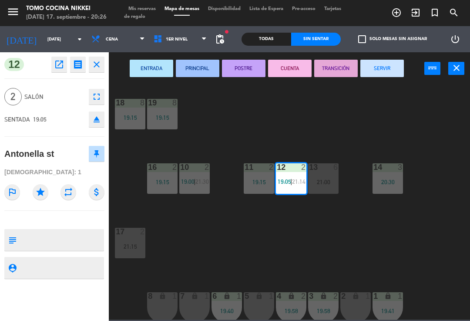
click at [390, 65] on button "SERVIR" at bounding box center [382, 68] width 44 height 17
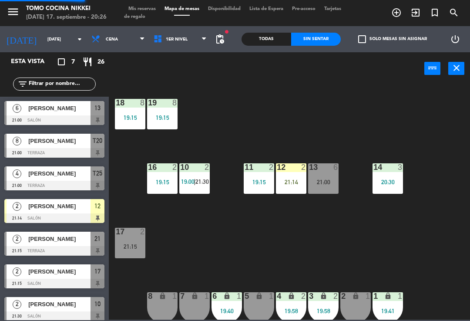
click at [411, 111] on div "18 8 19:15 19 8 19:15 16 2 19:15 10 2 19:00 | 21:30 11 2 19:15 12 2 21:14 13 6 …" at bounding box center [292, 202] width 356 height 236
click at [331, 185] on div "13 6 21:00" at bounding box center [323, 178] width 30 height 30
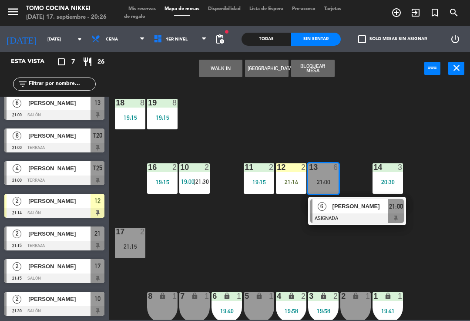
click at [168, 48] on span "1er Nivel" at bounding box center [180, 39] width 62 height 19
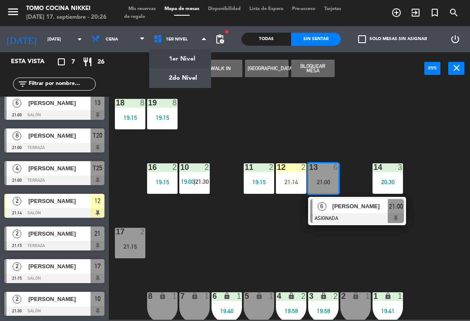
click at [190, 78] on ng-component "menu Tomo Cocina Nikkei [DATE] 17. septiembre - 20:26 Mis reservas Mapa de mesa…" at bounding box center [235, 159] width 470 height 319
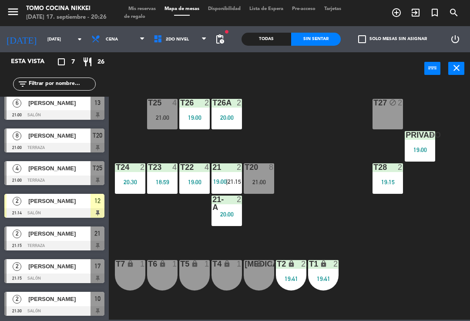
click at [253, 177] on div "T20 8 21:00" at bounding box center [259, 178] width 30 height 30
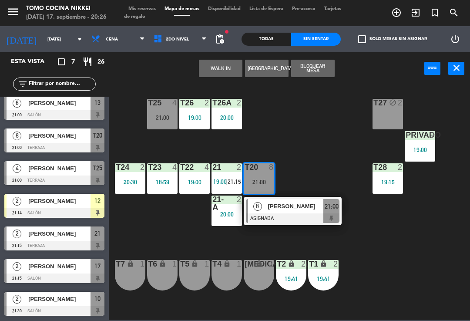
click at [302, 219] on div at bounding box center [293, 218] width 94 height 10
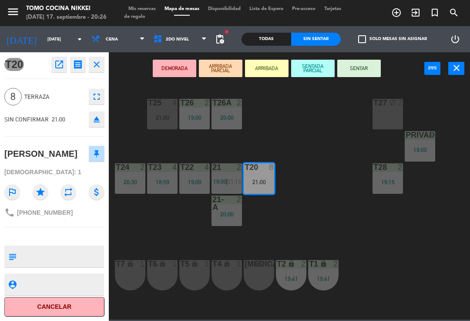
click at [315, 71] on button "SENTADA PARCIAL" at bounding box center [313, 68] width 44 height 17
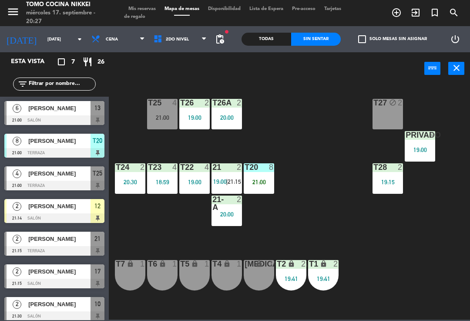
click at [371, 231] on div "T27 block 2 T25 4 21:00 T26A 2 20:00 T26 2 19:00 Privado 9 19:00 T24 2 20:30 T2…" at bounding box center [292, 202] width 356 height 236
click at [169, 47] on span "2do Nivel" at bounding box center [180, 39] width 62 height 19
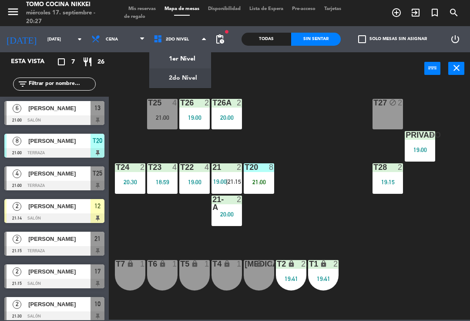
click at [191, 62] on ng-component "menu Tomo Cocina Nikkei [DATE] 17. septiembre - 20:27 Mis reservas Mapa de mesa…" at bounding box center [235, 159] width 470 height 319
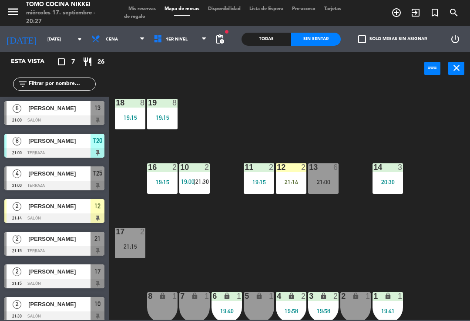
click at [180, 33] on span "1er Nivel" at bounding box center [180, 39] width 62 height 19
click at [189, 71] on ng-component "menu Tomo Cocina Nikkei [DATE] 17. septiembre - 20:27 Mis reservas Mapa de mesa…" at bounding box center [235, 159] width 470 height 319
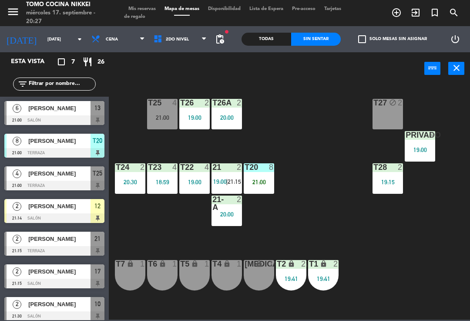
click at [162, 125] on div "T25 4 21:00" at bounding box center [162, 114] width 30 height 30
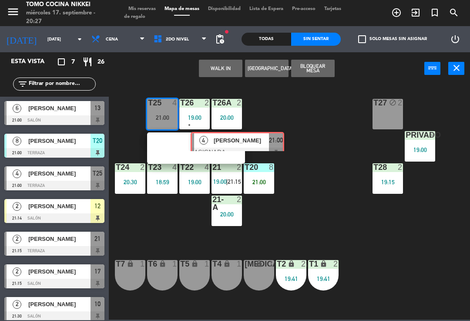
scroll to position [0, 7]
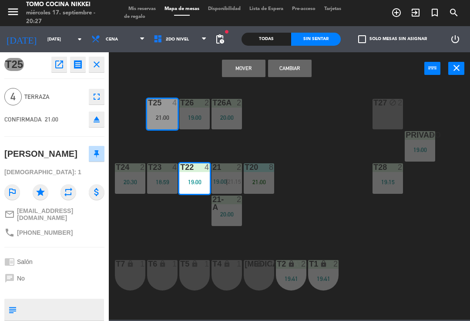
click at [250, 67] on button "Mover" at bounding box center [244, 68] width 44 height 17
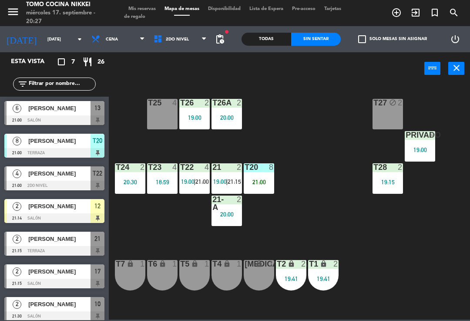
click at [159, 116] on div "T25 4" at bounding box center [162, 114] width 30 height 30
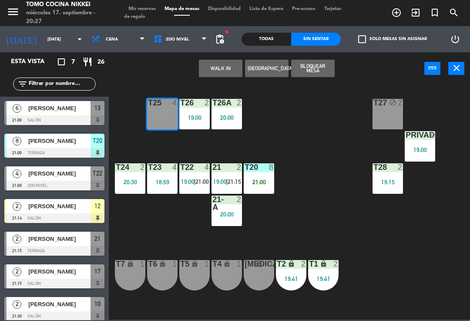
click at [229, 70] on button "WALK IN" at bounding box center [221, 68] width 44 height 17
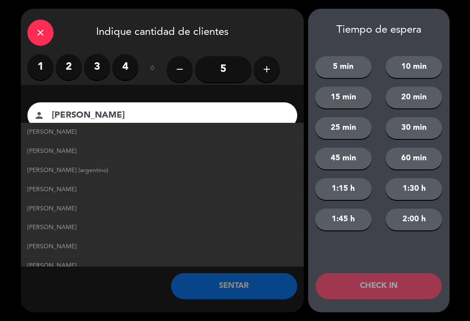
scroll to position [0, 0]
click at [155, 173] on link "[PERSON_NAME] (argentino)" at bounding box center [162, 170] width 270 height 10
type input "[PERSON_NAME] (argentino)"
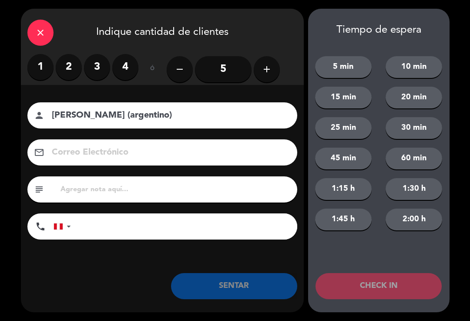
click at [99, 58] on label "3" at bounding box center [97, 67] width 26 height 26
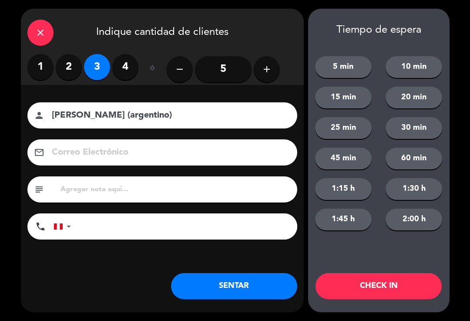
click at [260, 290] on button "SENTAR" at bounding box center [234, 286] width 126 height 26
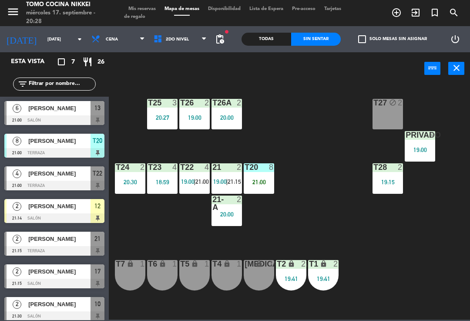
click at [176, 38] on span "2do Nivel" at bounding box center [177, 39] width 23 height 5
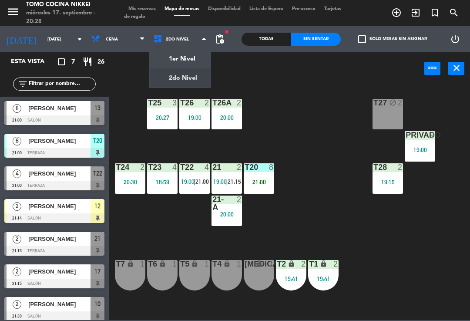
click at [199, 65] on ng-component "menu Tomo Cocina Nikkei [DATE] 17. septiembre - 20:28 Mis reservas Mapa de mesa…" at bounding box center [235, 159] width 470 height 319
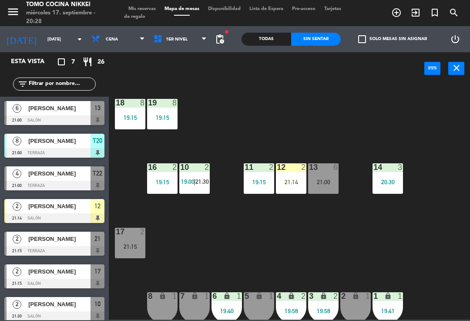
click at [323, 179] on div "21:00" at bounding box center [323, 182] width 30 height 6
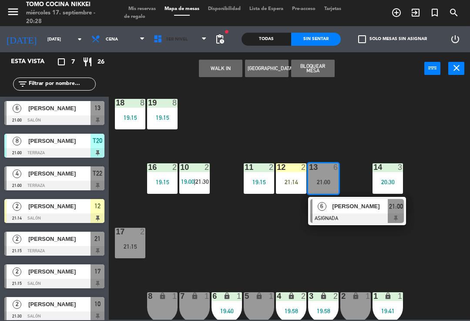
click at [181, 39] on span "1er Nivel" at bounding box center [177, 39] width 22 height 5
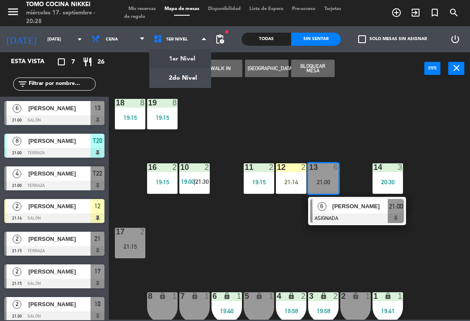
click at [201, 82] on ng-component "menu Tomo Cocina Nikkei [DATE] 17. septiembre - 20:28 Mis reservas Mapa de mesa…" at bounding box center [235, 159] width 470 height 319
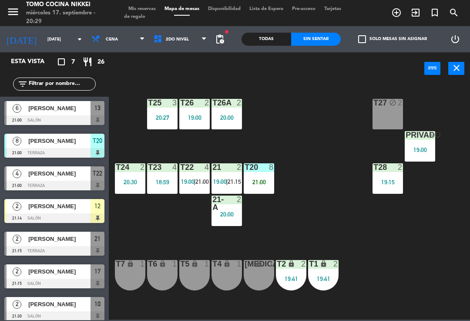
click at [447, 205] on div "T27 block 2 T25 3 20:27 T26A 2 20:00 T26 2 19:00 Privado 9 19:00 T24 2 20:30 T2…" at bounding box center [292, 202] width 356 height 236
click at [194, 185] on span "|" at bounding box center [195, 181] width 2 height 7
click at [309, 228] on div "T27 block 2 T25 3 20:27 T26A 2 20:00 T26 2 19:00 Privado 9 19:00 T24 2 20:30 T2…" at bounding box center [292, 202] width 356 height 236
click at [198, 180] on span "21:00" at bounding box center [201, 181] width 13 height 7
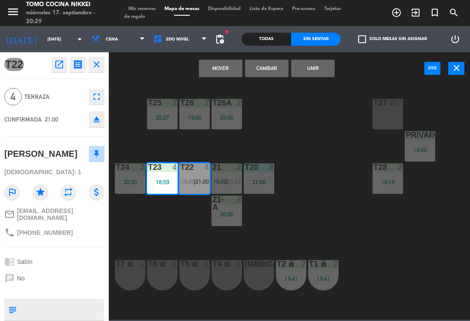
click at [221, 68] on button "Mover" at bounding box center [221, 68] width 44 height 17
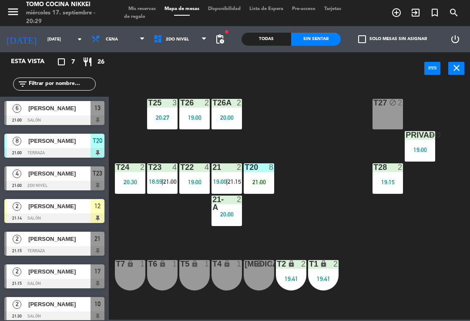
click at [300, 139] on div "T27 block 2 T25 3 20:27 T26A 2 20:00 T26 2 19:00 Privado 9 19:00 T24 2 20:30 T2…" at bounding box center [292, 202] width 356 height 236
click at [450, 115] on div "T27 block 2 T25 3 20:27 T26A 2 20:00 T26 2 19:00 Privado 9 19:00 T24 2 20:30 T2…" at bounding box center [292, 202] width 356 height 236
click at [399, 120] on div "T27 block 2" at bounding box center [387, 114] width 30 height 30
click at [464, 108] on div "T27 block 2 T25 3 20:27 T26A 2 20:00 T26 2 19:00 Privado 9 19:00 T24 2 20:30 T2…" at bounding box center [292, 202] width 356 height 236
click at [258, 188] on div "T20 8 21:00" at bounding box center [259, 178] width 30 height 30
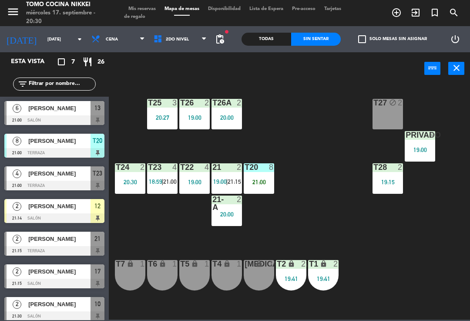
click at [361, 212] on div "T27 block 2 T25 3 20:27 T26A 2 20:00 T26 2 19:00 Privado 9 19:00 T24 2 20:30 T2…" at bounding box center [292, 202] width 356 height 236
click at [456, 117] on div "T27 block 2 T25 3 20:27 T26A 2 20:00 T26 2 19:00 Privado 9 19:00 T24 2 20:30 T2…" at bounding box center [292, 202] width 356 height 236
click at [270, 189] on div "T20 8 21:00" at bounding box center [259, 178] width 30 height 30
click at [300, 226] on div "T27 block 2 T25 3 20:27 T26A 2 20:00 T26 2 19:00 Privado 9 19:00 T24 2 20:30 T2…" at bounding box center [292, 202] width 356 height 236
click at [287, 231] on div "T27 block 2 T25 3 20:27 T26A 2 20:00 T26 2 19:00 Privado 9 19:00 T24 2 20:30 T2…" at bounding box center [292, 202] width 356 height 236
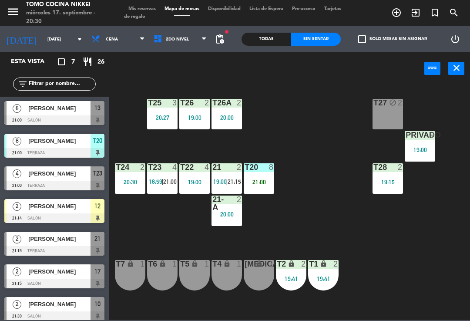
click at [284, 182] on div "T27 block 2 T25 3 20:27 T26A 2 20:00 T26 2 19:00 Privado 9 19:00 T24 2 20:30 T2…" at bounding box center [292, 202] width 356 height 236
click at [268, 190] on div "T20 8 21:00" at bounding box center [259, 178] width 30 height 30
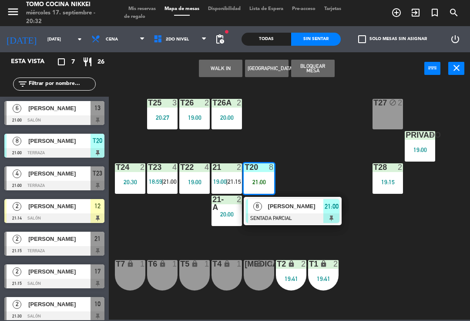
click at [420, 254] on div "T27 block 2 T25 3 20:27 T26A 2 20:00 T26 2 19:00 Privado 9 19:00 T24 2 20:30 T2…" at bounding box center [292, 202] width 356 height 236
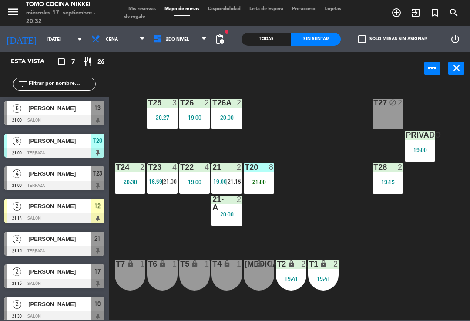
click at [172, 180] on span "21:00" at bounding box center [169, 181] width 13 height 7
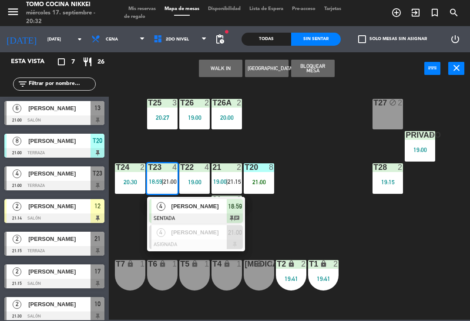
click at [239, 211] on div "18:59" at bounding box center [235, 206] width 16 height 14
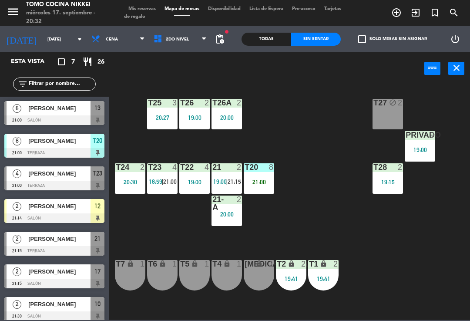
click at [161, 189] on div "T23 4 18:59 | 21:00" at bounding box center [162, 178] width 30 height 30
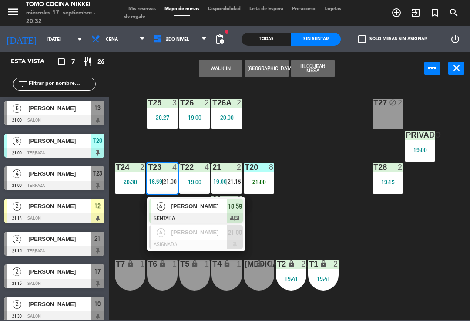
click at [218, 210] on span "[PERSON_NAME]" at bounding box center [199, 205] width 56 height 9
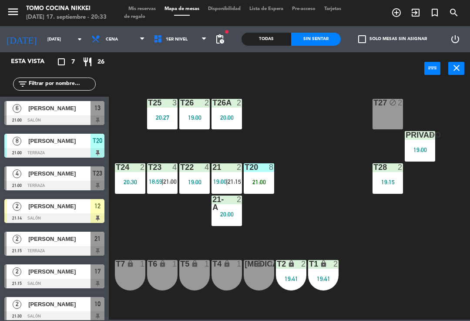
click at [303, 141] on div "T27 block 2 T25 3 20:27 T26A 2 20:00 T26 2 19:00 Privado 9 19:00 T24 2 20:30 T2…" at bounding box center [292, 202] width 356 height 236
click at [136, 13] on span "Tarjetas de regalo" at bounding box center [232, 13] width 217 height 13
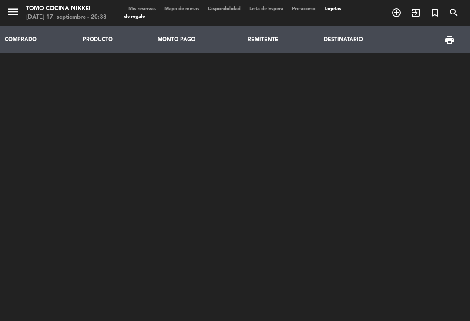
click at [152, 10] on span "Mis reservas" at bounding box center [142, 9] width 36 height 5
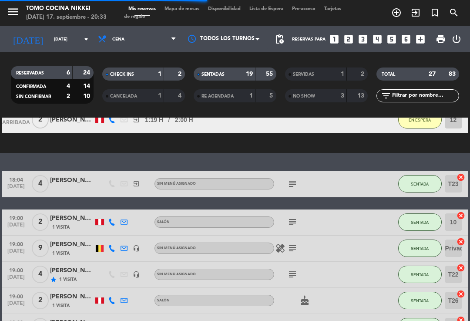
scroll to position [144, 0]
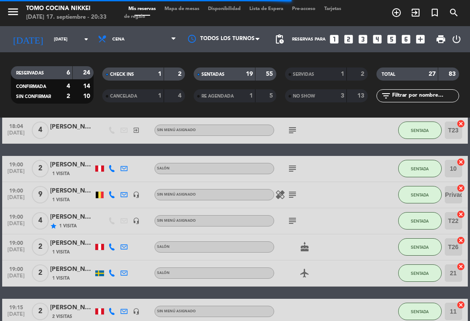
click at [279, 194] on icon "healing" at bounding box center [280, 194] width 10 height 10
click at [297, 191] on icon "subject" at bounding box center [292, 194] width 10 height 10
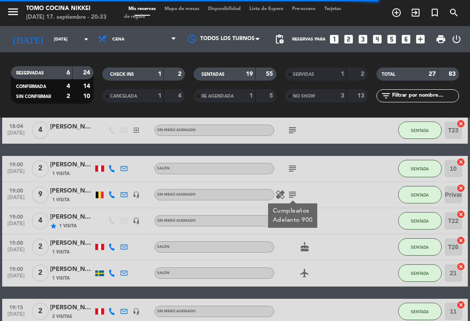
click at [297, 197] on icon "subject" at bounding box center [292, 194] width 10 height 10
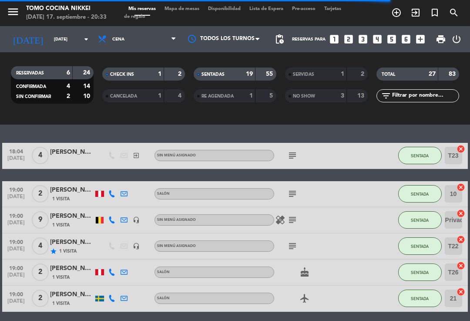
scroll to position [118, 0]
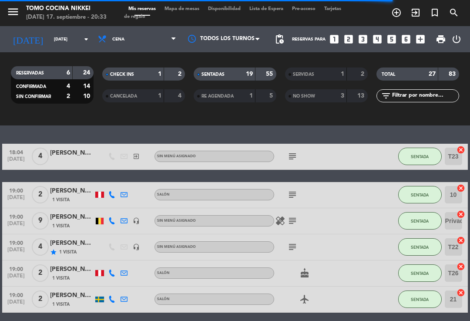
click at [295, 193] on icon "subject" at bounding box center [292, 194] width 10 height 10
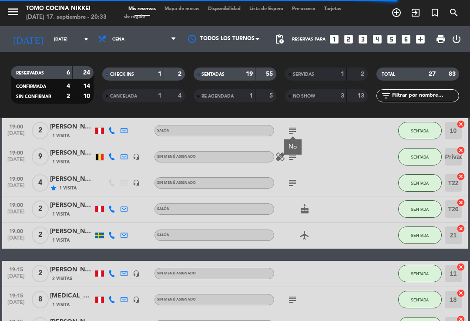
scroll to position [184, 0]
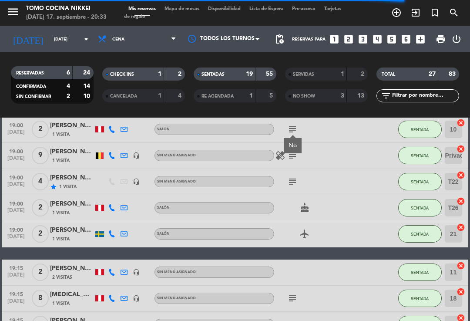
click at [291, 180] on icon "subject" at bounding box center [292, 181] width 10 height 10
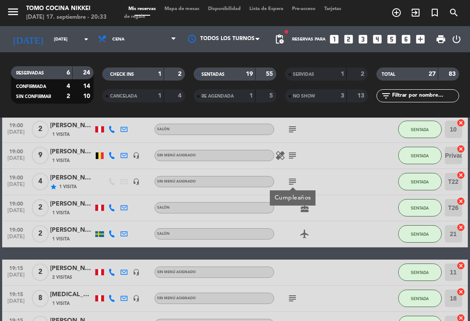
click at [310, 206] on icon "cake" at bounding box center [304, 207] width 10 height 10
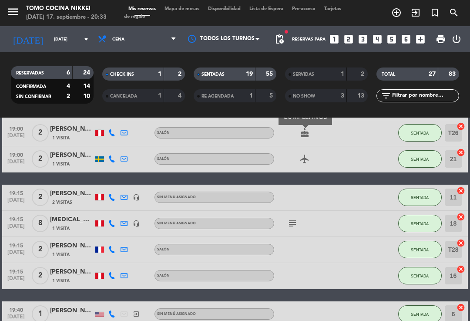
scroll to position [258, 0]
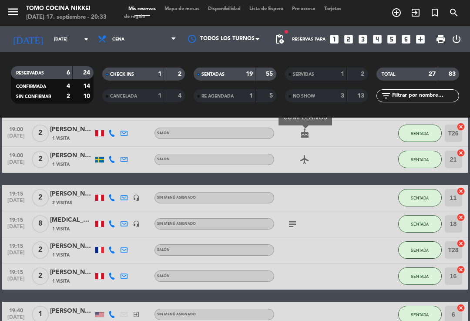
click at [291, 224] on icon "subject" at bounding box center [292, 223] width 10 height 10
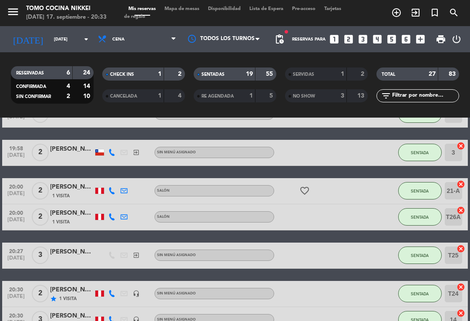
scroll to position [522, 0]
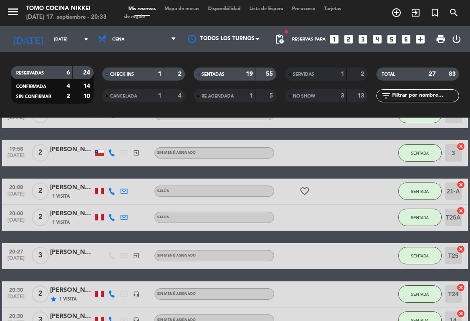
click at [310, 186] on icon "favorite_border" at bounding box center [304, 191] width 10 height 10
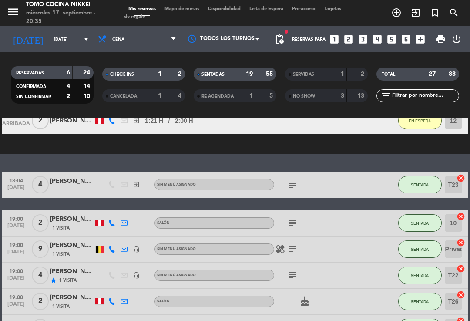
scroll to position [90, 0]
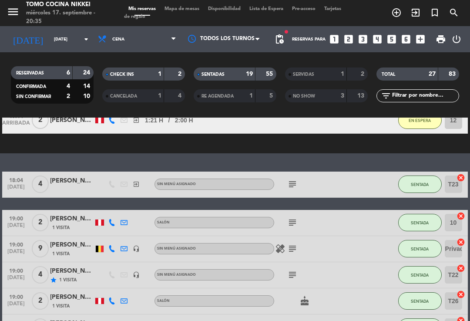
click at [176, 11] on span "Mapa de mesas" at bounding box center [182, 9] width 44 height 5
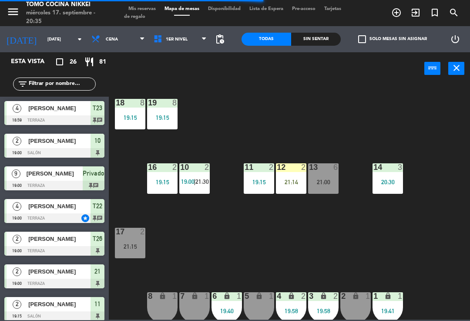
click at [170, 48] on span "1er Nivel" at bounding box center [180, 39] width 62 height 19
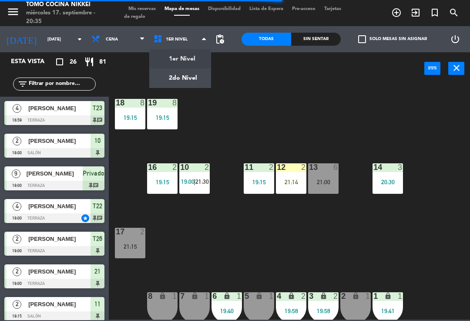
click at [174, 87] on ng-component "menu Tomo Cocina Nikkei [DATE] 17. septiembre - 20:35 Mis reservas Mapa de mesa…" at bounding box center [235, 159] width 470 height 319
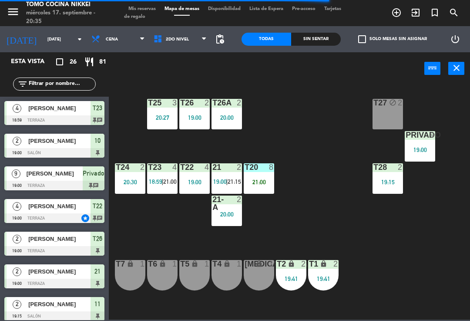
click at [378, 184] on div "19:15" at bounding box center [387, 182] width 30 height 6
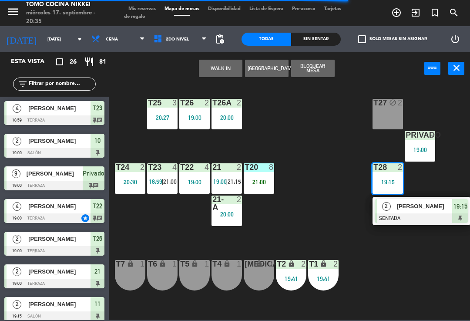
click at [397, 213] on div "[PERSON_NAME]" at bounding box center [424, 206] width 57 height 14
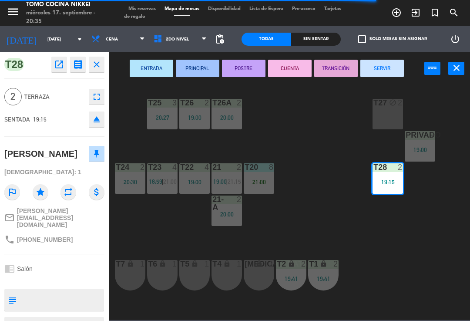
click at [375, 74] on button "SERVIR" at bounding box center [382, 68] width 44 height 17
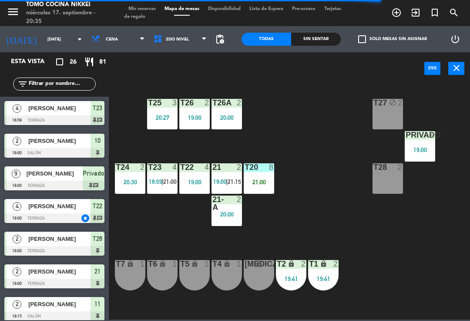
click at [329, 121] on div "T27 block 2 T25 3 20:27 T26A 2 20:00 T26 2 19:00 Privado 9 19:00 T24 2 20:30 T2…" at bounding box center [292, 202] width 356 height 236
click at [219, 189] on div "21 2 19:00 | 21:15" at bounding box center [226, 178] width 30 height 30
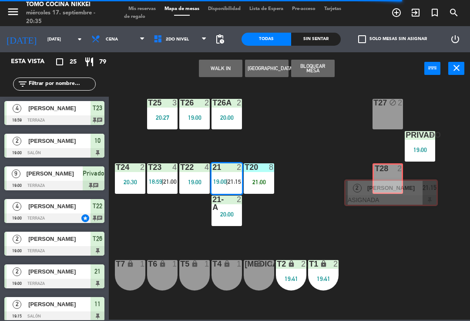
scroll to position [527, 0]
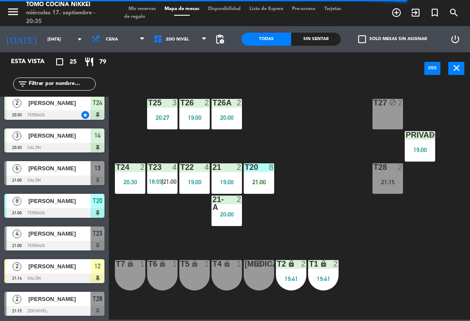
click at [349, 177] on div "T27 block 2 T25 3 20:27 T26A 2 20:00 T26 2 19:00 Privado 9 19:00 T24 2 20:30 T2…" at bounding box center [292, 202] width 356 height 236
click at [184, 211] on div "T27 block 2 T25 3 20:27 T26A 2 20:00 T26 2 19:00 Privado 9 19:00 T24 2 20:30 T2…" at bounding box center [292, 202] width 356 height 236
click at [171, 176] on div "T23 4 18:59 | 21:00" at bounding box center [162, 178] width 30 height 30
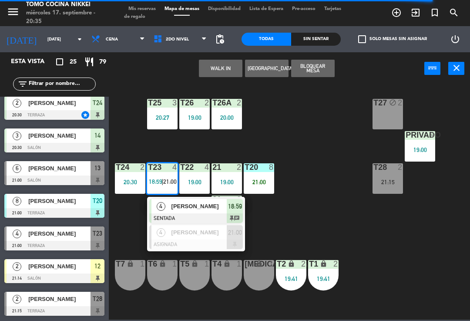
click at [300, 145] on div "T27 block 2 T25 3 20:27 T26A 2 20:00 T26 2 19:00 Privado 9 19:00 T24 2 20:30 T2…" at bounding box center [292, 202] width 356 height 236
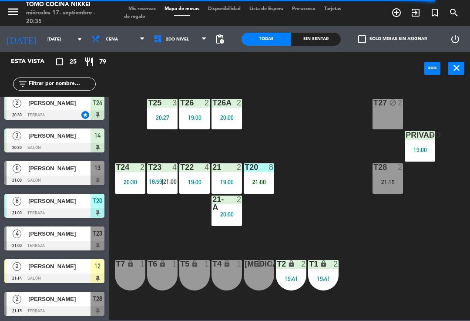
click at [162, 189] on div "T23 4 18:59 | 21:00" at bounding box center [162, 178] width 30 height 30
click at [292, 155] on div "T27 block 2 T25 3 20:27 T26A 2 20:00 T26 2 19:00 Privado 9 19:00 T24 2 20:30 T2…" at bounding box center [292, 202] width 356 height 236
click at [291, 166] on div "T27 block 2 T25 3 20:27 T26A 2 20:00 T26 2 19:00 Privado 9 19:00 T24 2 20:30 T2…" at bounding box center [292, 202] width 356 height 236
click at [167, 187] on div "T23 4 18:59 | 21:00" at bounding box center [162, 178] width 30 height 30
click at [280, 144] on div "T27 block 2 T25 3 20:27 T26A 2 20:00 T26 2 19:00 Privado 9 19:00 T24 2 20:30 T2…" at bounding box center [292, 202] width 356 height 236
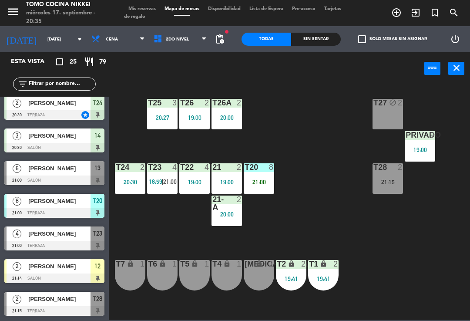
click at [160, 176] on div "T23 4 18:59 | 21:00" at bounding box center [162, 178] width 30 height 30
click at [294, 142] on div "T27 block 2 T25 3 20:27 T26A 2 20:00 T26 2 19:00 Privado 9 19:00 T24 2 20:30 T2…" at bounding box center [292, 202] width 356 height 236
click at [199, 47] on span "2do Nivel" at bounding box center [180, 39] width 62 height 19
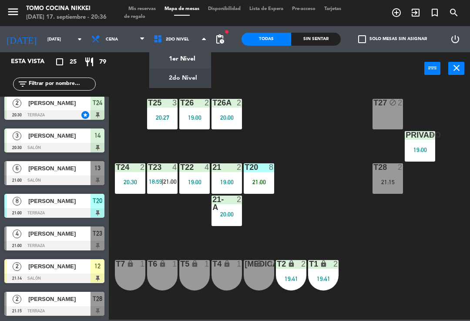
click at [182, 53] on ng-component "menu Tomo Cocina Nikkei [DATE] 17. septiembre - 20:36 Mis reservas Mapa de mesa…" at bounding box center [235, 159] width 470 height 319
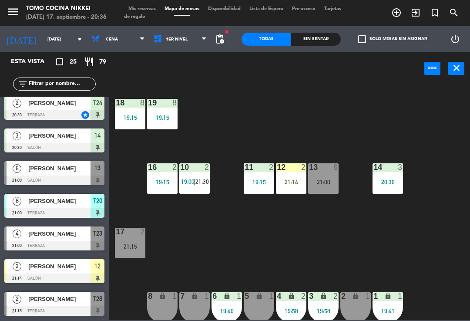
click at [400, 228] on div "18 8 19:15 19 8 19:15 16 2 19:15 10 2 19:00 | 21:30 11 2 19:15 12 2 21:14 13 6 …" at bounding box center [292, 202] width 356 height 236
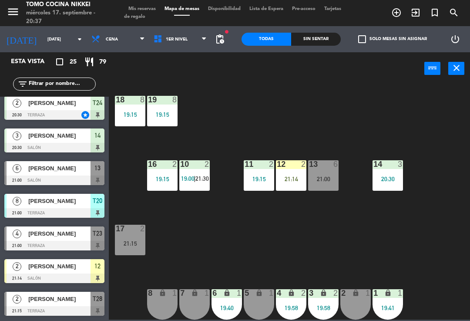
scroll to position [3, 0]
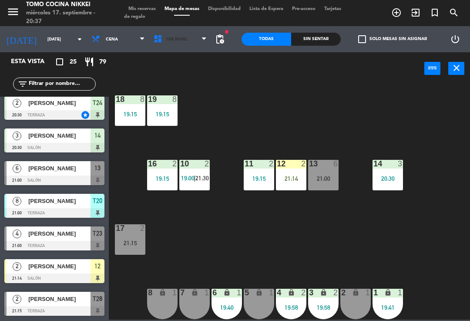
click at [199, 44] on span "1er Nivel" at bounding box center [180, 39] width 62 height 19
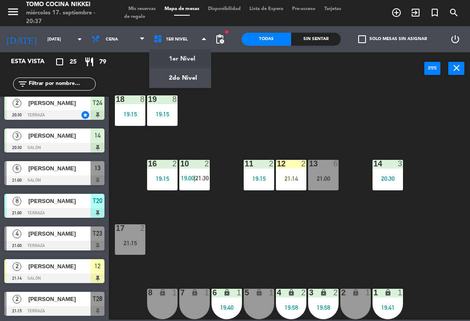
click at [185, 84] on ng-component "menu Tomo Cocina Nikkei [DATE] 17. septiembre - 20:37 Mis reservas Mapa de mesa…" at bounding box center [235, 159] width 470 height 319
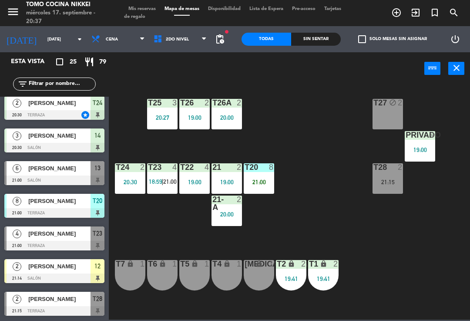
click at [191, 181] on div "19:00" at bounding box center [194, 182] width 30 height 6
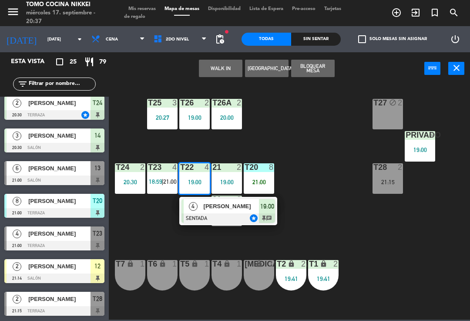
click at [255, 216] on div at bounding box center [228, 218] width 94 height 10
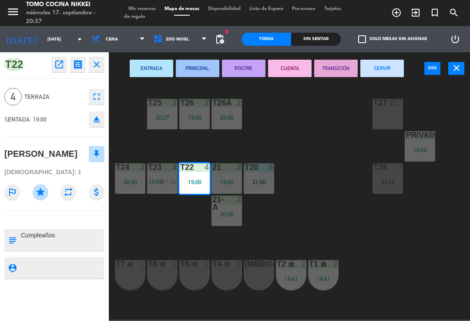
click at [385, 71] on button "SERVIR" at bounding box center [382, 68] width 44 height 17
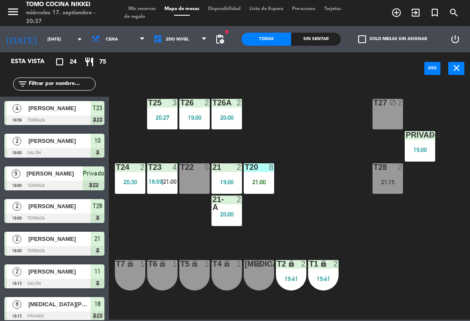
click at [334, 208] on div "T27 block 2 T25 3 20:27 T26A 2 20:00 T26 2 19:00 Privado 9 19:00 T24 2 20:30 T2…" at bounding box center [292, 202] width 356 height 236
click at [167, 175] on div "T23 4 18:59 | 21:00" at bounding box center [162, 178] width 30 height 30
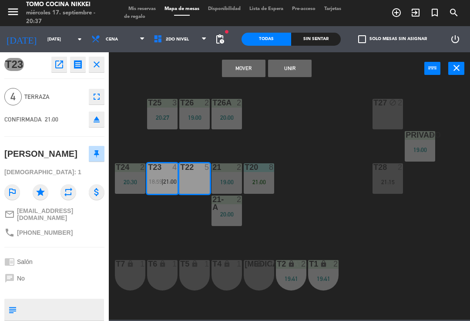
click at [243, 75] on button "Mover" at bounding box center [244, 68] width 44 height 17
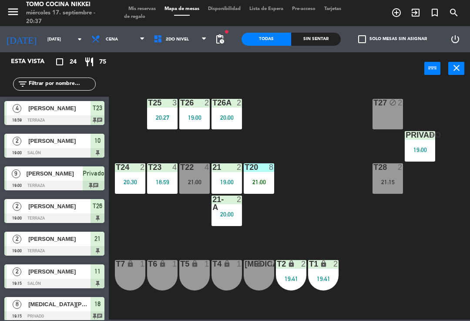
scroll to position [115, 0]
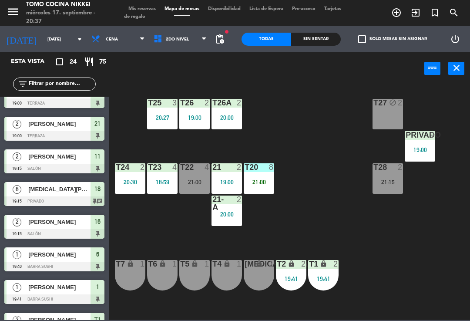
click at [296, 132] on div "T27 block 2 T25 3 20:27 T26A 2 20:00 T26 2 19:00 Privado 9 19:00 T24 2 20:30 T2…" at bounding box center [292, 202] width 356 height 236
click at [184, 48] on span "2do Nivel" at bounding box center [180, 39] width 62 height 19
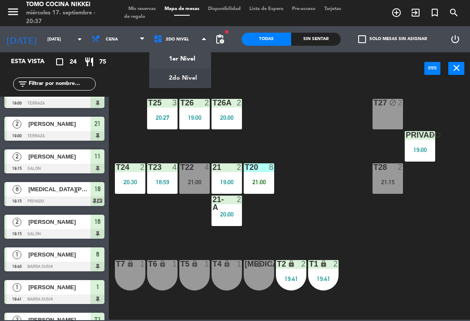
click at [191, 59] on ng-component "menu Tomo Cocina Nikkei [DATE] 17. septiembre - 20:37 Mis reservas Mapa de mesa…" at bounding box center [235, 159] width 470 height 319
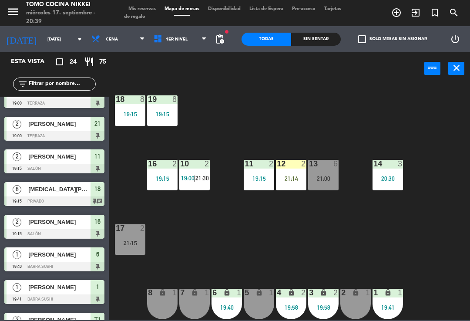
scroll to position [3, 0]
click at [376, 306] on div "19:41" at bounding box center [387, 307] width 30 height 6
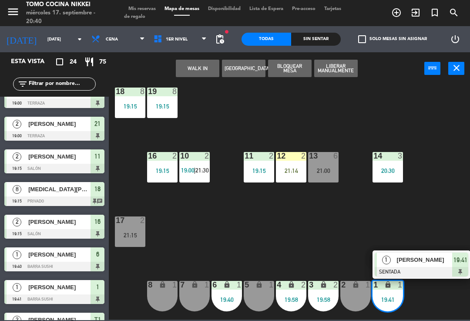
scroll to position [13, 0]
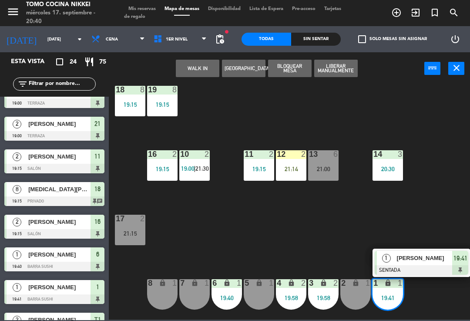
click at [425, 269] on div at bounding box center [422, 270] width 94 height 10
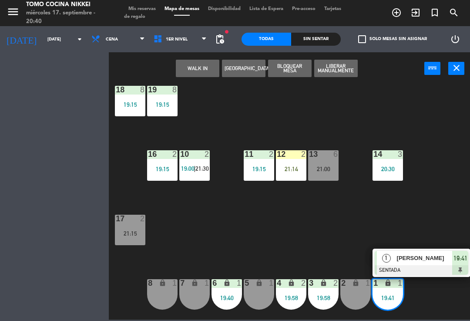
scroll to position [3, 0]
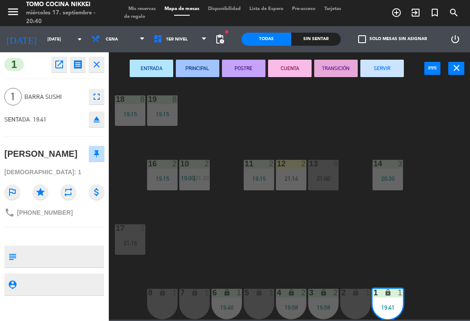
click at [376, 74] on button "SERVIR" at bounding box center [382, 68] width 44 height 17
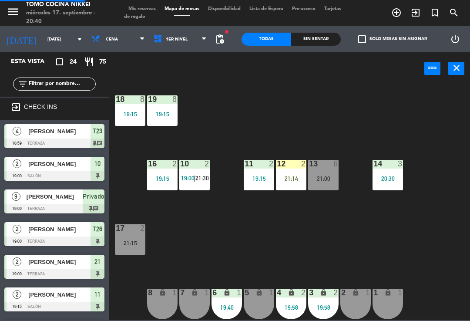
scroll to position [0, 0]
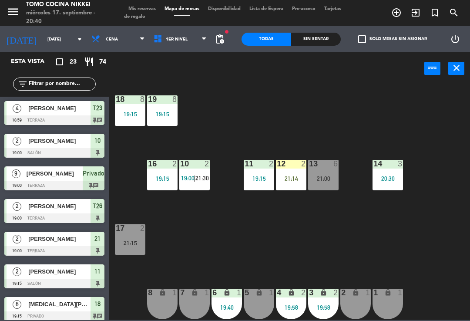
click at [173, 43] on span "1er Nivel" at bounding box center [180, 39] width 62 height 19
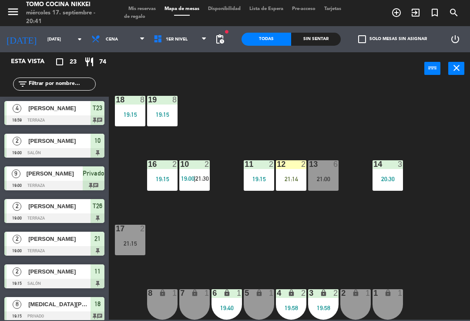
scroll to position [3, 0]
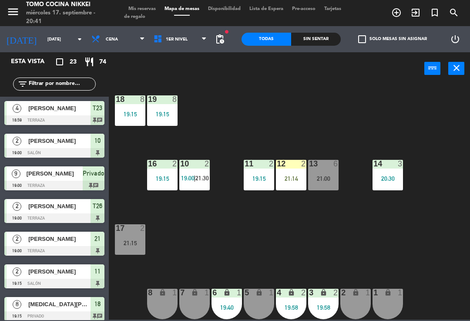
click at [320, 36] on div "Sin sentar" at bounding box center [316, 39] width 50 height 13
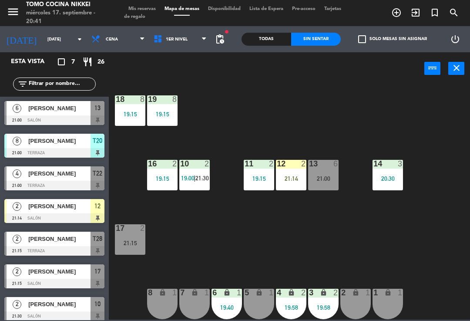
click at [288, 41] on div "Todas" at bounding box center [266, 39] width 50 height 13
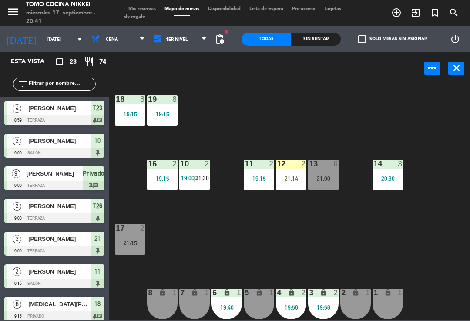
click at [323, 43] on div "Sin sentar" at bounding box center [316, 39] width 50 height 13
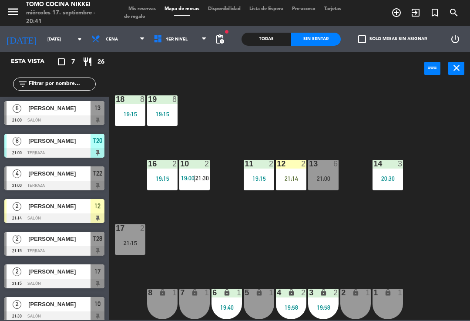
click at [280, 38] on div "Todas" at bounding box center [266, 39] width 50 height 13
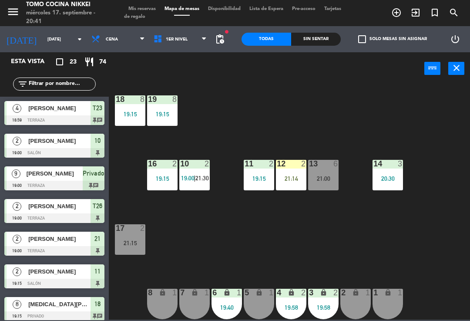
click at [312, 33] on div "Sin sentar" at bounding box center [316, 39] width 50 height 13
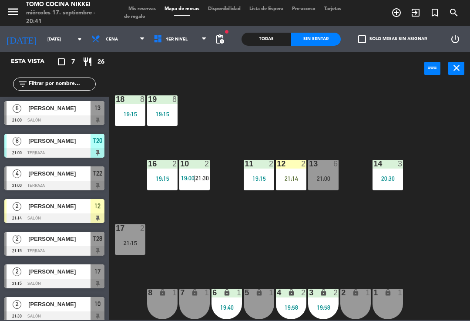
click at [288, 28] on div "Todas Sin sentar" at bounding box center [290, 39] width 99 height 26
click at [287, 37] on div "Todas" at bounding box center [266, 39] width 50 height 13
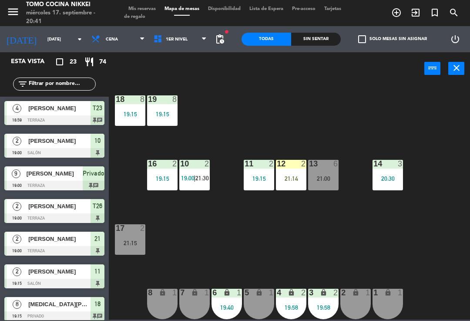
click at [305, 43] on div "Sin sentar" at bounding box center [316, 39] width 50 height 13
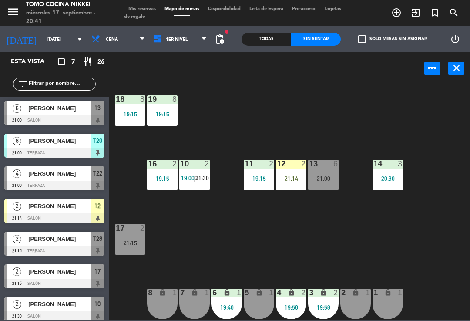
click at [293, 33] on div "Sin sentar" at bounding box center [316, 39] width 50 height 13
click at [275, 33] on div "Todas" at bounding box center [266, 39] width 50 height 13
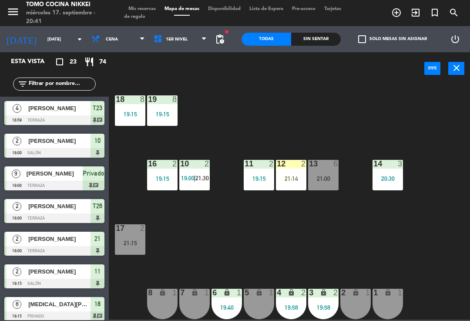
click at [280, 40] on div "Todas" at bounding box center [266, 39] width 50 height 13
click at [281, 40] on div "Todas" at bounding box center [266, 39] width 50 height 13
click at [318, 45] on div "Sin sentar" at bounding box center [316, 39] width 50 height 13
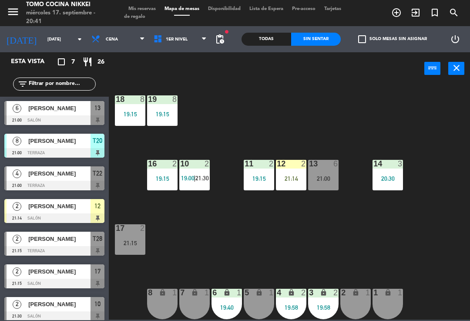
click at [280, 33] on div "Todas" at bounding box center [266, 39] width 50 height 13
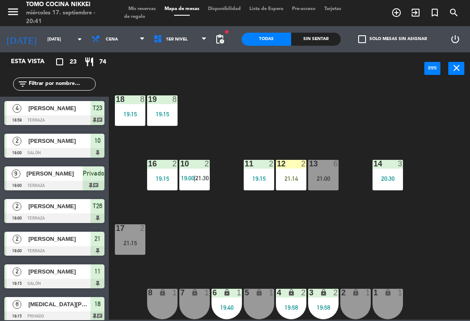
click at [295, 30] on div "Todas Sin sentar" at bounding box center [290, 39] width 99 height 26
click at [282, 30] on div "Todas Sin sentar" at bounding box center [290, 39] width 99 height 26
click at [302, 35] on div "Sin sentar" at bounding box center [316, 39] width 50 height 13
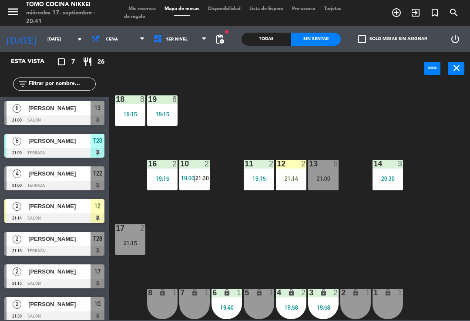
click at [288, 41] on div "Todas" at bounding box center [266, 39] width 50 height 13
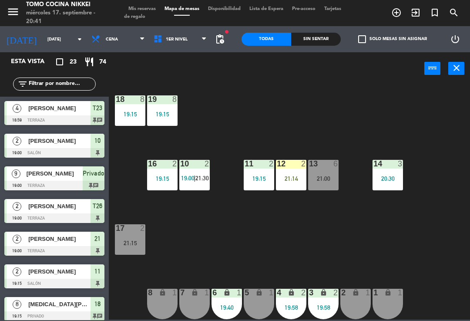
click at [313, 35] on div "Sin sentar" at bounding box center [316, 39] width 50 height 13
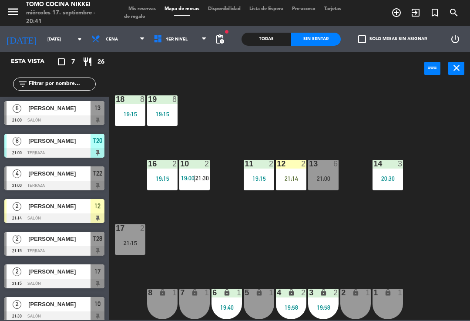
click at [284, 33] on div "Todas" at bounding box center [266, 39] width 50 height 13
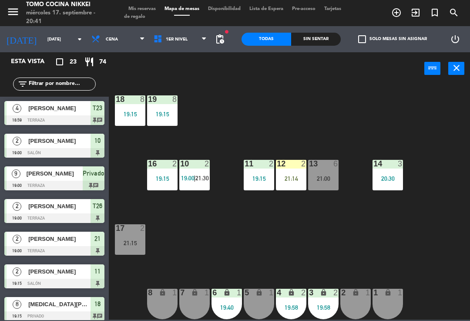
click at [290, 42] on div "Todas" at bounding box center [266, 39] width 50 height 13
click at [311, 38] on div "Sin sentar" at bounding box center [316, 39] width 50 height 13
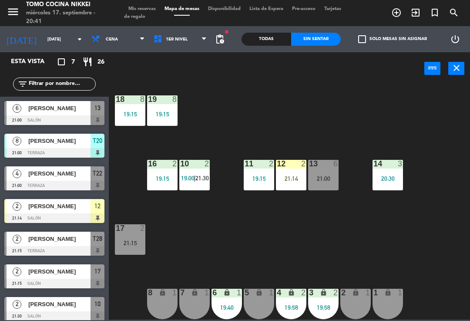
click at [271, 27] on div "Todas Sin sentar" at bounding box center [290, 39] width 99 height 26
click at [282, 34] on div "Todas" at bounding box center [266, 39] width 50 height 13
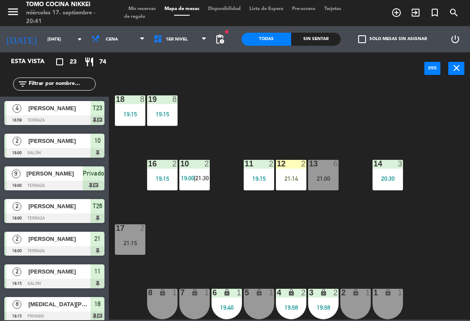
click at [326, 38] on div "Sin sentar" at bounding box center [316, 39] width 50 height 13
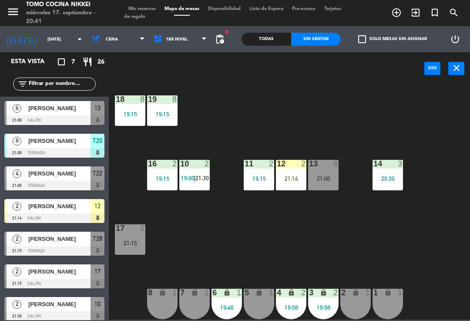
click at [288, 42] on div "Todas" at bounding box center [266, 39] width 50 height 13
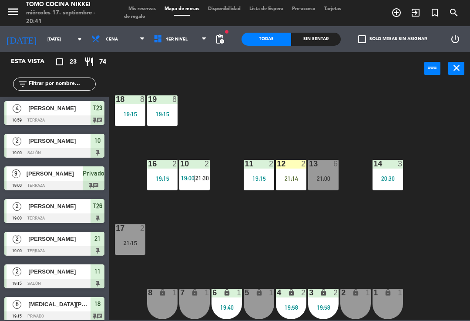
click at [311, 45] on div "Sin sentar" at bounding box center [316, 39] width 50 height 13
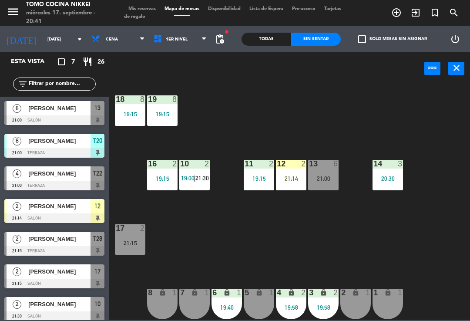
click at [278, 39] on div "Todas" at bounding box center [266, 39] width 50 height 13
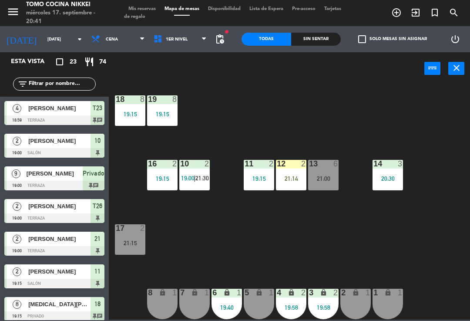
click at [312, 38] on div "Sin sentar" at bounding box center [316, 39] width 50 height 13
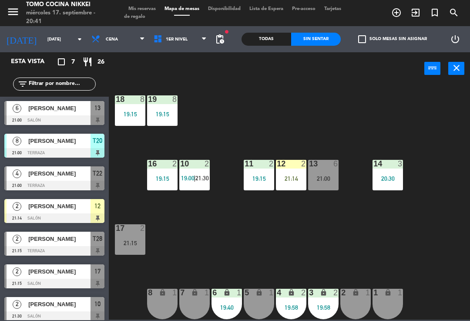
click at [287, 39] on div "Todas" at bounding box center [266, 39] width 50 height 13
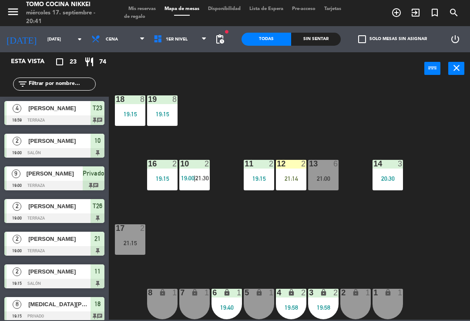
click at [292, 43] on div "Sin sentar" at bounding box center [316, 39] width 50 height 13
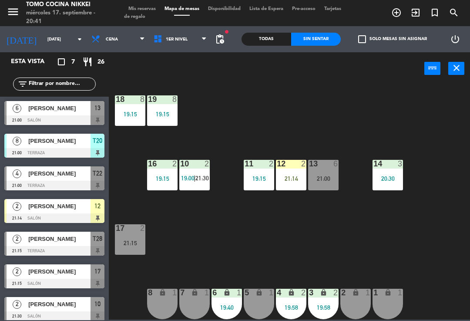
click at [313, 42] on div "Sin sentar" at bounding box center [316, 39] width 50 height 13
click at [277, 33] on div "Todas" at bounding box center [266, 39] width 50 height 13
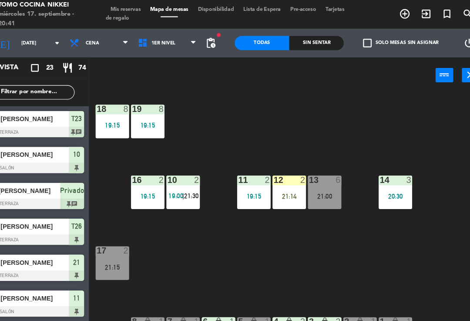
click at [173, 235] on div "18 8 19:15 19 8 19:15 16 2 19:15 10 2 19:00 | 21:30 11 2 19:15 12 2 21:14 13 6 …" at bounding box center [292, 202] width 356 height 236
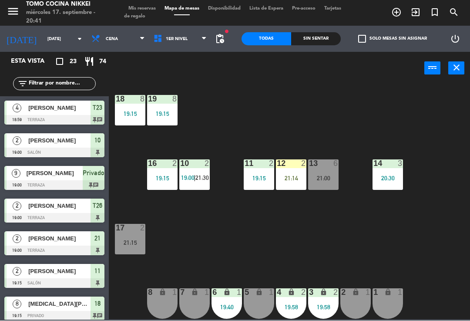
click at [264, 171] on div "11 2 19:15" at bounding box center [259, 175] width 30 height 30
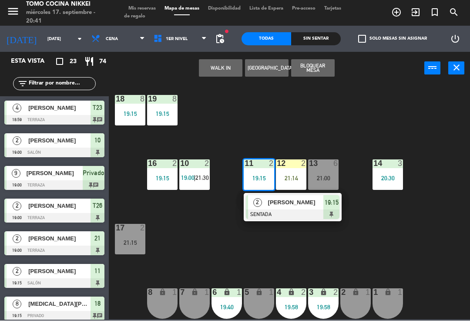
click at [317, 199] on span "[PERSON_NAME]" at bounding box center [296, 202] width 56 height 9
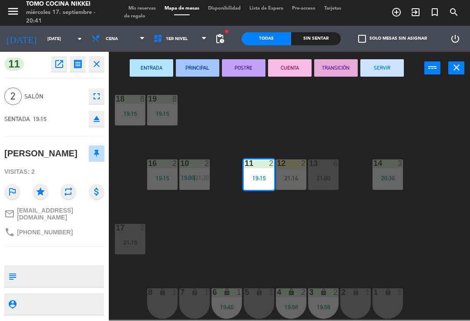
click at [390, 72] on button "SERVIR" at bounding box center [382, 68] width 44 height 17
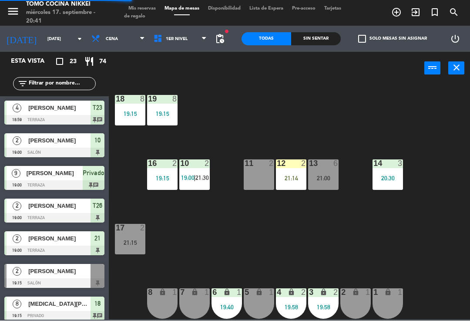
click at [414, 115] on div "18 8 19:15 19 8 19:15 16 2 19:15 10 2 19:00 | 21:30 11 2 12 2 21:14 13 6 21:00 …" at bounding box center [292, 202] width 356 height 236
click at [198, 174] on span "21:30" at bounding box center [201, 177] width 13 height 7
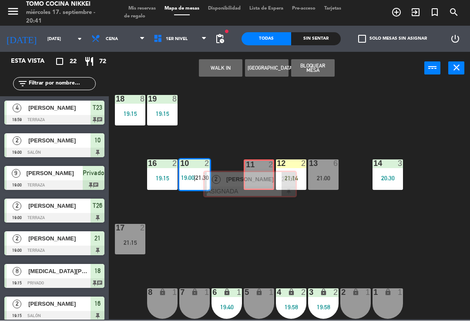
scroll to position [495, 0]
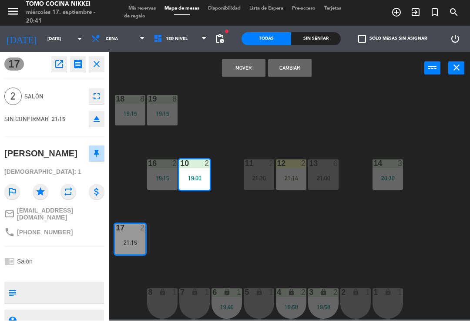
click at [245, 66] on button "Mover" at bounding box center [244, 68] width 44 height 17
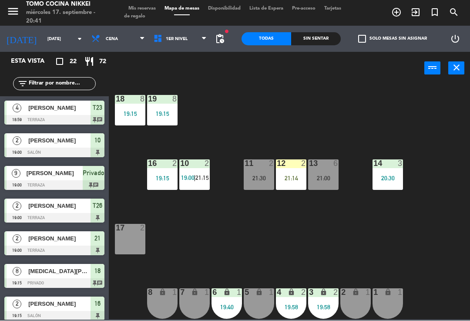
scroll to position [190, 0]
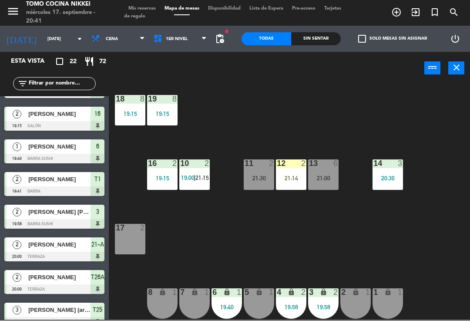
click at [295, 100] on div "18 8 19:15 19 8 19:15 16 2 19:15 10 2 19:00 | 21:15 11 2 21:30 12 2 21:14 13 6 …" at bounding box center [292, 202] width 356 height 236
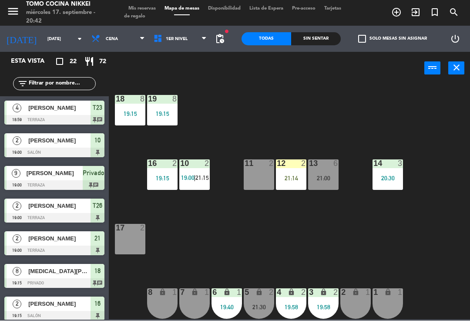
scroll to position [222, 0]
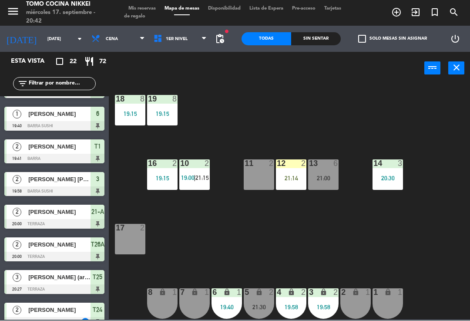
click at [234, 147] on div "18 8 19:15 19 8 19:15 16 2 19:15 10 2 19:00 | 21:15 11 2 12 2 21:14 13 6 21:00 …" at bounding box center [292, 202] width 356 height 236
click at [198, 167] on div "10 2" at bounding box center [194, 164] width 30 height 9
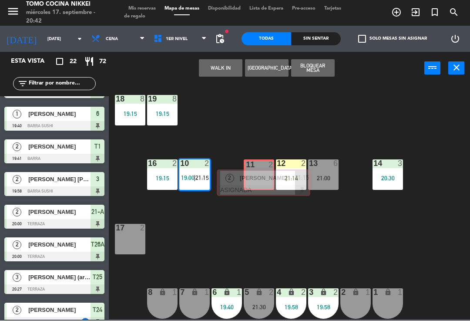
scroll to position [462, 0]
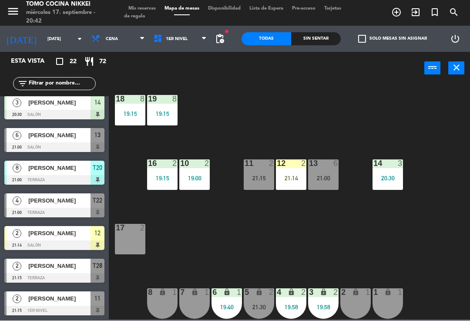
click at [237, 139] on div "18 8 19:15 19 8 19:15 16 2 19:15 10 2 19:00 11 2 21:15 12 2 21:14 13 6 21:00 14…" at bounding box center [292, 202] width 356 height 236
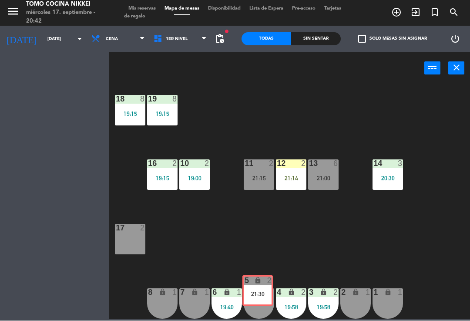
scroll to position [3, 0]
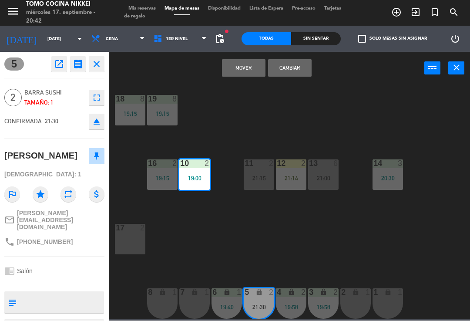
click at [251, 64] on button "Mover" at bounding box center [244, 68] width 44 height 17
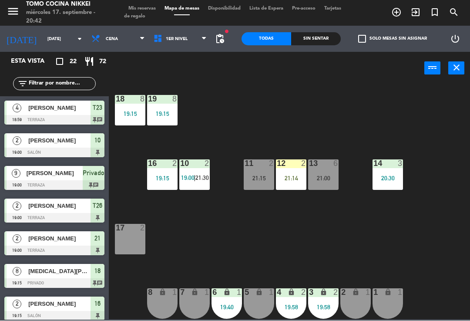
scroll to position [222, 0]
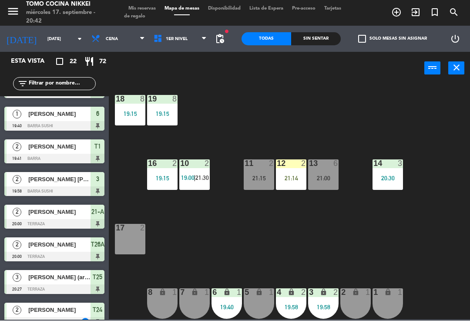
click at [244, 104] on div "18 8 19:15 19 8 19:15 16 2 19:15 10 2 19:00 | 21:30 11 2 21:15 12 2 21:14 13 6 …" at bounding box center [292, 202] width 356 height 236
click at [198, 157] on div "18 8 19:15 19 8 19:15 16 2 19:15 10 2 19:00 | 21:30 11 2 21:15 12 2 21:14 13 6 …" at bounding box center [292, 202] width 356 height 236
click at [222, 124] on div "18 8 19:15 19 8 19:15 16 2 19:15 10 2 19:00 | 21:30 11 2 21:15 12 2 21:14 13 6 …" at bounding box center [292, 202] width 356 height 236
click at [159, 165] on div at bounding box center [162, 164] width 14 height 8
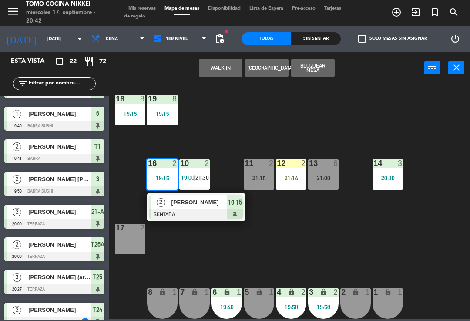
click at [176, 196] on div "[PERSON_NAME]" at bounding box center [199, 202] width 57 height 14
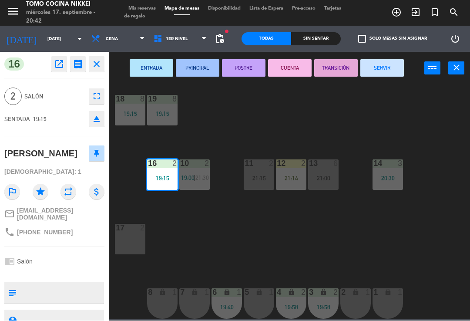
click at [393, 70] on button "SERVIR" at bounding box center [382, 68] width 44 height 17
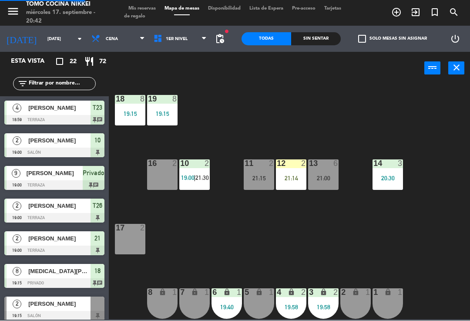
click at [394, 95] on div "18 8 19:15 19 8 19:15 16 2 10 2 19:00 | 21:30 11 2 21:15 12 2 21:14 13 6 21:00 …" at bounding box center [292, 202] width 356 height 236
click at [194, 174] on span "19:00" at bounding box center [187, 177] width 13 height 7
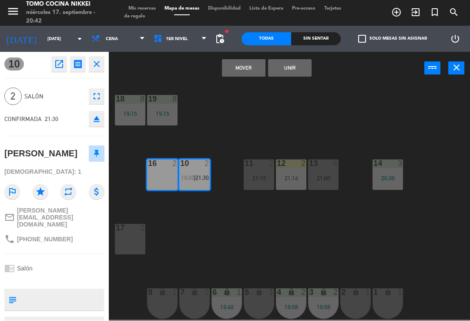
click at [256, 73] on button "Mover" at bounding box center [244, 68] width 44 height 17
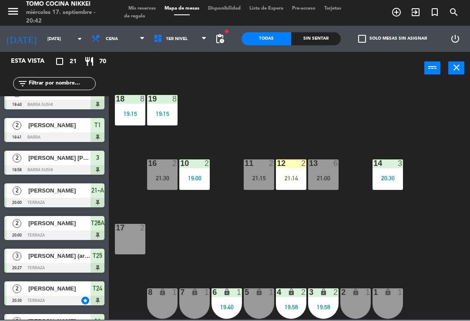
click at [283, 86] on div "18 8 19:15 19 8 19:15 16 2 21:30 10 2 19:00 11 2 21:15 12 2 21:14 13 6 21:00 14…" at bounding box center [292, 202] width 356 height 236
click at [115, 39] on span "Cena" at bounding box center [118, 39] width 62 height 19
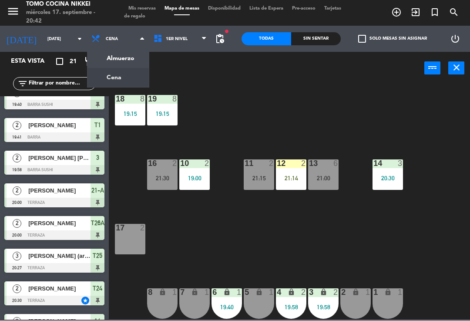
click at [228, 67] on div "power_input close" at bounding box center [266, 68] width 315 height 33
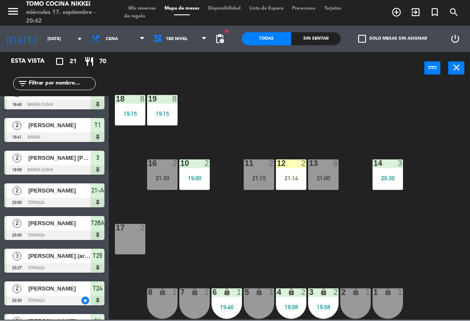
click at [193, 40] on span "1er Nivel" at bounding box center [180, 39] width 62 height 19
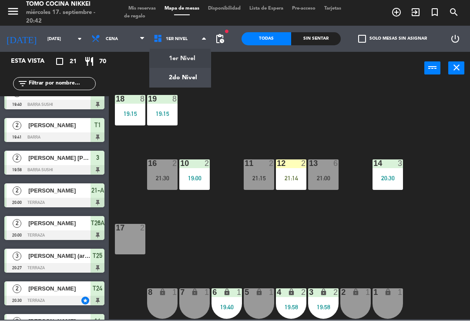
click at [188, 82] on ng-component "menu Tomo Cocina Nikkei [DATE] 17. septiembre - 20:42 Mis reservas Mapa de mesa…" at bounding box center [235, 159] width 470 height 319
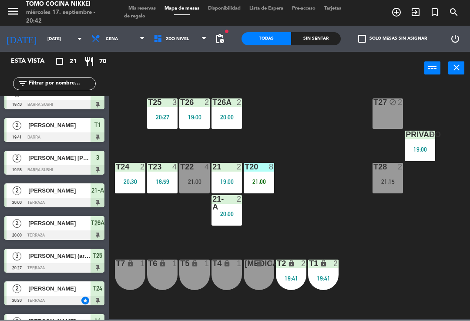
click at [285, 82] on div "power_input close" at bounding box center [266, 68] width 315 height 33
click at [174, 44] on span "2do Nivel" at bounding box center [180, 39] width 62 height 19
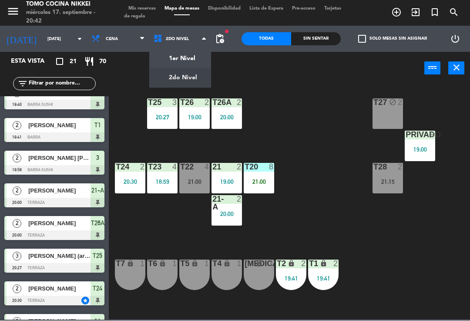
click at [185, 58] on ng-component "menu Tomo Cocina Nikkei [DATE] 17. septiembre - 20:42 Mis reservas Mapa de mesa…" at bounding box center [235, 159] width 470 height 319
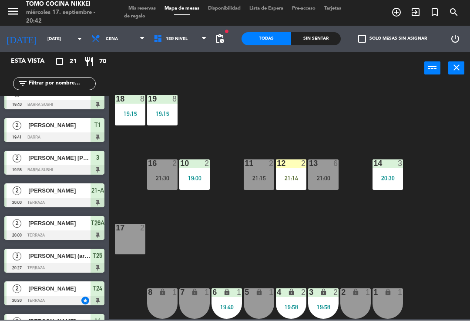
scroll to position [3, 0]
click at [209, 35] on span at bounding box center [206, 39] width 9 height 8
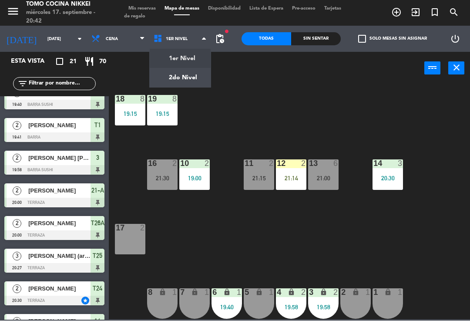
click at [194, 70] on ng-component "menu Tomo Cocina Nikkei [DATE] 17. septiembre - 20:42 Mis reservas Mapa de mesa…" at bounding box center [235, 159] width 470 height 319
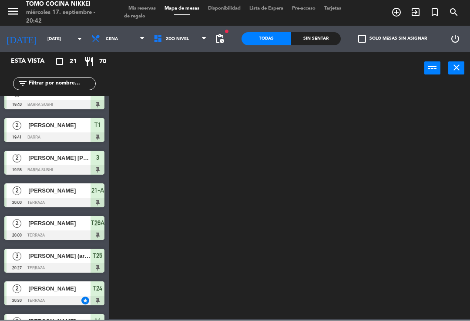
scroll to position [0, 0]
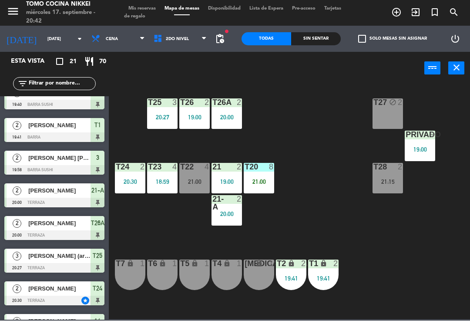
click at [250, 70] on div "power_input close" at bounding box center [266, 68] width 315 height 33
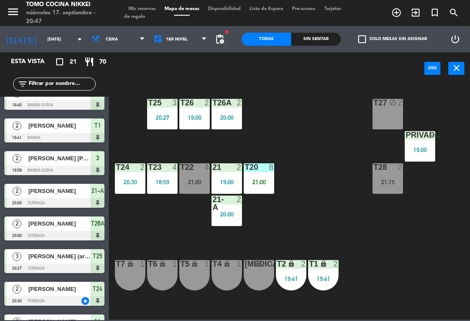
click at [271, 171] on div "8" at bounding box center [271, 167] width 5 height 8
click at [320, 122] on div "T27 block 2 T25 3 20:27 T26A 2 20:00 T26 2 19:00 Privado 9 19:00 T24 2 20:30 T2…" at bounding box center [292, 202] width 356 height 236
click at [166, 38] on span "1er Nivel" at bounding box center [177, 39] width 22 height 5
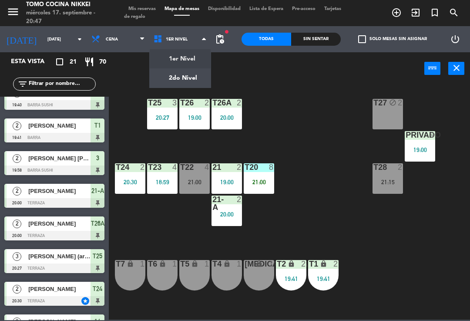
click at [192, 61] on ng-component "menu Tomo Cocina Nikkei [DATE] 17. septiembre - 20:47 Mis reservas Mapa de mesa…" at bounding box center [235, 159] width 470 height 319
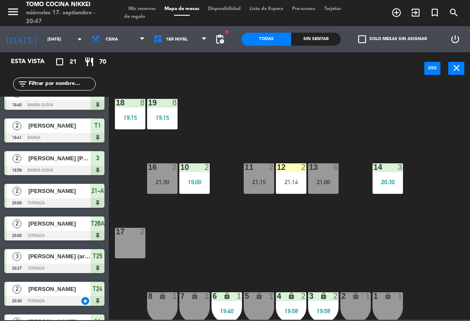
scroll to position [3, 0]
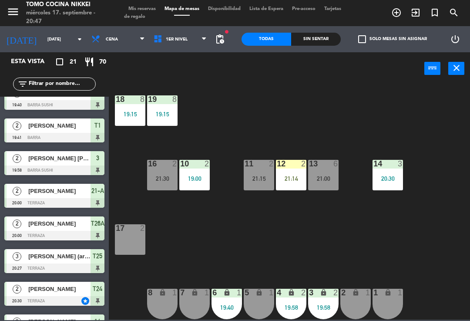
click at [145, 236] on div "17 2" at bounding box center [130, 239] width 30 height 30
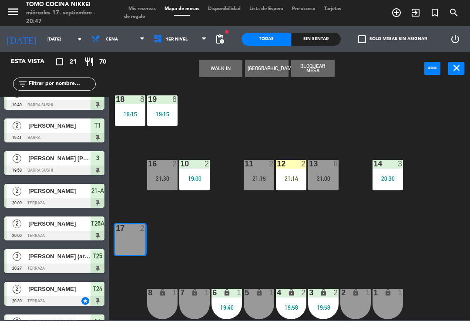
click at [225, 67] on button "WALK IN" at bounding box center [221, 68] width 44 height 17
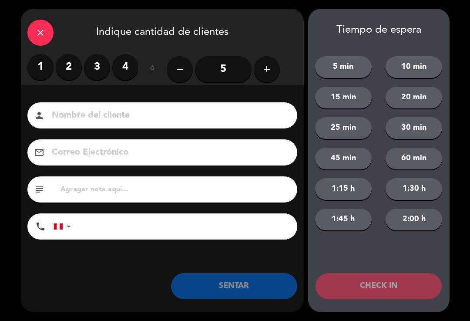
click at [68, 66] on label "2" at bounding box center [69, 67] width 26 height 26
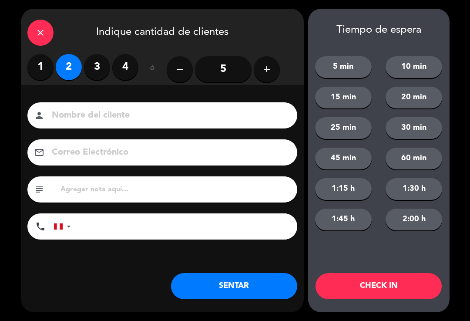
click at [80, 116] on input at bounding box center [168, 115] width 235 height 15
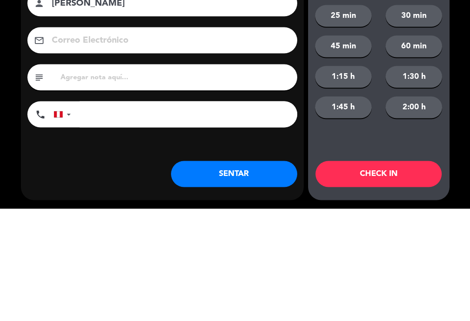
click at [181, 213] on input "tel" at bounding box center [189, 226] width 218 height 26
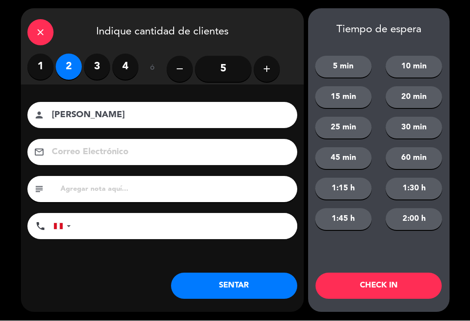
click at [233, 118] on input "[PERSON_NAME]" at bounding box center [168, 115] width 235 height 15
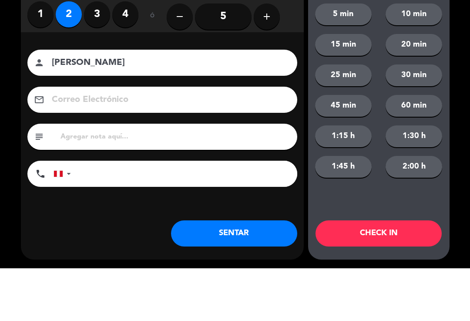
type input "[PERSON_NAME]"
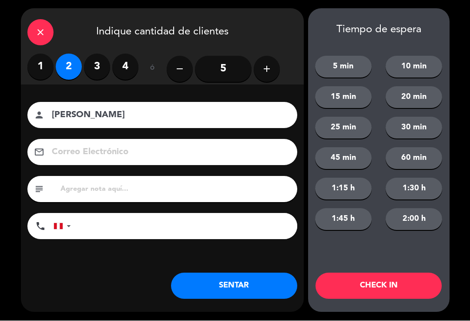
click at [250, 202] on div "Nombre del cliente person [PERSON_NAME] Correo Electrónico email subject phone …" at bounding box center [162, 172] width 283 height 140
click at [242, 221] on input "tel" at bounding box center [189, 226] width 218 height 26
type input "999000415"
click at [245, 290] on button "SENTAR" at bounding box center [234, 286] width 126 height 26
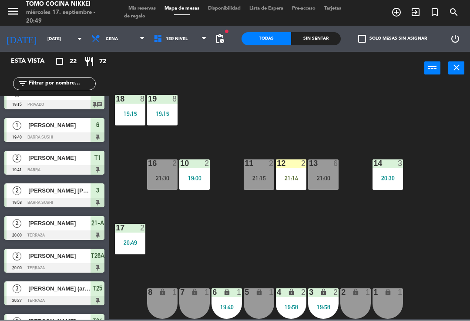
scroll to position [0, 0]
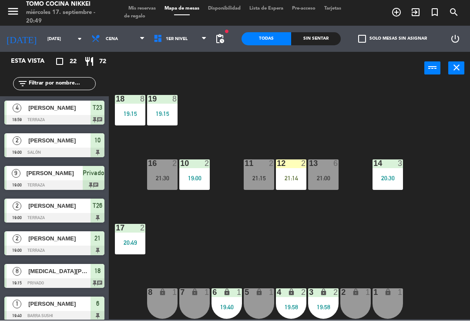
click at [183, 154] on div "18 8 19:15 19 8 19:15 16 2 21:30 10 2 19:00 11 2 21:15 12 2 21:14 13 6 21:00 14…" at bounding box center [292, 202] width 356 height 236
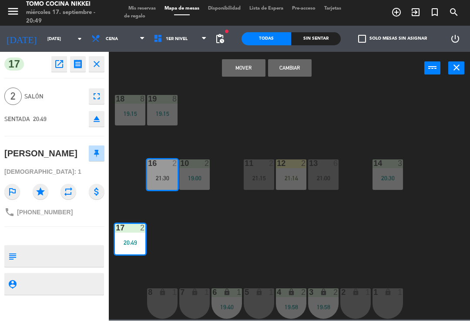
click at [289, 63] on button "Cambiar" at bounding box center [290, 68] width 44 height 17
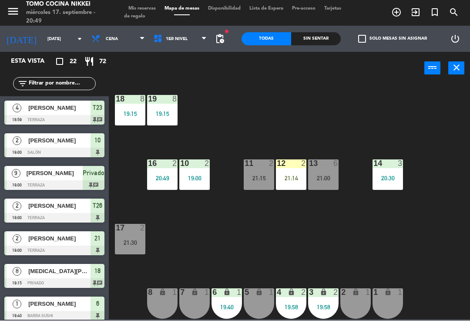
click at [287, 121] on div "18 8 19:15 19 8 19:15 16 2 20:49 10 2 19:00 11 2 21:15 12 2 21:14 13 6 21:00 14…" at bounding box center [292, 202] width 356 height 236
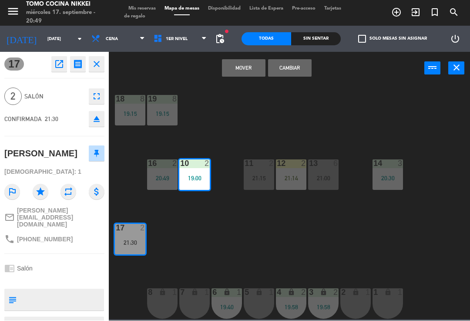
click at [250, 72] on button "Mover" at bounding box center [244, 68] width 44 height 17
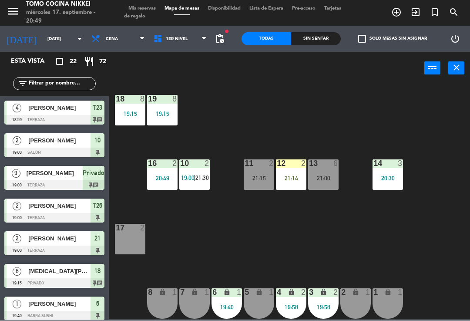
scroll to position [222, 0]
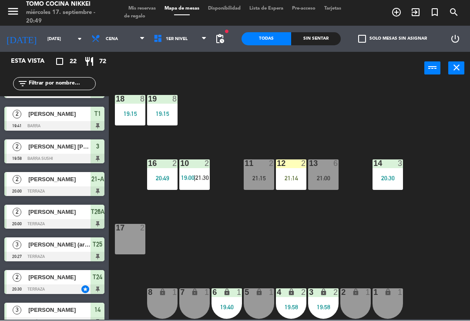
click at [331, 110] on div "18 8 19:15 19 8 19:15 16 2 20:49 10 2 19:00 | 21:30 11 2 21:15 12 2 21:14 13 6 …" at bounding box center [292, 202] width 356 height 236
click at [308, 33] on div "Sin sentar" at bounding box center [316, 39] width 50 height 13
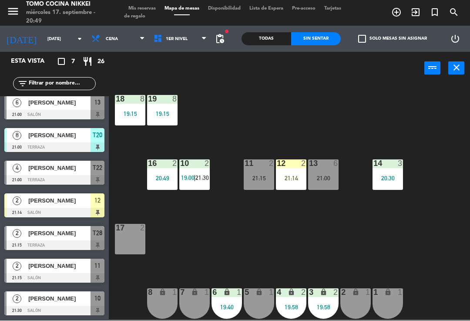
click at [310, 43] on div "Sin sentar" at bounding box center [316, 39] width 50 height 13
click at [214, 152] on div "18 8 19:15 19 8 19:15 16 2 20:49 10 2 19:00 | 21:30 11 2 21:15 12 2 21:14 13 6 …" at bounding box center [292, 202] width 356 height 236
click at [205, 195] on div "18 8 19:15 19 8 19:15 16 2 20:49 10 2 19:00 | 21:30 11 2 21:15 12 2 21:14 13 6 …" at bounding box center [292, 202] width 356 height 236
click at [205, 181] on span "21:30" at bounding box center [201, 177] width 13 height 7
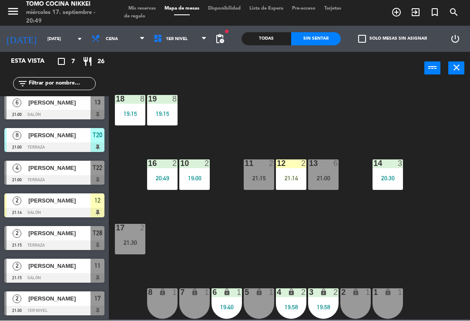
click at [131, 234] on div "17 2 21:30" at bounding box center [130, 239] width 30 height 30
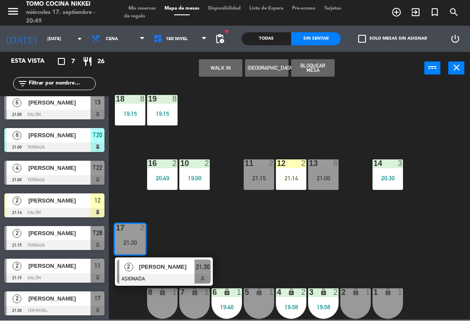
click at [180, 147] on div "18 8 19:15 19 8 19:15 16 2 20:49 10 2 19:00 11 2 21:15 12 2 21:14 13 6 21:00 14…" at bounding box center [292, 202] width 356 height 236
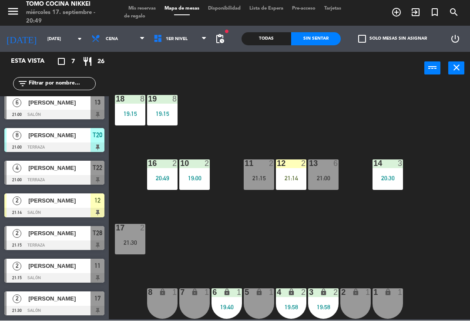
click at [184, 40] on span "1er Nivel" at bounding box center [180, 39] width 62 height 19
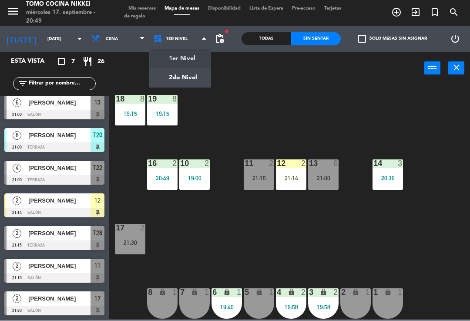
click at [201, 77] on ng-component "menu Tomo Cocina Nikkei [DATE] 17. septiembre - 20:49 Mis reservas Mapa de mesa…" at bounding box center [235, 159] width 470 height 319
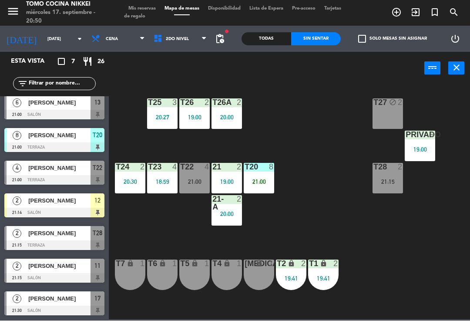
click at [268, 100] on div "T27 block 2 T25 3 20:27 T26A 2 20:00 T26 2 19:00 Privado 9 19:00 T24 2 20:30 T2…" at bounding box center [292, 202] width 356 height 236
click at [276, 102] on div "T27 block 2 T25 3 20:27 T26A 2 20:00 T26 2 19:00 Privado 9 19:00 T24 2 20:30 T2…" at bounding box center [292, 202] width 356 height 236
click at [177, 44] on span "2do Nivel" at bounding box center [180, 39] width 62 height 19
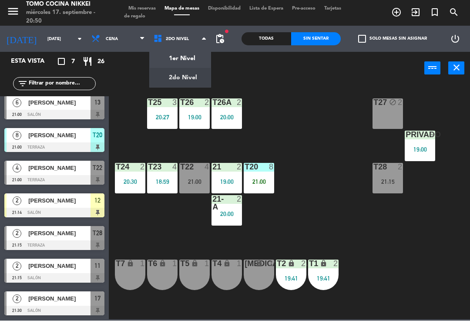
click at [179, 58] on ng-component "menu Tomo Cocina Nikkei [DATE] 17. septiembre - 20:50 Mis reservas Mapa de mesa…" at bounding box center [235, 159] width 470 height 319
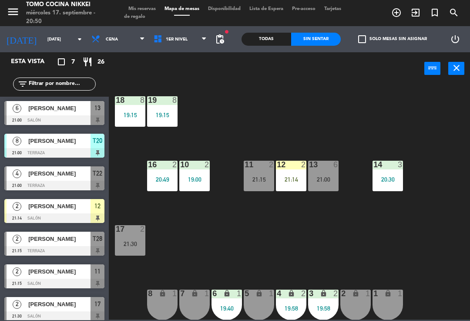
scroll to position [3, 0]
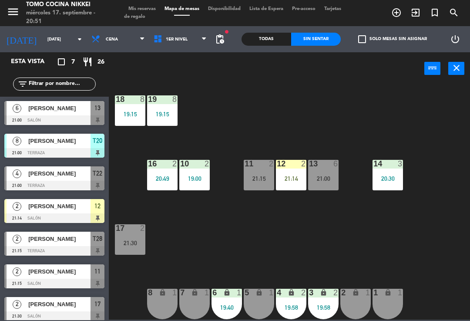
click at [210, 44] on span "1er Nivel" at bounding box center [180, 39] width 62 height 19
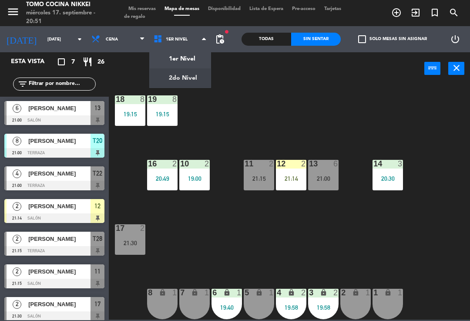
click at [183, 81] on ng-component "menu Tomo Cocina Nikkei [DATE] 17. septiembre - 20:51 Mis reservas Mapa de mesa…" at bounding box center [235, 159] width 470 height 319
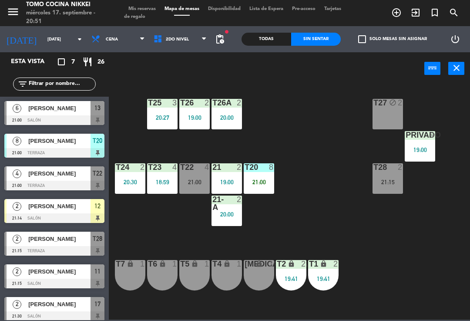
click at [295, 107] on div "T27 block 2 T25 3 20:27 T26A 2 20:00 T26 2 19:00 Privado 9 19:00 T24 2 20:30 T2…" at bounding box center [292, 202] width 356 height 236
click at [190, 42] on span "2do Nivel" at bounding box center [180, 39] width 62 height 19
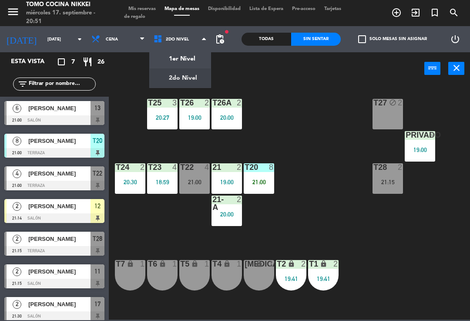
click at [193, 57] on ng-component "menu Tomo Cocina Nikkei [DATE] 17. septiembre - 20:51 Mis reservas Mapa de mesa…" at bounding box center [235, 159] width 470 height 319
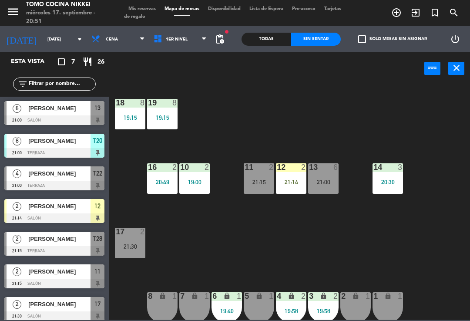
scroll to position [3, 0]
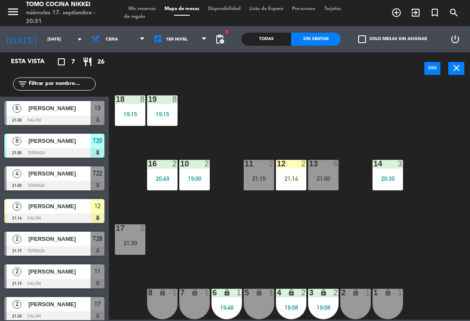
click at [318, 178] on div "21:00" at bounding box center [323, 178] width 30 height 6
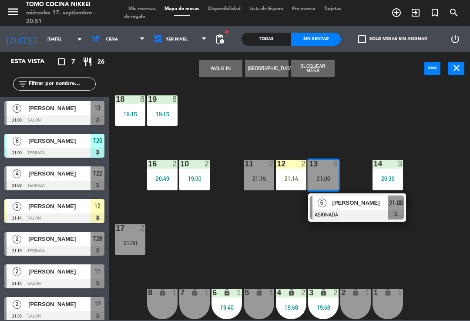
click at [330, 177] on div "21:00" at bounding box center [323, 178] width 30 height 6
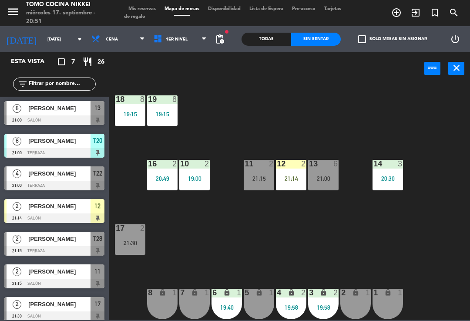
click at [337, 204] on div "18 8 19:15 19 8 19:15 16 2 20:49 10 2 19:00 11 2 21:15 12 2 21:14 13 6 21:00 14…" at bounding box center [292, 202] width 356 height 236
click at [332, 179] on div "21:00" at bounding box center [323, 178] width 30 height 6
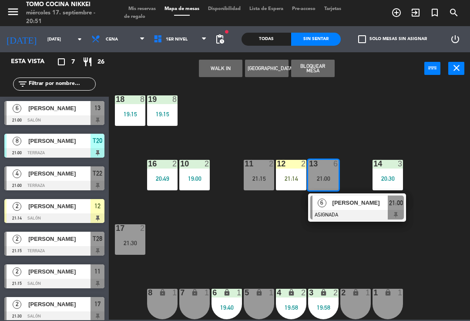
click at [339, 216] on div at bounding box center [357, 215] width 94 height 10
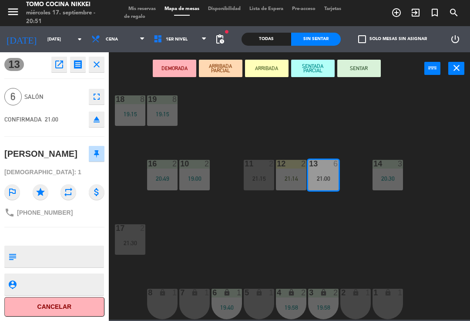
click at [306, 74] on button "SENTADA PARCIAL" at bounding box center [313, 68] width 44 height 17
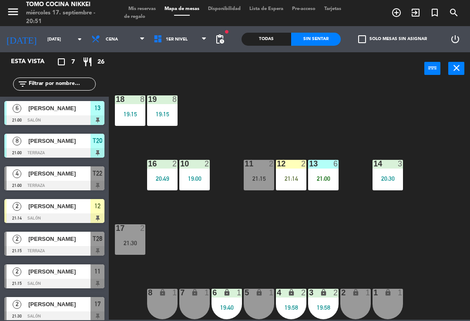
click at [308, 122] on div "18 8 19:15 19 8 19:15 16 2 20:49 10 2 19:00 11 2 21:15 12 2 21:14 13 6 21:00 14…" at bounding box center [292, 202] width 356 height 236
click at [469, 231] on div "18 8 19:15 19 8 19:15 16 2 20:49 10 2 19:00 11 2 21:15 12 2 21:14 13 6 21:00 14…" at bounding box center [292, 202] width 356 height 236
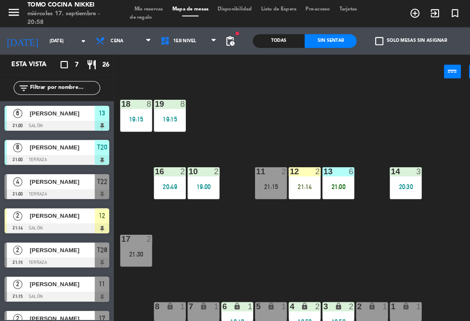
click at [30, 175] on span "[PERSON_NAME]" at bounding box center [59, 173] width 62 height 9
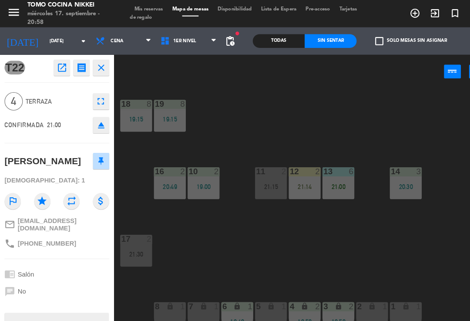
scroll to position [0, 0]
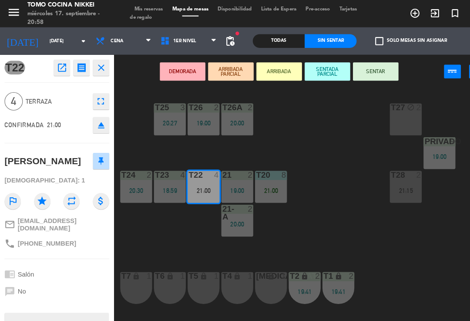
click at [198, 182] on div "21:00" at bounding box center [194, 182] width 30 height 6
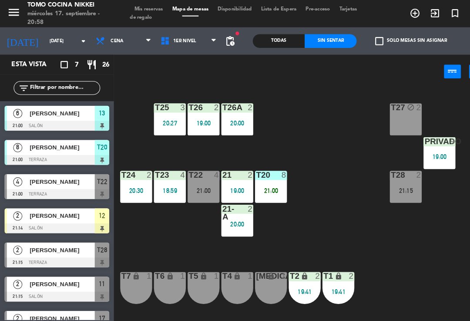
click at [201, 177] on div "T22 4 21:00" at bounding box center [194, 178] width 30 height 30
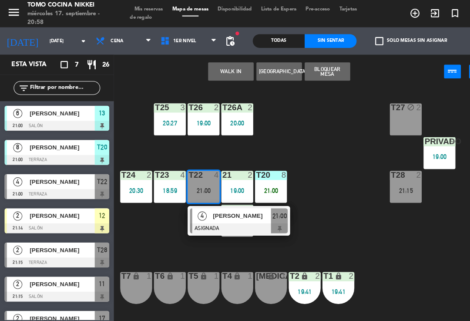
click at [229, 208] on span "[PERSON_NAME]" at bounding box center [232, 205] width 56 height 9
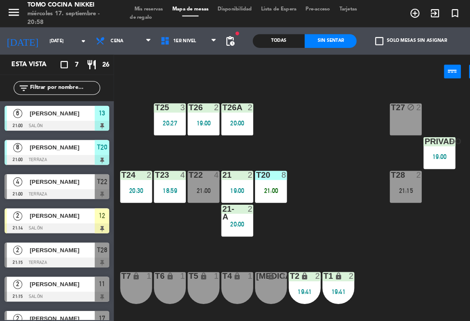
click at [348, 144] on div "T27 block 2 T25 3 20:27 T26A 2 20:00 T26 2 19:00 Privado 9 19:00 T24 2 20:30 T2…" at bounding box center [292, 202] width 356 height 236
click at [321, 159] on div "T27 block 2 T25 3 20:27 T26A 2 20:00 T26 2 19:00 Privado 9 19:00 T24 2 20:30 T2…" at bounding box center [292, 202] width 356 height 236
click at [367, 212] on div "T27 block 2 T25 3 20:27 T26A 2 20:00 T26 2 19:00 Privado 9 19:00 T24 2 20:30 T2…" at bounding box center [292, 202] width 356 height 236
click at [364, 209] on div "T27 block 2 T25 3 20:27 T26A 2 20:00 T26 2 19:00 Privado 9 19:00 T24 2 20:30 T2…" at bounding box center [292, 202] width 356 height 236
click at [173, 190] on div "T23 4 18:59" at bounding box center [162, 178] width 30 height 30
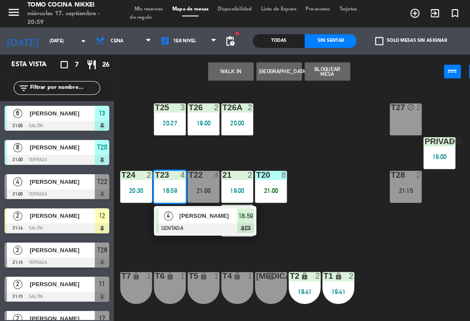
click at [293, 227] on div "T27 block 2 T25 3 20:27 T26A 2 20:00 T26 2 19:00 Privado 9 19:00 T24 2 20:30 T2…" at bounding box center [292, 202] width 356 height 236
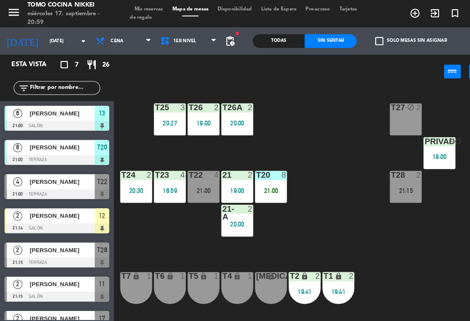
click at [208, 184] on div "21:00" at bounding box center [194, 182] width 30 height 6
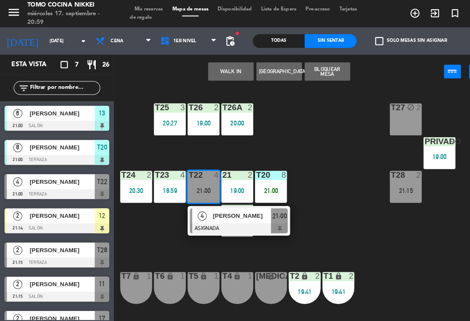
click at [267, 207] on span "21:00" at bounding box center [267, 206] width 14 height 10
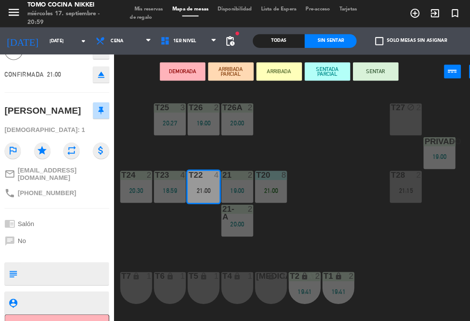
scroll to position [47, 0]
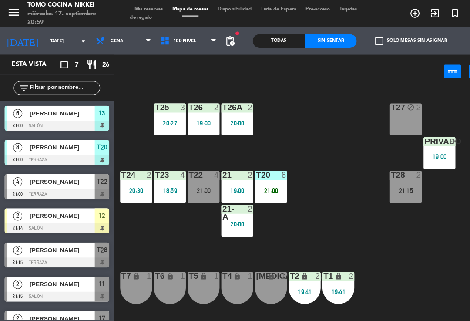
click at [191, 191] on div "T22 4 21:00" at bounding box center [194, 178] width 30 height 30
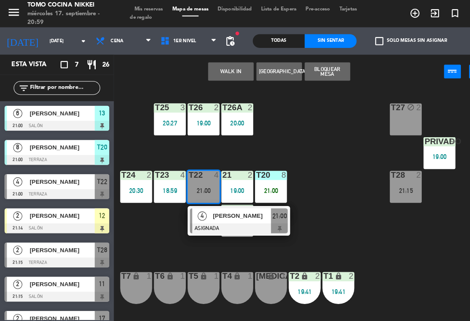
click at [214, 208] on span "[PERSON_NAME]" at bounding box center [232, 205] width 56 height 9
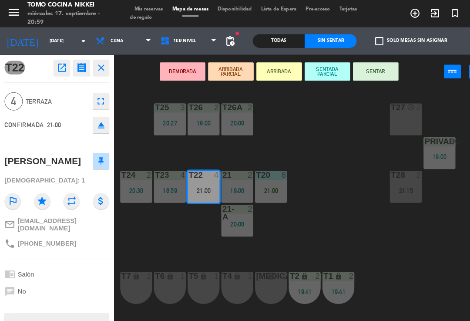
click at [361, 67] on button "SENTAR" at bounding box center [359, 68] width 44 height 17
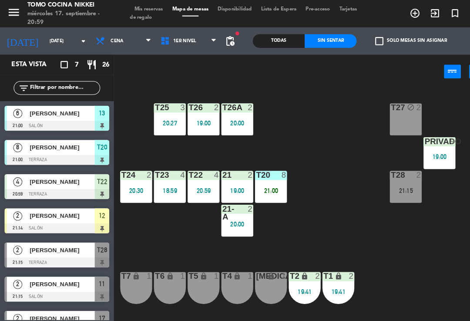
click at [337, 137] on div "T27 block 2 T25 3 20:27 T26A 2 20:00 T26 2 19:00 Privado 9 19:00 T24 2 20:30 T2…" at bounding box center [292, 202] width 356 height 236
click at [153, 7] on span "Mis reservas" at bounding box center [142, 9] width 36 height 5
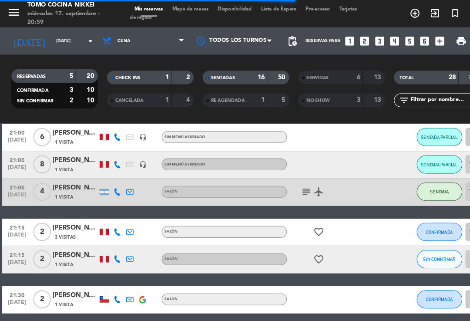
scroll to position [656, 0]
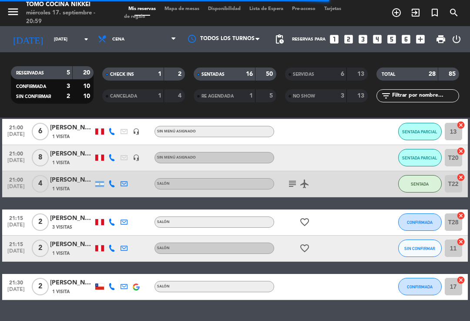
click at [294, 182] on icon "subject" at bounding box center [292, 183] width 10 height 10
click at [291, 188] on icon "subject" at bounding box center [292, 183] width 10 height 10
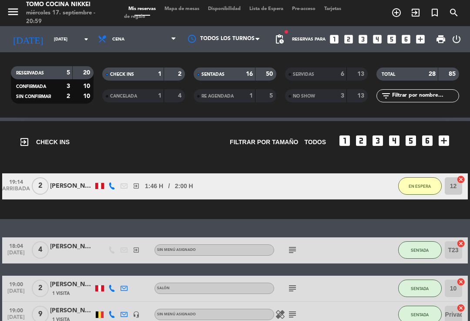
click at [240, 76] on div "16" at bounding box center [244, 74] width 17 height 10
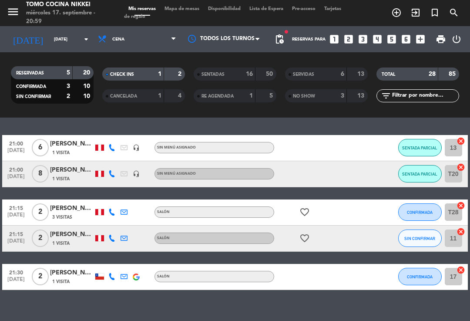
scroll to position [125, 0]
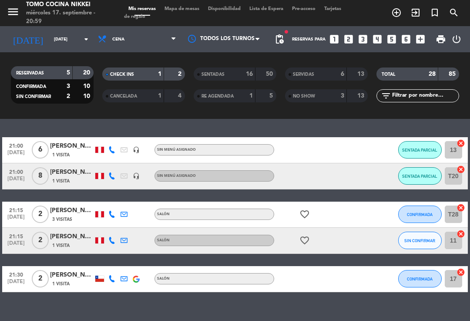
click at [321, 224] on div "favorite_border" at bounding box center [310, 214] width 73 height 26
click at [303, 218] on icon "favorite_border" at bounding box center [304, 214] width 10 height 10
click at [308, 244] on icon "favorite_border" at bounding box center [304, 240] width 10 height 10
click at [193, 11] on span "Mapa de mesas" at bounding box center [182, 9] width 44 height 5
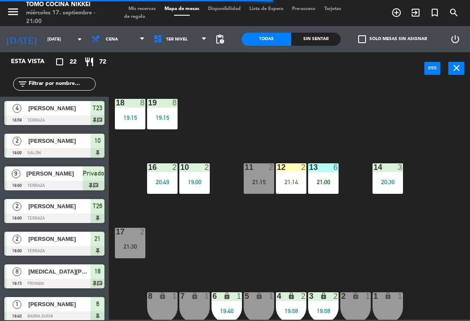
click at [222, 263] on div "18 8 19:15 19 8 19:15 16 2 20:49 10 2 19:00 11 2 21:15 12 2 21:14 13 6 21:00 14…" at bounding box center [292, 202] width 356 height 236
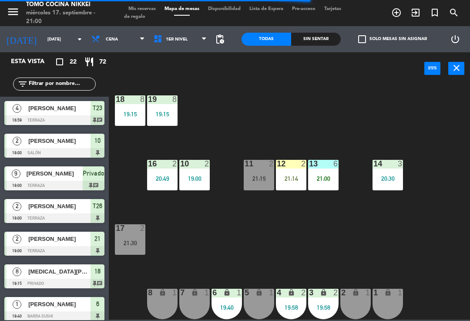
scroll to position [3, 0]
click at [209, 180] on div "19:00" at bounding box center [194, 178] width 30 height 6
click at [251, 224] on div "18 8 19:15 19 8 19:15 16 2 20:49 10 2 19:00 11 2 21:15 12 2 21:14 13 6 21:00 14…" at bounding box center [292, 202] width 356 height 236
click at [204, 179] on div "19:00" at bounding box center [194, 178] width 30 height 6
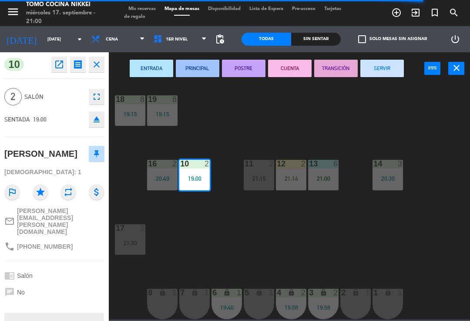
click at [378, 71] on button "SERVIR" at bounding box center [382, 68] width 44 height 17
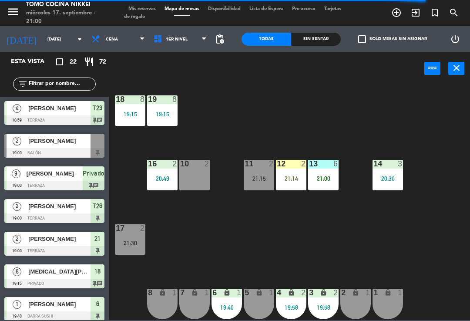
click at [375, 96] on div "18 8 19:15 19 8 19:15 16 2 20:49 10 2 11 2 21:15 12 2 21:14 13 6 21:00 14 3 20:…" at bounding box center [292, 202] width 356 height 236
click at [204, 180] on div "10 2" at bounding box center [194, 175] width 30 height 30
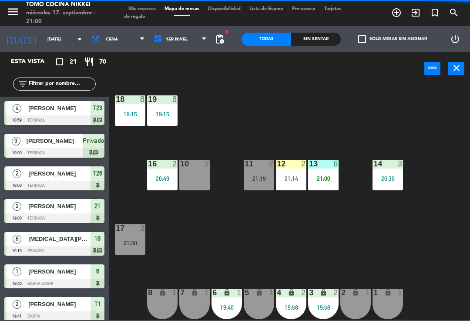
click at [348, 124] on div "18 8 19:15 19 8 19:15 16 2 20:49 10 2 11 2 21:15 12 2 21:14 13 6 21:00 14 3 20:…" at bounding box center [292, 202] width 356 height 236
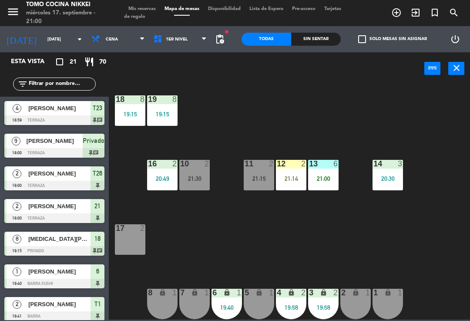
scroll to position [211, 0]
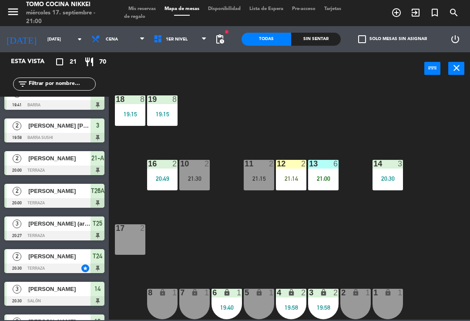
click at [303, 132] on div "18 8 19:15 19 8 19:15 16 2 20:49 10 2 21:30 11 2 21:15 12 2 21:14 13 6 21:00 14…" at bounding box center [292, 202] width 356 height 236
click at [295, 139] on div "18 8 19:15 19 8 19:15 16 2 20:49 10 2 11 2 21:15 12 2 21:14 13 6 21:00 14 3 20:…" at bounding box center [292, 202] width 356 height 236
click at [208, 185] on div "10 2" at bounding box center [194, 175] width 30 height 30
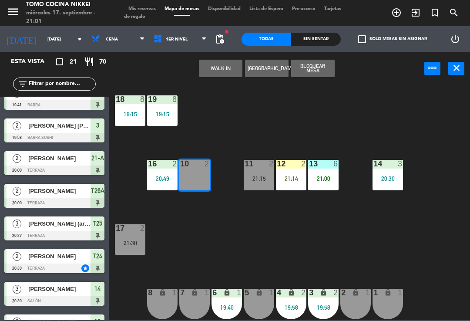
click at [224, 76] on button "WALK IN" at bounding box center [221, 68] width 44 height 17
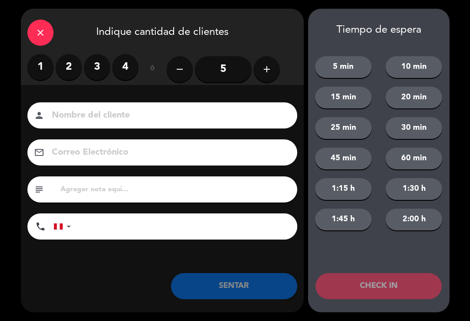
click at [73, 61] on label "2" at bounding box center [69, 67] width 26 height 26
click at [113, 109] on input at bounding box center [168, 115] width 235 height 15
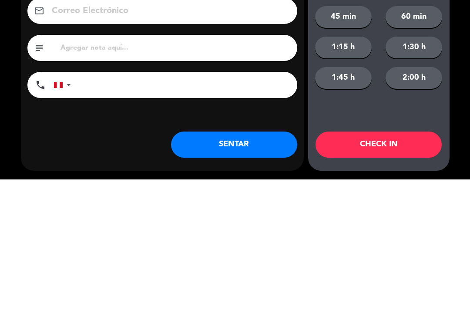
type input "[PERSON_NAME]"
click at [235, 213] on input "tel" at bounding box center [189, 226] width 218 height 26
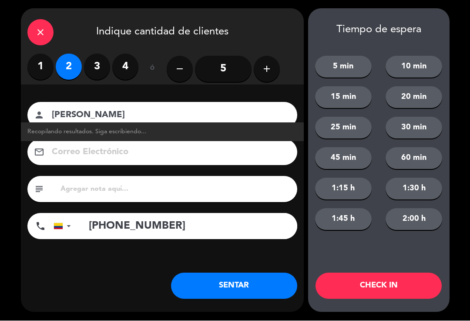
type input "[PHONE_NUMBER]"
click at [82, 278] on div "Nombre del cliente person [PERSON_NAME] Recopilando resultados. Siga escribiend…" at bounding box center [162, 185] width 283 height 201
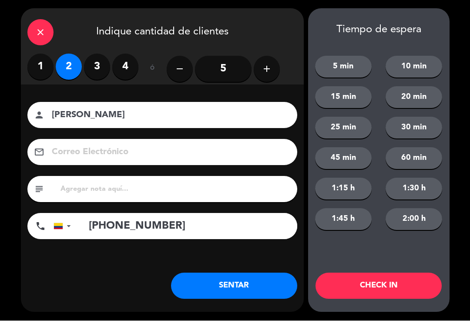
click at [357, 69] on button "5 min" at bounding box center [343, 67] width 57 height 22
click at [358, 297] on button "CHECK IN" at bounding box center [378, 286] width 126 height 26
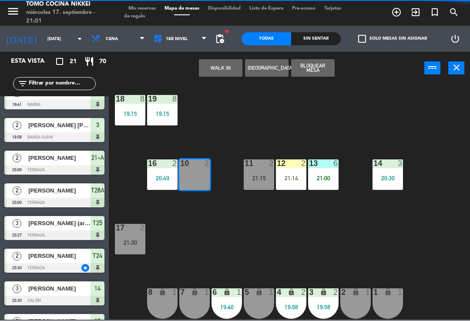
scroll to position [0, 0]
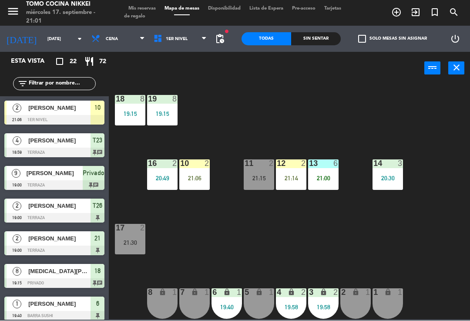
click at [435, 275] on div "18 8 19:15 19 8 19:15 16 2 20:49 10 2 21:06 11 2 21:15 12 2 21:14 13 6 21:00 14…" at bounding box center [292, 202] width 356 height 236
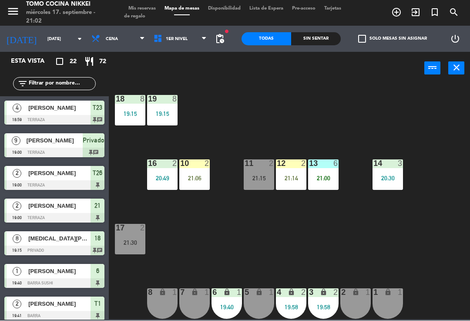
click at [329, 239] on div "18 8 19:15 19 8 19:15 16 2 20:49 10 2 21:06 11 2 21:15 12 2 21:14 13 6 21:00 14…" at bounding box center [292, 202] width 356 height 236
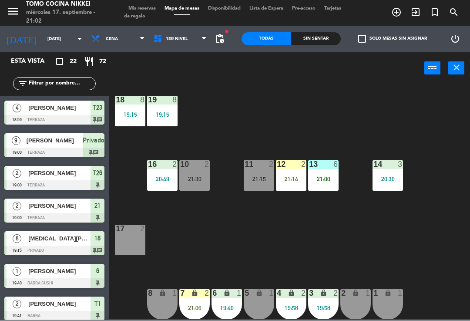
scroll to position [222, 0]
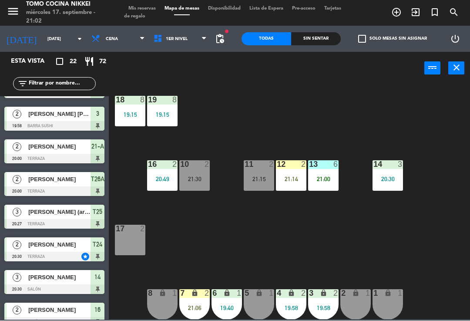
click at [256, 213] on div "18 8 19:15 19 8 19:15 16 2 20:49 10 2 21:30 11 2 21:15 12 2 21:14 13 6 21:00 14…" at bounding box center [292, 202] width 356 height 236
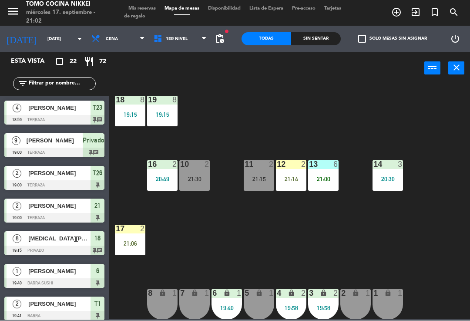
scroll to position [92, 0]
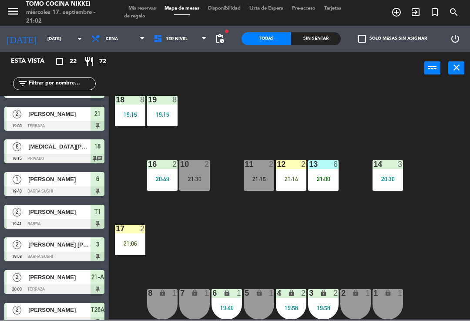
click at [243, 244] on div "18 8 19:15 19 8 19:15 16 2 20:49 10 2 21:30 11 2 21:15 12 2 21:14 13 6 21:00 14…" at bounding box center [292, 202] width 356 height 236
click at [392, 237] on div "18 8 19:15 19 8 19:15 16 2 20:49 10 2 21:30 11 2 21:15 12 2 21:14 13 6 21:00 14…" at bounding box center [292, 202] width 356 height 236
click at [396, 81] on div "power_input close" at bounding box center [266, 68] width 315 height 33
click at [190, 86] on div "18 8 19:15 19 8 19:15 16 2 20:49 10 2 21:30 11 2 21:15 12 2 21:14 13 6 21:00 14…" at bounding box center [292, 202] width 356 height 236
click at [191, 84] on div "18 8 19:15 19 8 19:15 16 2 20:49 10 2 21:30 11 2 21:15 12 2 21:14 13 6 21:00 14…" at bounding box center [292, 202] width 356 height 236
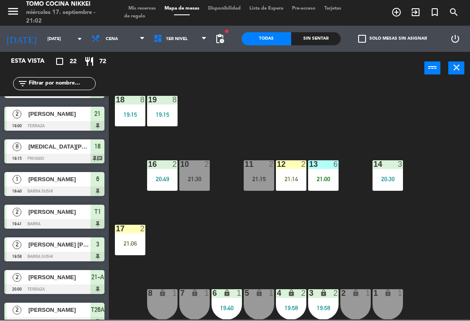
click at [192, 90] on div "18 8 19:15 19 8 19:15 16 2 20:49 10 2 21:30 11 2 21:15 12 2 21:14 13 6 21:00 14…" at bounding box center [292, 202] width 356 height 236
click at [196, 39] on span "1er Nivel" at bounding box center [180, 39] width 62 height 19
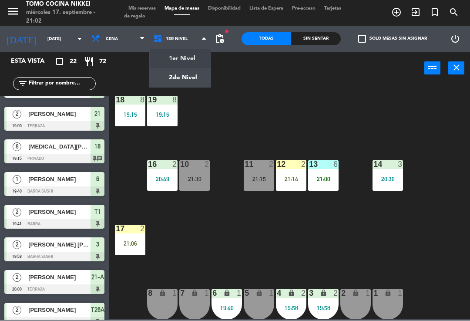
click at [187, 87] on ul "1er Nivel 2do Nivel" at bounding box center [180, 68] width 62 height 39
click at [207, 213] on div "18 8 19:15 19 8 19:15 16 2 20:49 10 2 21:30 11 2 21:15 12 2 21:14 13 6 21:00 14…" at bounding box center [292, 202] width 356 height 236
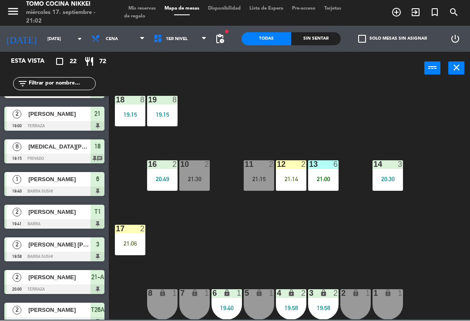
click at [142, 226] on div "2" at bounding box center [142, 229] width 5 height 8
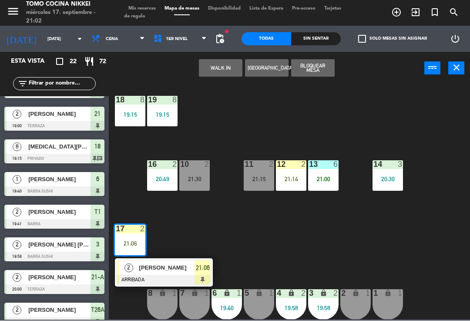
click at [159, 264] on span "[PERSON_NAME]" at bounding box center [167, 267] width 56 height 9
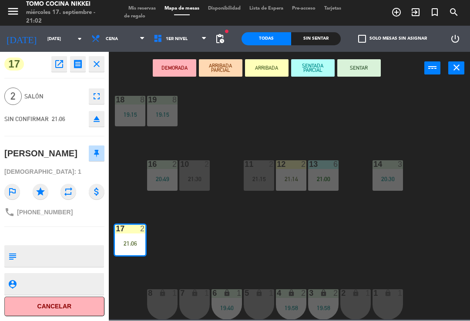
click at [352, 60] on button "SENTAR" at bounding box center [359, 68] width 44 height 17
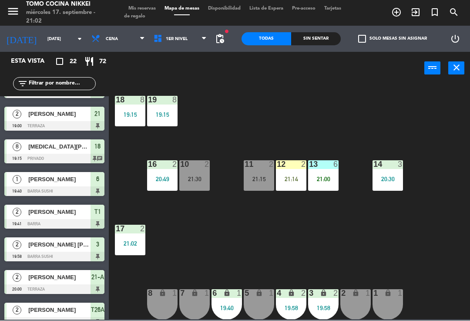
click at [288, 108] on div "18 8 19:15 19 8 19:15 16 2 20:49 10 2 21:30 11 2 21:15 12 2 21:14 13 6 21:00 14…" at bounding box center [292, 202] width 356 height 236
click at [209, 155] on div "18 8 19:15 19 8 19:15 16 2 20:49 10 2 21:30 11 2 21:15 12 2 21:14 13 6 21:00 14…" at bounding box center [292, 202] width 356 height 236
click at [205, 168] on div "2" at bounding box center [206, 165] width 5 height 8
click at [229, 124] on div "18 8 19:15 19 8 19:15 16 2 20:49 10 2 21:30 11 2 21:15 12 2 21:14 13 6 21:00 14…" at bounding box center [292, 202] width 356 height 236
click at [126, 214] on div "18 8 19:15 19 8 19:15 16 2 20:49 10 2 21:30 11 2 21:15 12 2 21:14 13 6 21:00 14…" at bounding box center [292, 202] width 356 height 236
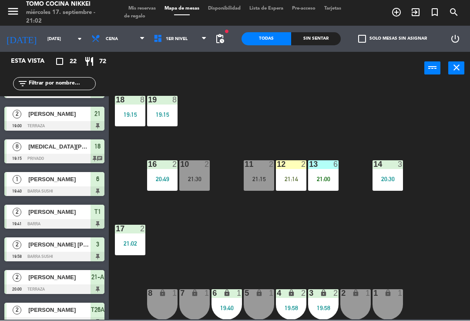
click at [138, 232] on div "2" at bounding box center [144, 229] width 14 height 8
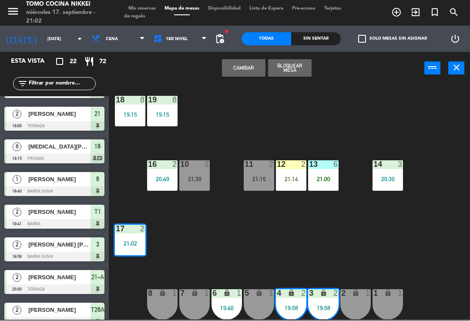
click at [328, 305] on div "19:58" at bounding box center [323, 308] width 30 height 6
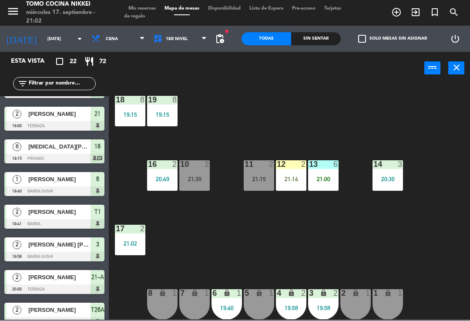
click at [408, 251] on div "18 8 19:15 19 8 19:15 16 2 20:49 10 2 21:30 11 2 21:15 12 2 21:14 13 6 21:00 14…" at bounding box center [292, 202] width 356 height 236
click at [323, 301] on div "3 lock 2 19:58" at bounding box center [323, 304] width 30 height 30
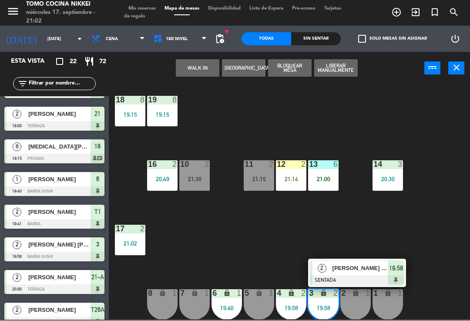
click at [381, 273] on div "[PERSON_NAME] [PERSON_NAME]" at bounding box center [359, 268] width 57 height 14
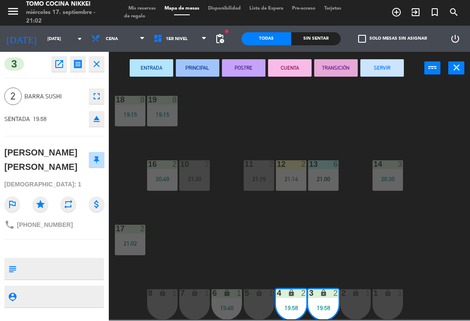
click at [376, 68] on button "SERVIR" at bounding box center [382, 68] width 44 height 17
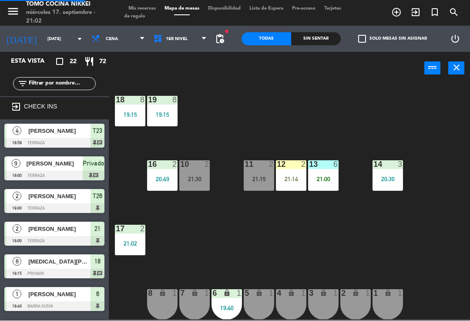
scroll to position [0, 0]
click at [398, 117] on div "18 8 19:15 19 8 19:15 16 2 20:49 10 2 21:30 11 2 21:15 12 2 21:14 13 6 21:00 14…" at bounding box center [292, 202] width 356 height 236
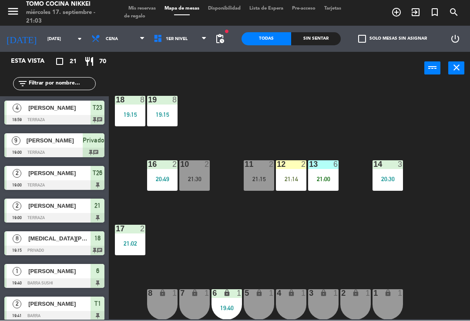
click at [357, 243] on div "18 8 19:15 19 8 19:15 16 2 20:49 10 2 21:30 11 2 21:15 12 2 21:14 13 6 21:00 14…" at bounding box center [292, 202] width 356 height 236
click at [293, 184] on div "12 2 21:14" at bounding box center [291, 176] width 30 height 30
click at [390, 114] on div "18 8 19:15 19 8 19:15 16 2 20:49 10 2 21:30 11 2 21:15 12 2 21:14 13 6 21:00 14…" at bounding box center [292, 202] width 356 height 236
click at [327, 181] on div "21:00" at bounding box center [323, 179] width 30 height 6
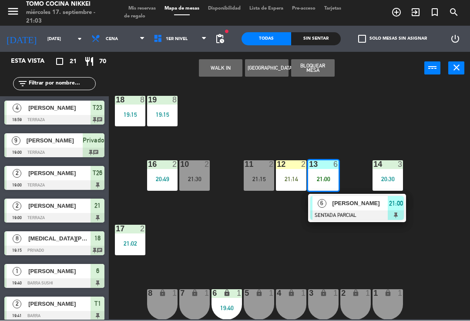
click at [362, 206] on span "[PERSON_NAME]" at bounding box center [360, 203] width 56 height 9
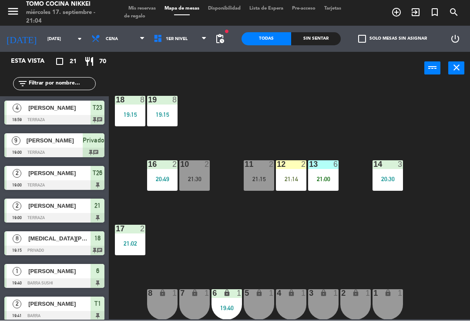
click at [229, 314] on div "6 lock 1 19:40" at bounding box center [226, 304] width 30 height 30
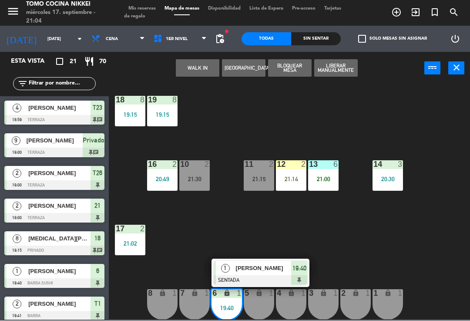
click at [308, 274] on div "1 [PERSON_NAME] SENTADA 19:40" at bounding box center [260, 273] width 98 height 28
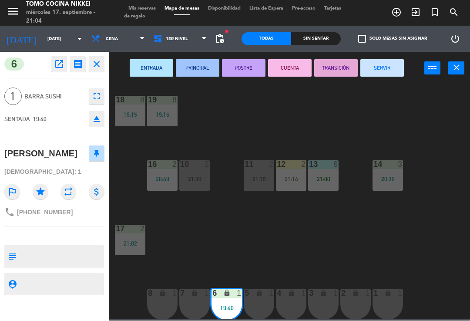
click at [383, 69] on button "SERVIR" at bounding box center [382, 68] width 44 height 17
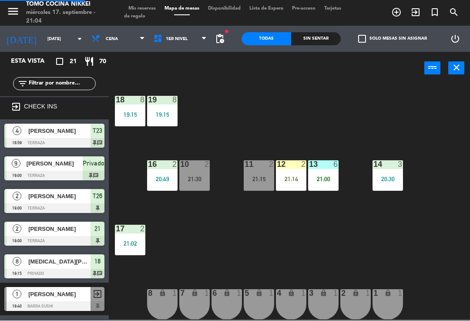
click at [395, 102] on div "18 8 19:15 19 8 19:15 16 2 20:49 10 2 21:30 11 2 21:15 12 2 21:14 13 6 21:00 14…" at bounding box center [292, 202] width 356 height 236
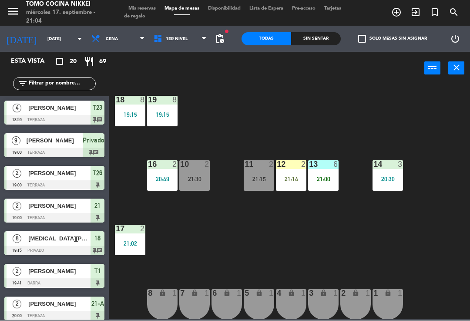
click at [323, 38] on div "Sin sentar" at bounding box center [316, 39] width 50 height 13
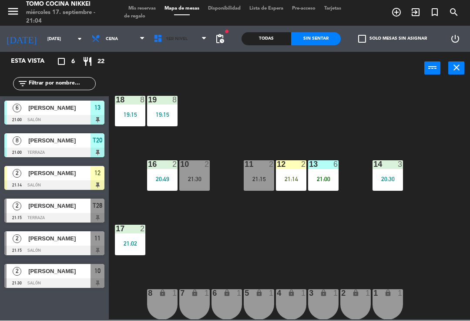
click at [180, 47] on span "1er Nivel" at bounding box center [180, 39] width 62 height 19
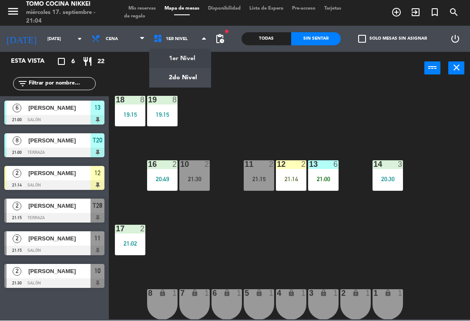
click at [195, 74] on ng-component "menu Tomo Cocina Nikkei [DATE] 17. septiembre - 21:04 Mis reservas Mapa de mesa…" at bounding box center [235, 159] width 470 height 319
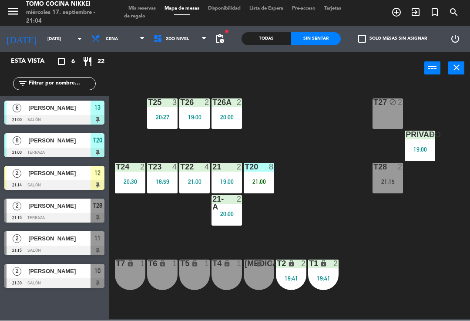
click at [359, 150] on div "T27 block 2 T25 3 20:27 T26A 2 20:00 T26 2 19:00 Privado 9 19:00 T24 2 20:30 T2…" at bounding box center [292, 202] width 356 height 236
click at [167, 177] on div "T23 4 18:59" at bounding box center [162, 178] width 30 height 30
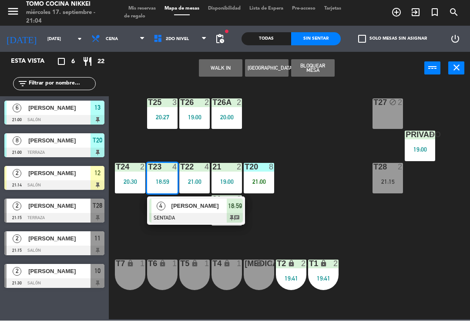
click at [198, 207] on span "[PERSON_NAME]" at bounding box center [199, 205] width 56 height 9
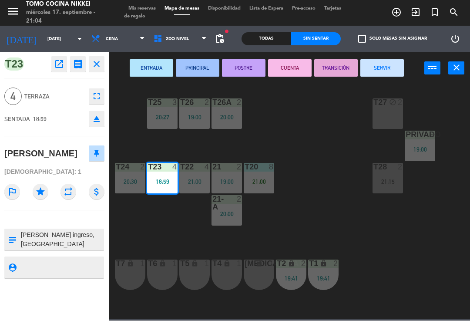
click at [372, 73] on button "SERVIR" at bounding box center [382, 68] width 44 height 17
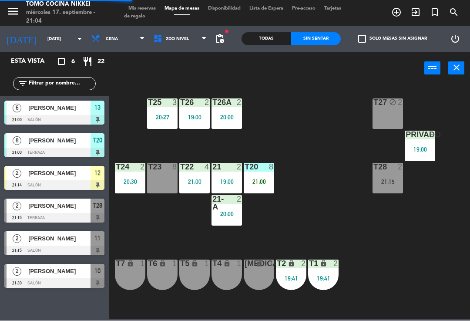
click at [345, 125] on div "T27 block 2 T25 3 20:27 T26A 2 20:00 T26 2 19:00 Privado 9 19:00 T24 2 20:30 T2…" at bounding box center [292, 202] width 356 height 236
click at [226, 148] on div "T27 block 2 T25 3 20:27 T26A 2 20:00 T26 2 19:00 Privado 9 19:00 T24 2 20:30 T2…" at bounding box center [292, 202] width 356 height 236
click at [188, 48] on span "2do Nivel" at bounding box center [180, 39] width 62 height 19
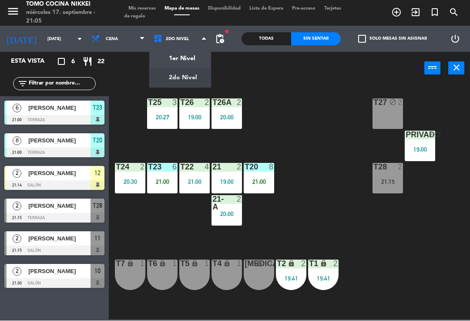
click at [191, 57] on ng-component "menu Tomo Cocina Nikkei [DATE] 17. septiembre - 21:05 Mis reservas Mapa de mesa…" at bounding box center [235, 159] width 470 height 319
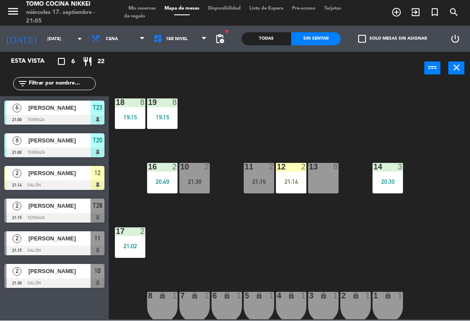
click at [44, 122] on div at bounding box center [54, 120] width 100 height 10
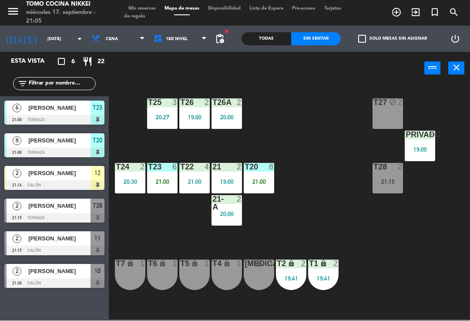
click at [188, 184] on div "21:00" at bounding box center [194, 182] width 30 height 6
click at [232, 254] on div "T27 block 2 T25 3 20:27 T26A 2 20:00 T26 2 19:00 Privado 9 19:00 T24 2 20:30 T2…" at bounding box center [292, 202] width 356 height 236
click at [268, 33] on div "Todas" at bounding box center [266, 39] width 50 height 13
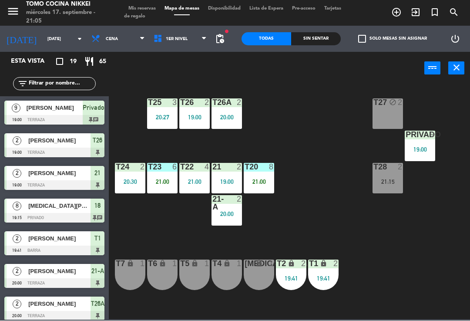
click at [309, 44] on div "Sin sentar" at bounding box center [316, 39] width 50 height 13
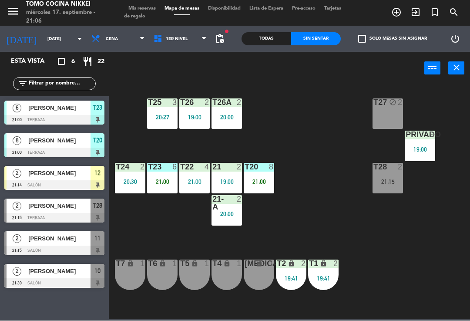
click at [162, 187] on div "T23 6 21:00" at bounding box center [162, 178] width 30 height 30
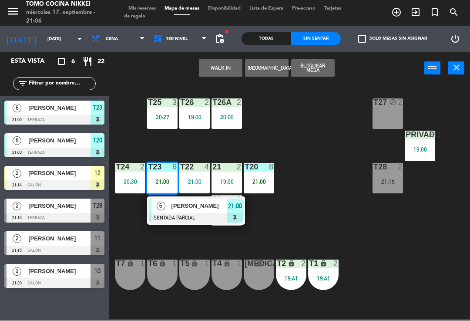
click at [157, 204] on span "6" at bounding box center [161, 206] width 9 height 9
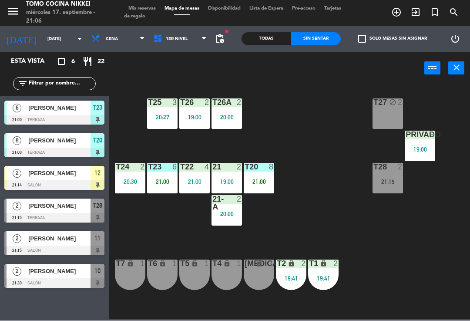
click at [202, 41] on icon at bounding box center [204, 39] width 4 height 7
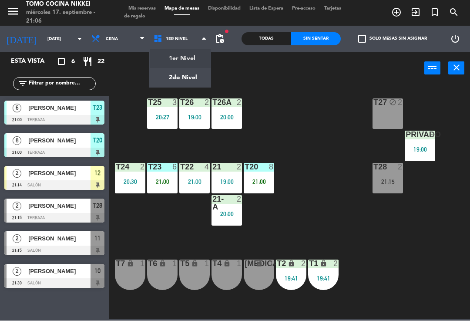
click at [184, 53] on ng-component "menu Tomo Cocina Nikkei [DATE] 17. septiembre - 21:06 Mis reservas Mapa de mesa…" at bounding box center [235, 159] width 470 height 319
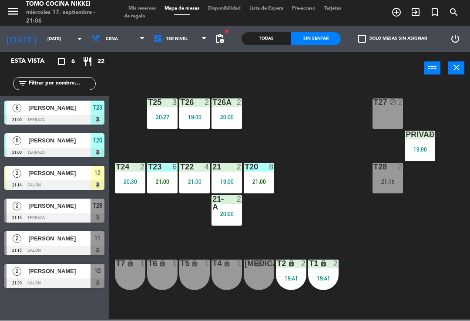
click at [159, 44] on span "1er Nivel" at bounding box center [180, 39] width 62 height 19
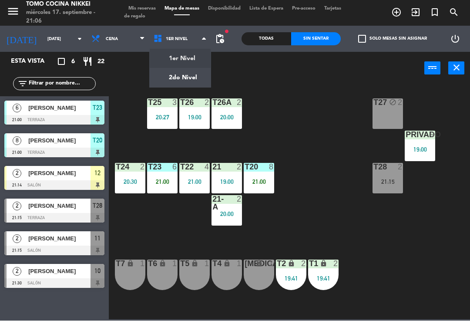
click at [168, 85] on ng-component "menu Tomo Cocina Nikkei [DATE] 17. septiembre - 21:06 Mis reservas Mapa de mesa…" at bounding box center [235, 159] width 470 height 319
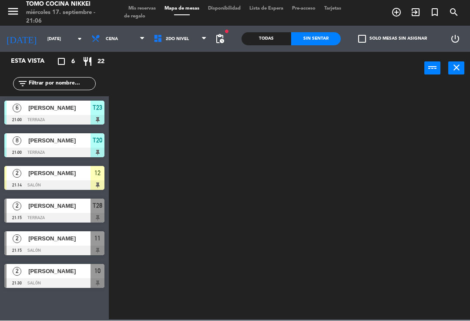
click at [166, 38] on span "2do Nivel" at bounding box center [177, 39] width 23 height 5
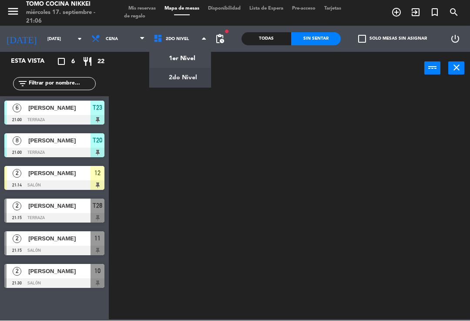
click at [170, 56] on ng-component "menu Tomo Cocina Nikkei [DATE] 17. septiembre - 21:06 Mis reservas Mapa de mesa…" at bounding box center [235, 159] width 470 height 319
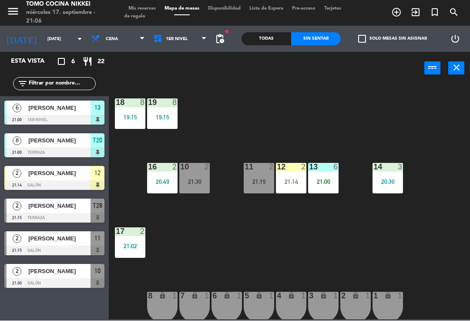
click at [441, 144] on div "18 8 19:15 19 8 19:15 16 2 20:49 10 2 21:30 11 2 21:15 12 2 21:14 13 6 21:00 14…" at bounding box center [292, 202] width 356 height 236
click at [27, 241] on div "2" at bounding box center [17, 238] width 21 height 14
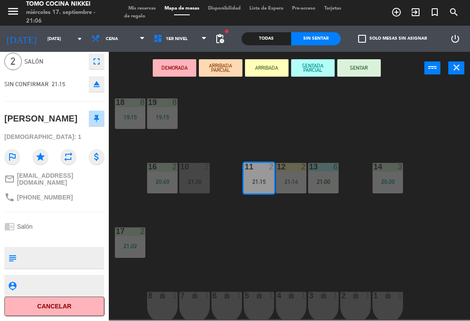
scroll to position [44, 0]
click at [360, 64] on button "SENTAR" at bounding box center [359, 68] width 44 height 17
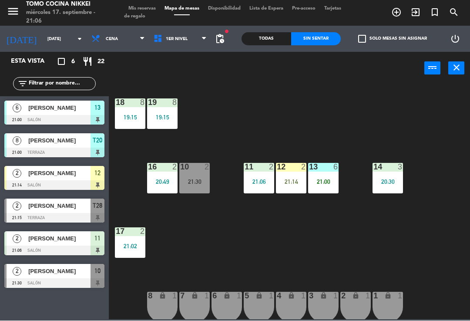
scroll to position [7, 0]
click at [334, 94] on div "18 8 19:15 19 8 19:15 16 2 20:49 10 2 21:30 11 2 21:06 12 2 21:14 13 6 21:00 14…" at bounding box center [292, 202] width 356 height 236
click at [151, 3] on div "menu Tomo Cocina Nikkei [DATE] 17. septiembre - 21:06 Mis reservas Mapa de mesa…" at bounding box center [235, 13] width 470 height 26
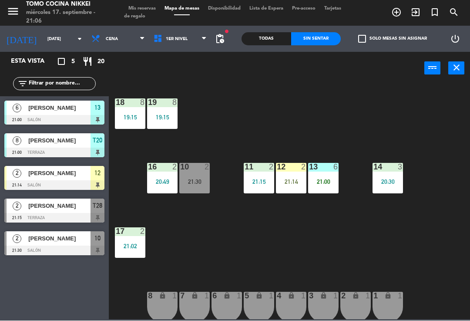
click at [147, 7] on span "Mis reservas" at bounding box center [142, 9] width 36 height 5
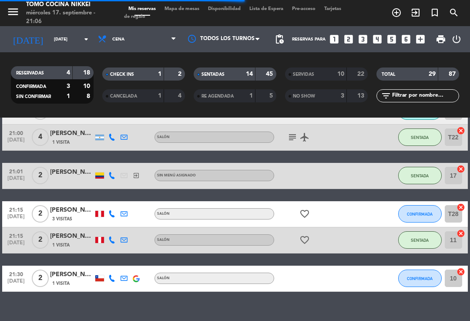
scroll to position [562, 0]
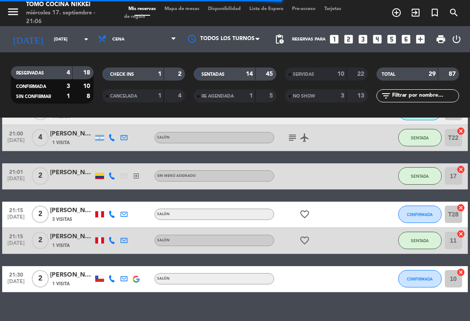
click at [187, 8] on span "Mapa de mesas" at bounding box center [182, 9] width 44 height 5
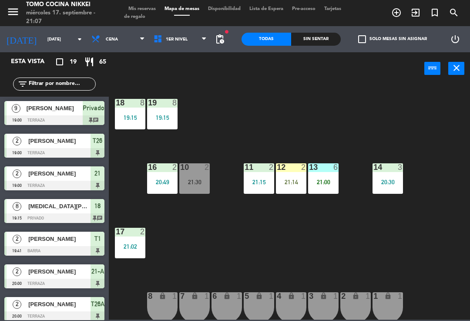
click at [109, 42] on span "Cena" at bounding box center [118, 39] width 62 height 19
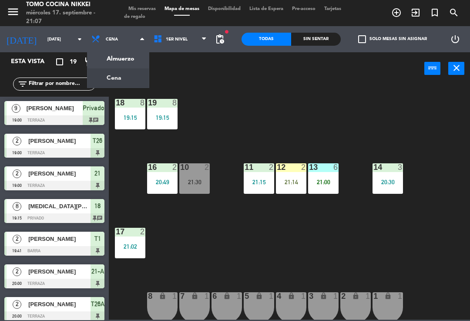
click at [53, 40] on input "[DATE]" at bounding box center [73, 39] width 60 height 13
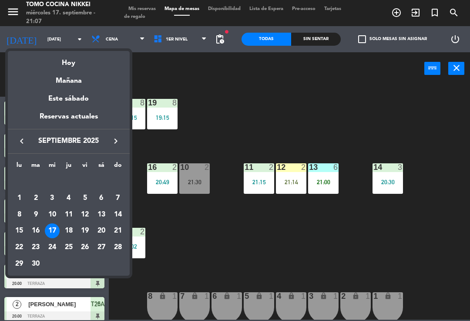
click at [77, 77] on div "Mañana" at bounding box center [69, 78] width 122 height 18
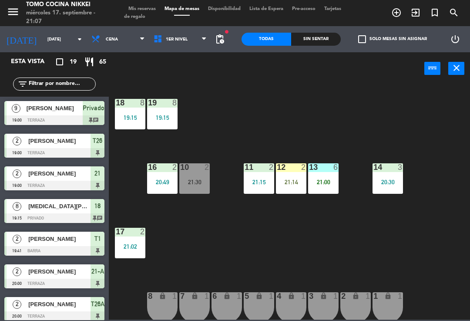
type input "[DEMOGRAPHIC_DATA][DATE]"
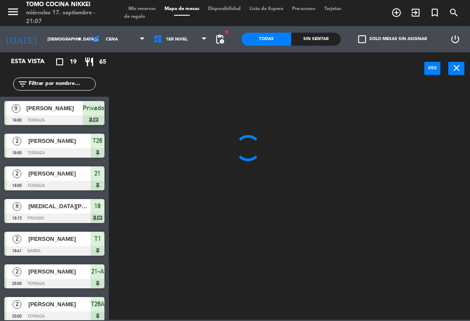
click at [119, 36] on span "Cena" at bounding box center [118, 39] width 62 height 19
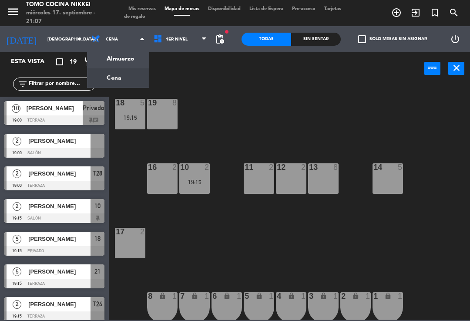
click at [129, 61] on ng-component "menu Tomo Cocina Nikkei [DATE] 17. septiembre - 21:07 Mis reservas Mapa de mesa…" at bounding box center [235, 159] width 470 height 319
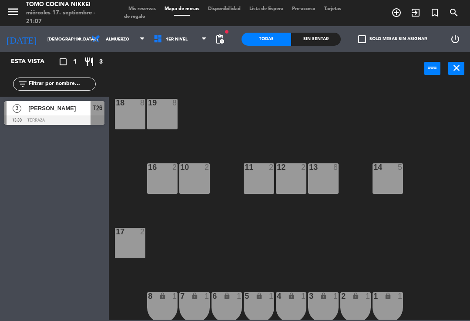
click at [134, 119] on div "18 8" at bounding box center [130, 114] width 30 height 30
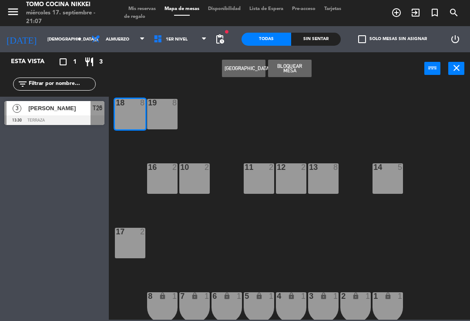
click at [172, 115] on div "19 8" at bounding box center [162, 114] width 30 height 30
click at [250, 73] on button "[GEOGRAPHIC_DATA]" at bounding box center [244, 68] width 44 height 17
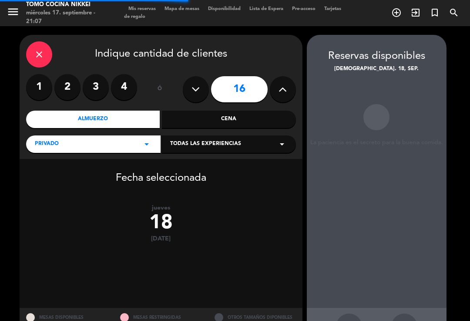
click at [196, 91] on icon at bounding box center [195, 89] width 8 height 13
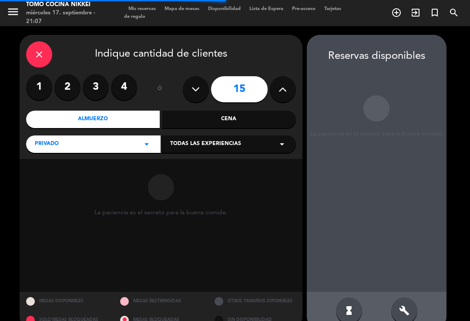
click at [199, 96] on button at bounding box center [196, 89] width 26 height 26
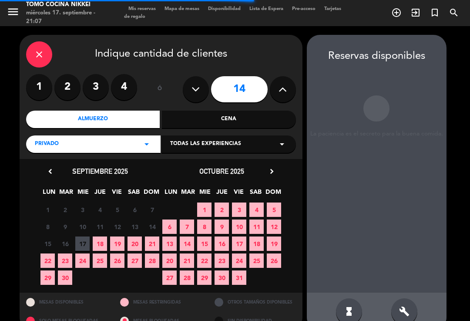
click at [200, 89] on icon at bounding box center [195, 89] width 8 height 13
type input "13"
click at [101, 244] on span "18" at bounding box center [100, 243] width 14 height 14
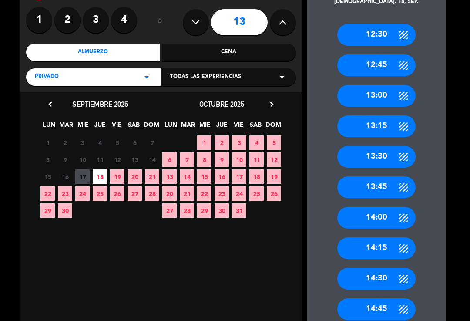
scroll to position [67, 0]
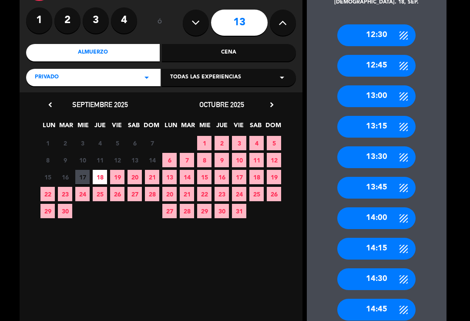
click at [385, 207] on div "14:00" at bounding box center [376, 218] width 78 height 22
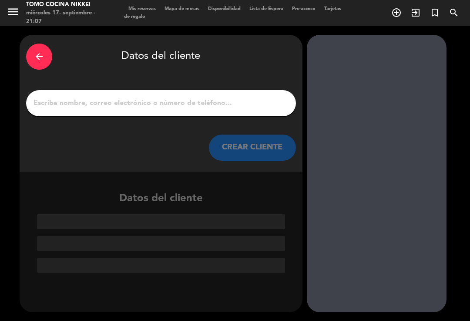
scroll to position [0, 0]
click at [253, 97] on input "1" at bounding box center [161, 103] width 257 height 12
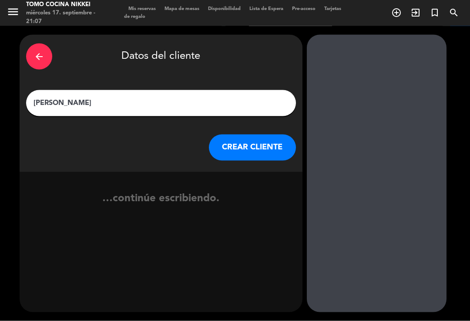
type input "[PERSON_NAME]"
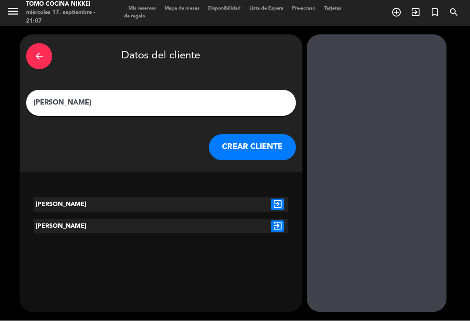
click at [270, 197] on div "exit_to_app" at bounding box center [277, 204] width 21 height 15
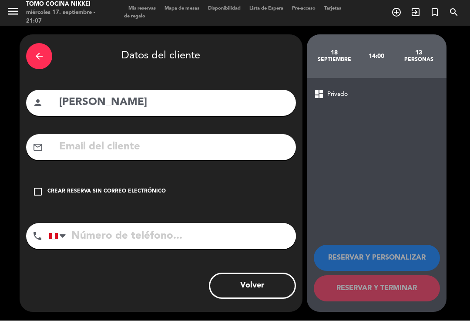
click at [37, 187] on icon "check_box_outline_blank" at bounding box center [38, 192] width 10 height 10
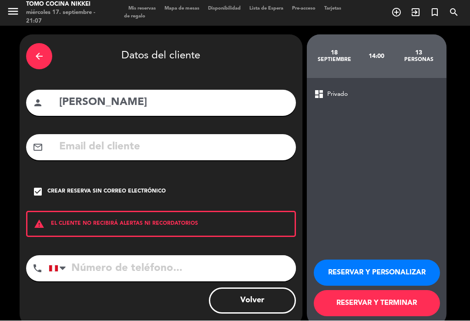
click at [397, 261] on button "RESERVAR Y PERSONALIZAR" at bounding box center [377, 273] width 126 height 26
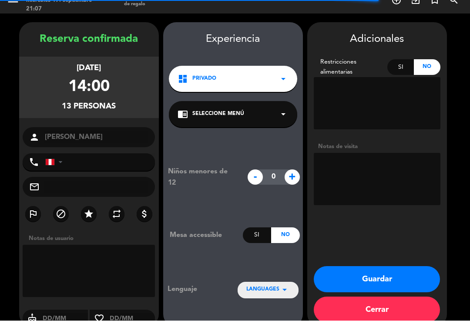
scroll to position [13, 0]
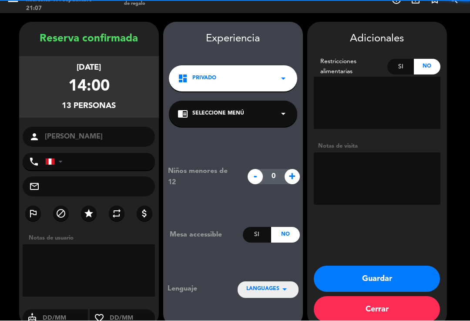
click at [402, 156] on textarea at bounding box center [377, 179] width 127 height 52
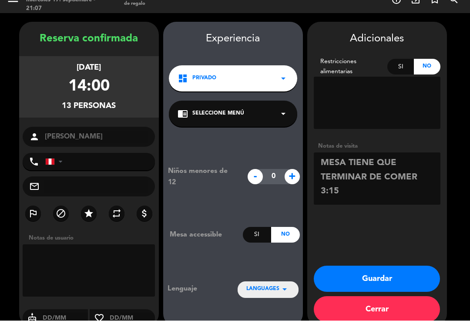
click at [412, 176] on textarea at bounding box center [377, 179] width 127 height 52
type textarea "MESA TIENE QUE TERMINAR DE COMER 3:15MAX"
click at [382, 267] on button "Guardar" at bounding box center [377, 279] width 126 height 26
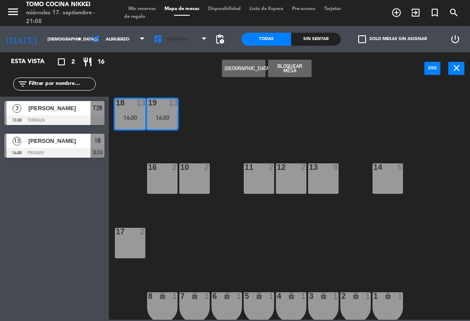
click at [172, 48] on span "1er Nivel" at bounding box center [180, 39] width 62 height 19
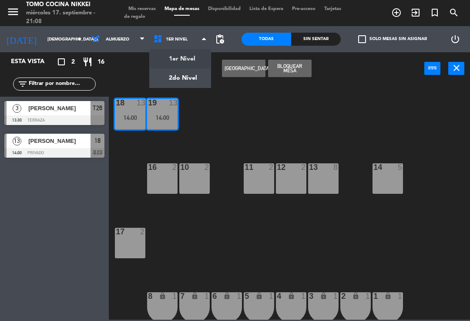
click at [61, 43] on input "[DEMOGRAPHIC_DATA][DATE]" at bounding box center [73, 39] width 60 height 13
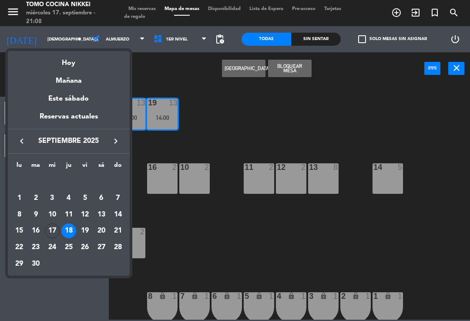
click at [96, 59] on div "Hoy" at bounding box center [69, 60] width 122 height 18
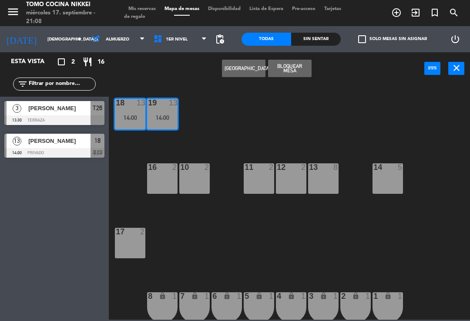
type input "[DATE]"
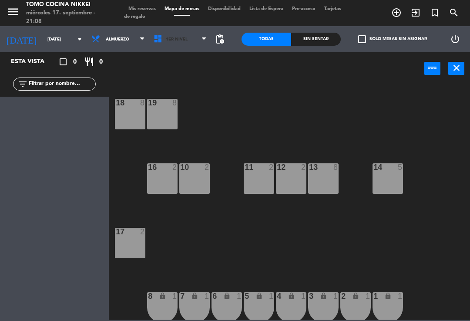
click at [187, 41] on span "1er Nivel" at bounding box center [180, 39] width 62 height 19
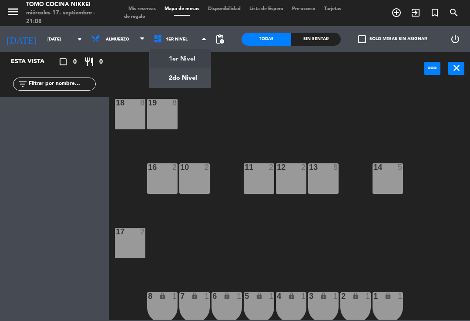
click at [197, 74] on ng-component "menu Tomo Cocina Nikkei [DATE] 17. septiembre - 21:08 Mis reservas Mapa de mesa…" at bounding box center [235, 159] width 470 height 319
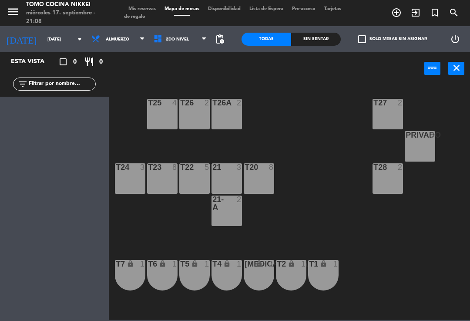
click at [125, 45] on span "Almuerzo" at bounding box center [118, 39] width 62 height 19
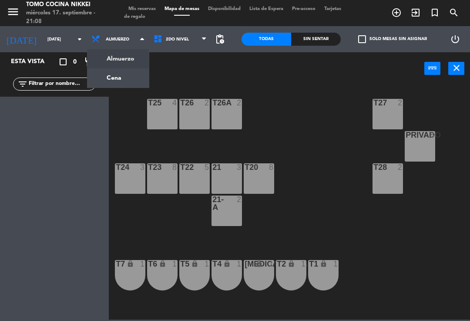
click at [126, 81] on ng-component "menu Tomo Cocina Nikkei [DATE] 17. septiembre - 21:08 Mis reservas Mapa de mesa…" at bounding box center [235, 159] width 470 height 319
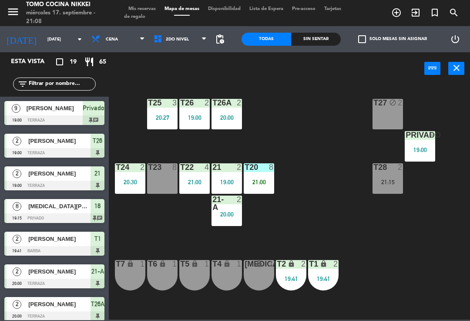
click at [266, 183] on div "21:00" at bounding box center [259, 182] width 30 height 6
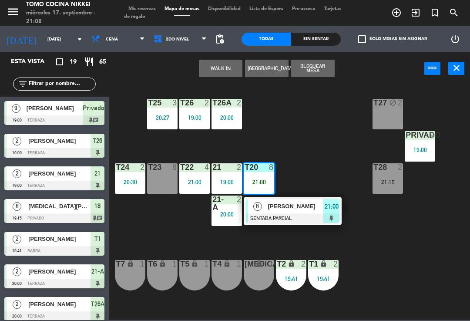
click at [296, 212] on div "[PERSON_NAME]" at bounding box center [295, 206] width 57 height 14
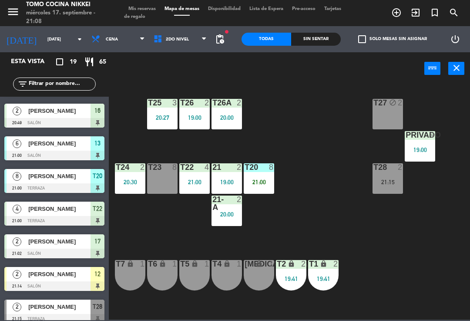
scroll to position [324, 0]
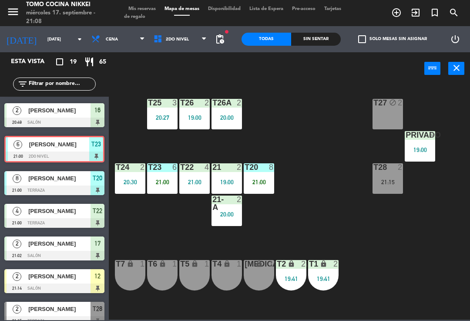
click at [151, 180] on div "21:00" at bounding box center [162, 182] width 30 height 6
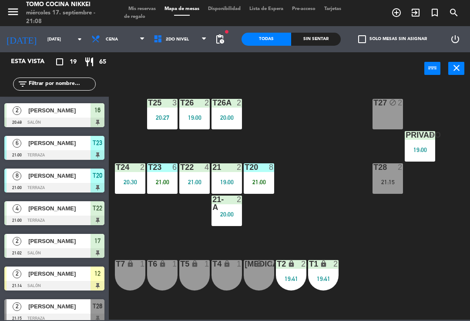
click at [191, 44] on span "2do Nivel" at bounding box center [180, 39] width 62 height 19
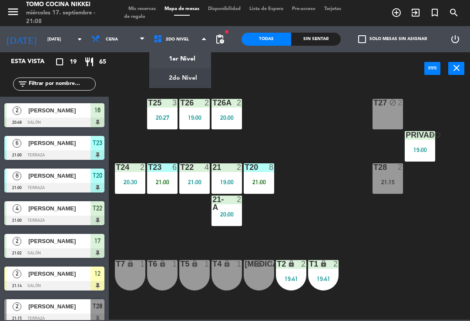
click at [185, 60] on ng-component "menu Tomo Cocina Nikkei [DATE] 17. septiembre - 21:08 Mis reservas Mapa de mesa…" at bounding box center [235, 159] width 470 height 319
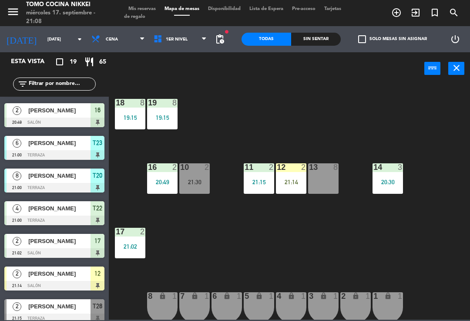
click at [324, 180] on div "13 8" at bounding box center [323, 178] width 30 height 30
click at [442, 143] on div "18 8 19:15 19 8 19:15 16 2 20:49 10 2 21:30 11 2 21:15 12 2 21:14 13 8 14 3 20:…" at bounding box center [292, 202] width 356 height 236
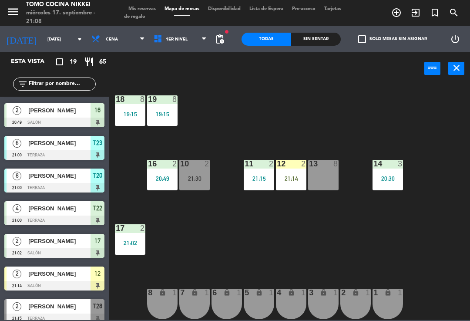
scroll to position [3, 0]
click at [382, 298] on div "1 lock 1" at bounding box center [387, 303] width 30 height 30
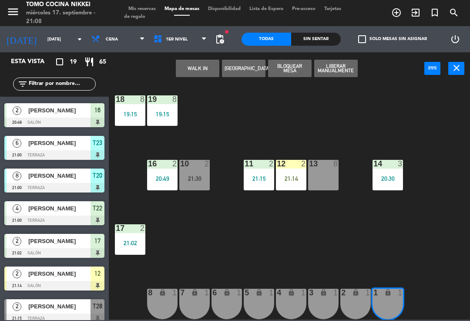
click at [350, 306] on div "2 lock 1" at bounding box center [355, 303] width 30 height 30
click at [354, 299] on div "2 lock 1" at bounding box center [355, 303] width 30 height 30
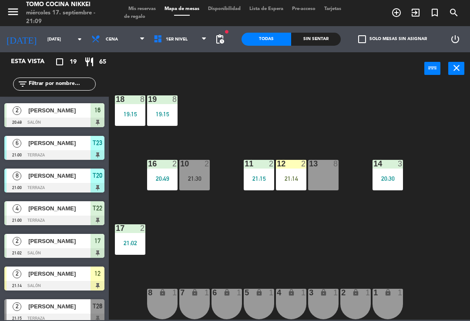
click at [389, 254] on div "18 8 19:15 19 8 19:15 16 2 20:49 10 2 21:30 11 2 21:15 12 2 21:14 13 8 14 3 20:…" at bounding box center [292, 202] width 356 height 236
click at [352, 303] on div "2 lock 1" at bounding box center [355, 303] width 30 height 30
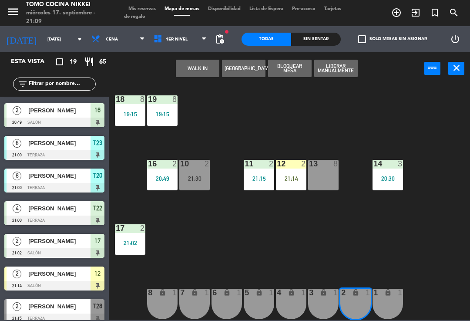
click at [377, 305] on div "1 lock 1" at bounding box center [387, 303] width 30 height 30
click at [206, 62] on button "WALK IN" at bounding box center [198, 68] width 44 height 17
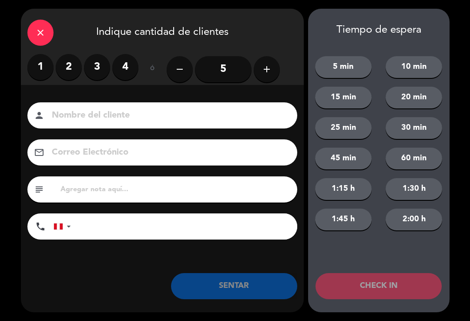
click at [69, 68] on label "2" at bounding box center [69, 67] width 26 height 26
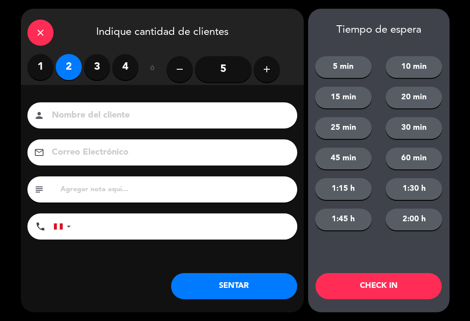
click at [80, 116] on input at bounding box center [168, 115] width 235 height 15
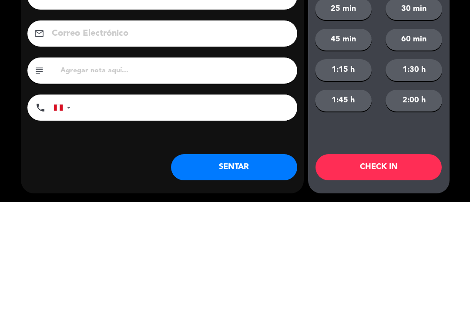
type input "[PERSON_NAME]"
click at [88, 213] on input "tel" at bounding box center [189, 226] width 218 height 26
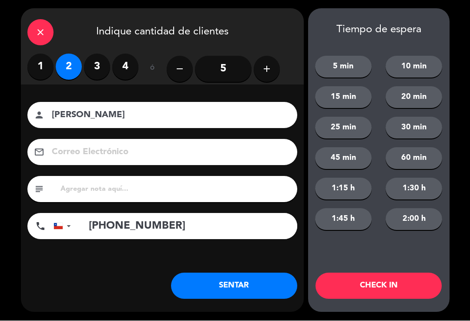
type input "[PHONE_NUMBER]"
click at [211, 278] on button "SENTAR" at bounding box center [234, 286] width 126 height 26
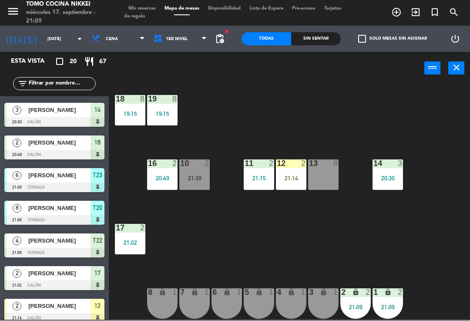
scroll to position [0, 0]
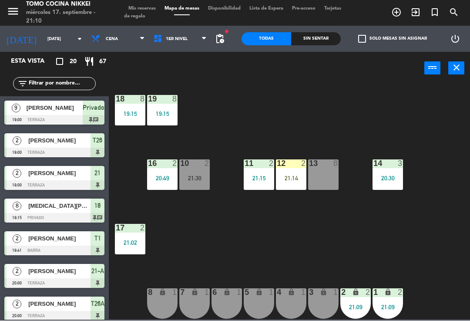
click at [404, 238] on div "18 8 19:15 19 8 19:15 16 2 20:49 10 2 21:30 11 2 21:15 12 2 21:14 13 8 14 3 20:…" at bounding box center [292, 202] width 356 height 236
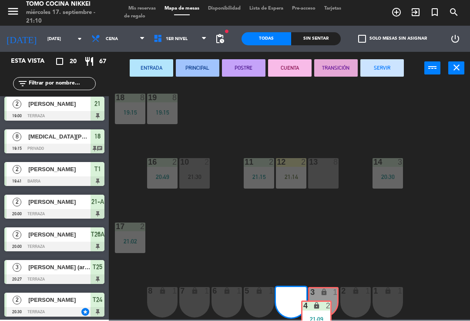
scroll to position [3, 0]
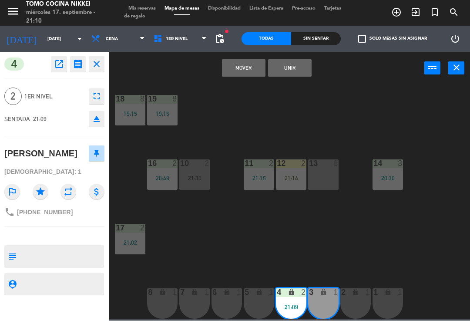
click at [298, 63] on button "Unir" at bounding box center [290, 68] width 44 height 17
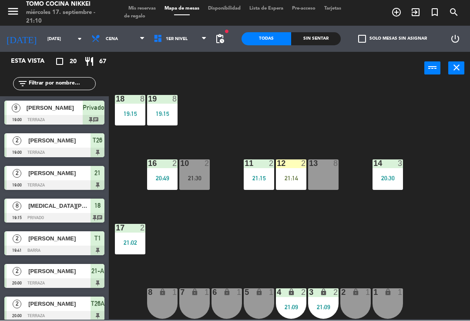
scroll to position [69, 0]
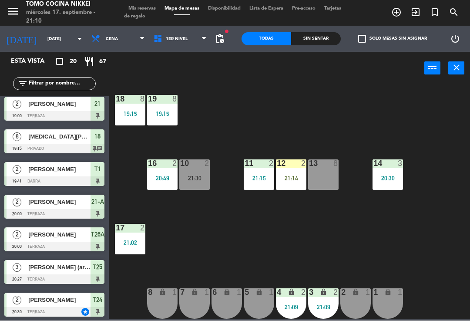
click at [344, 99] on div "18 8 19:15 19 8 19:15 16 2 20:49 10 2 21:30 11 2 21:15 12 2 21:14 13 8 14 3 20:…" at bounding box center [292, 202] width 356 height 236
click at [364, 234] on div "18 8 19:15 19 8 19:15 16 2 20:49 10 2 21:30 11 2 21:15 12 2 21:14 13 8 14 3 20:…" at bounding box center [292, 202] width 356 height 236
click at [291, 173] on div "12 2 21:14" at bounding box center [291, 175] width 30 height 30
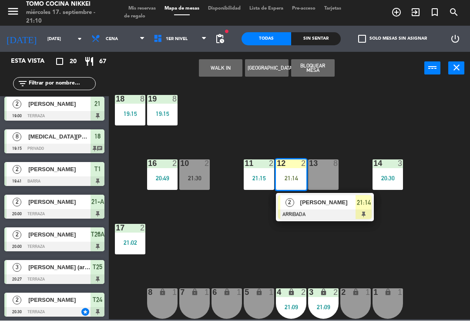
click at [325, 36] on div "Sin sentar" at bounding box center [316, 39] width 50 height 13
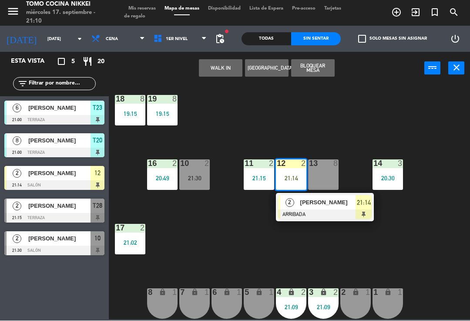
scroll to position [0, 0]
click at [43, 36] on input "[DATE]" at bounding box center [73, 39] width 60 height 13
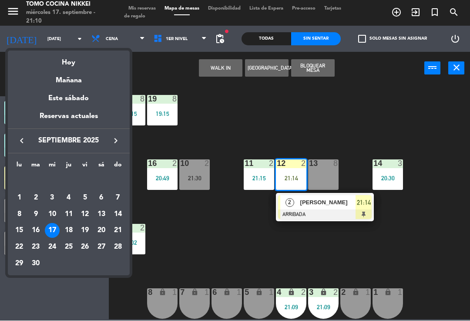
click at [44, 82] on div "Mañana" at bounding box center [69, 78] width 122 height 18
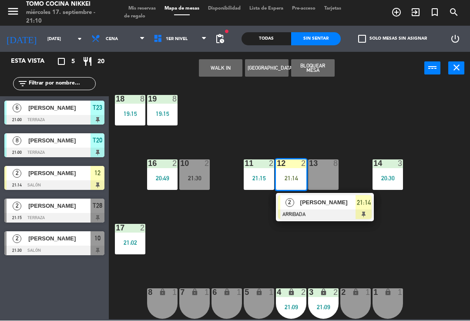
type input "[DEMOGRAPHIC_DATA][DATE]"
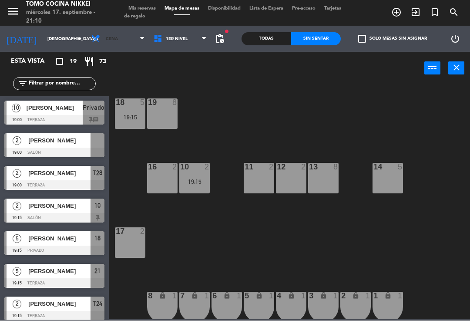
click at [91, 38] on icon at bounding box center [97, 39] width 13 height 10
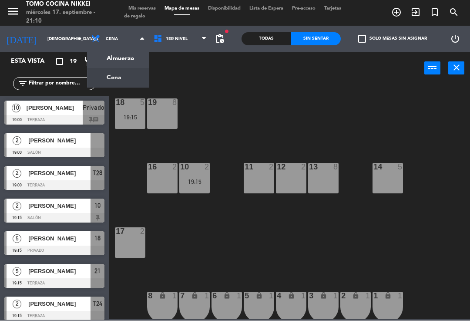
click at [50, 177] on div "[PERSON_NAME]" at bounding box center [58, 173] width 63 height 14
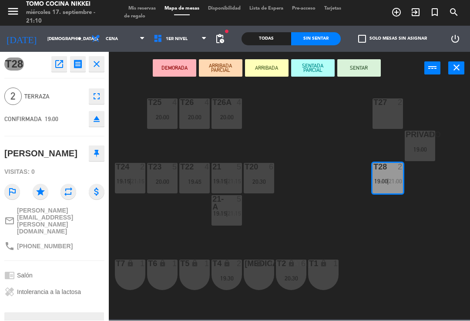
click at [43, 38] on input "[DEMOGRAPHIC_DATA][DATE]" at bounding box center [73, 39] width 60 height 13
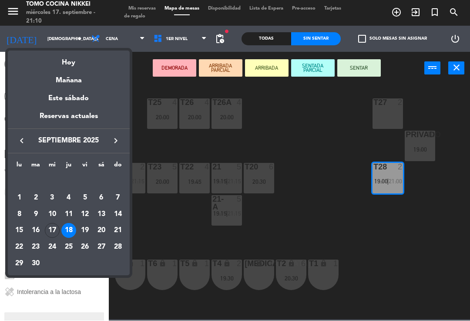
click at [90, 42] on div at bounding box center [235, 160] width 470 height 321
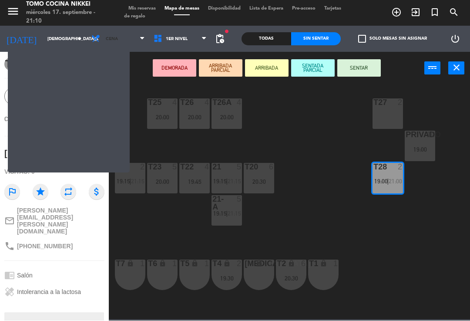
click at [91, 39] on span "Cena" at bounding box center [118, 39] width 62 height 19
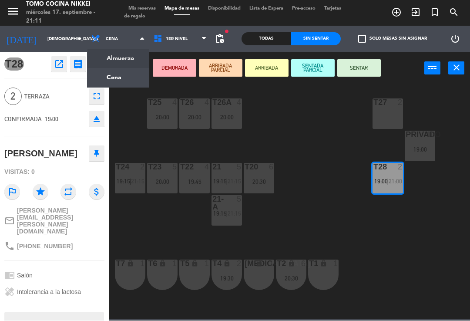
click at [96, 57] on ng-component "menu Tomo Cocina Nikkei [DATE] 17. septiembre - 21:11 Mis reservas Mapa de mesa…" at bounding box center [235, 159] width 470 height 319
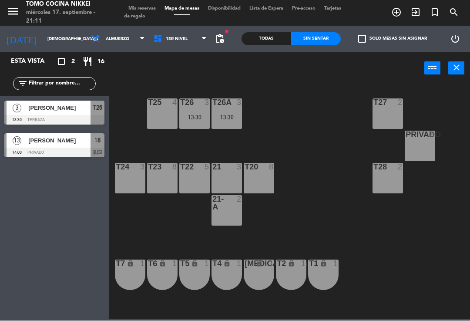
click at [39, 152] on div at bounding box center [54, 153] width 100 height 10
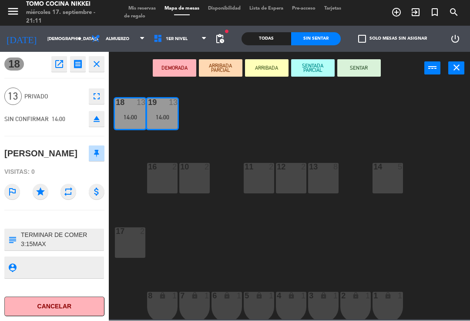
scroll to position [9, 0]
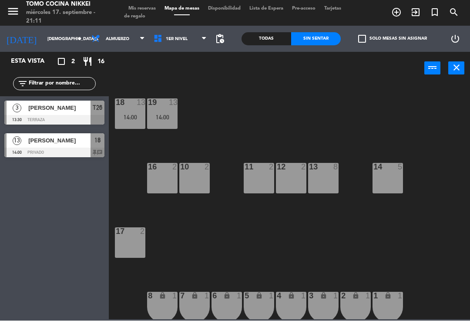
click at [137, 7] on span "Mis reservas" at bounding box center [142, 9] width 36 height 5
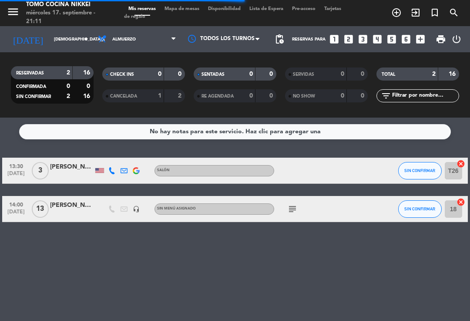
click at [288, 204] on icon "subject" at bounding box center [292, 209] width 10 height 10
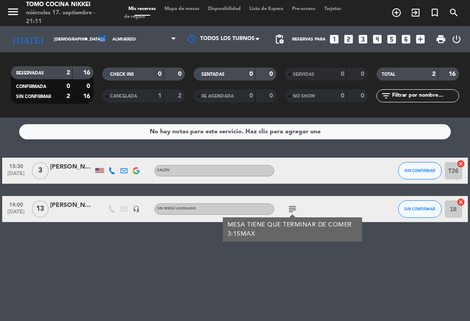
click at [114, 30] on span "Almuerzo" at bounding box center [137, 39] width 87 height 19
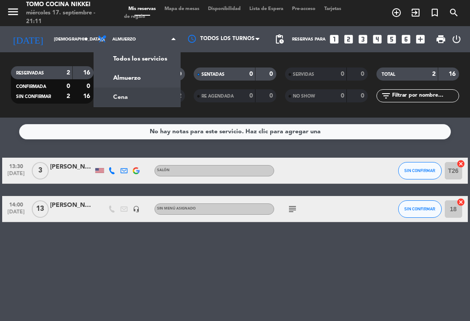
click at [114, 84] on div "menu Tomo Cocina Nikkei [DATE] 17. septiembre - 21:11 Mis reservas Mapa de mesa…" at bounding box center [235, 58] width 470 height 117
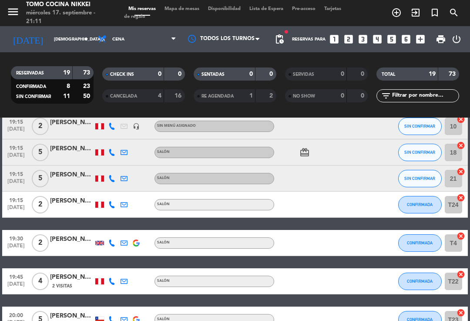
scroll to position [164, 0]
